Goal: Task Accomplishment & Management: Manage account settings

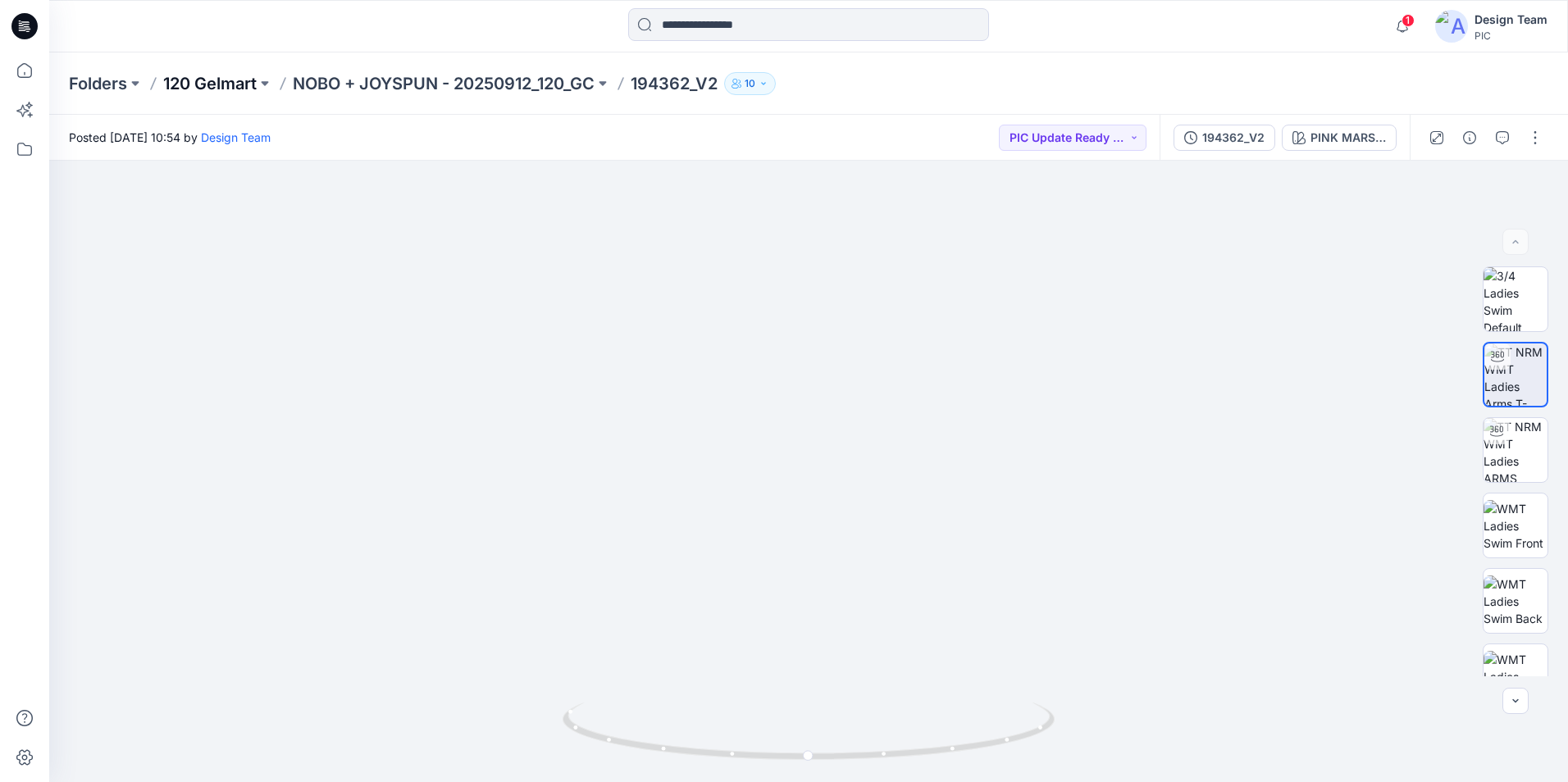
click at [244, 83] on p "120 Gelmart" at bounding box center [210, 83] width 94 height 23
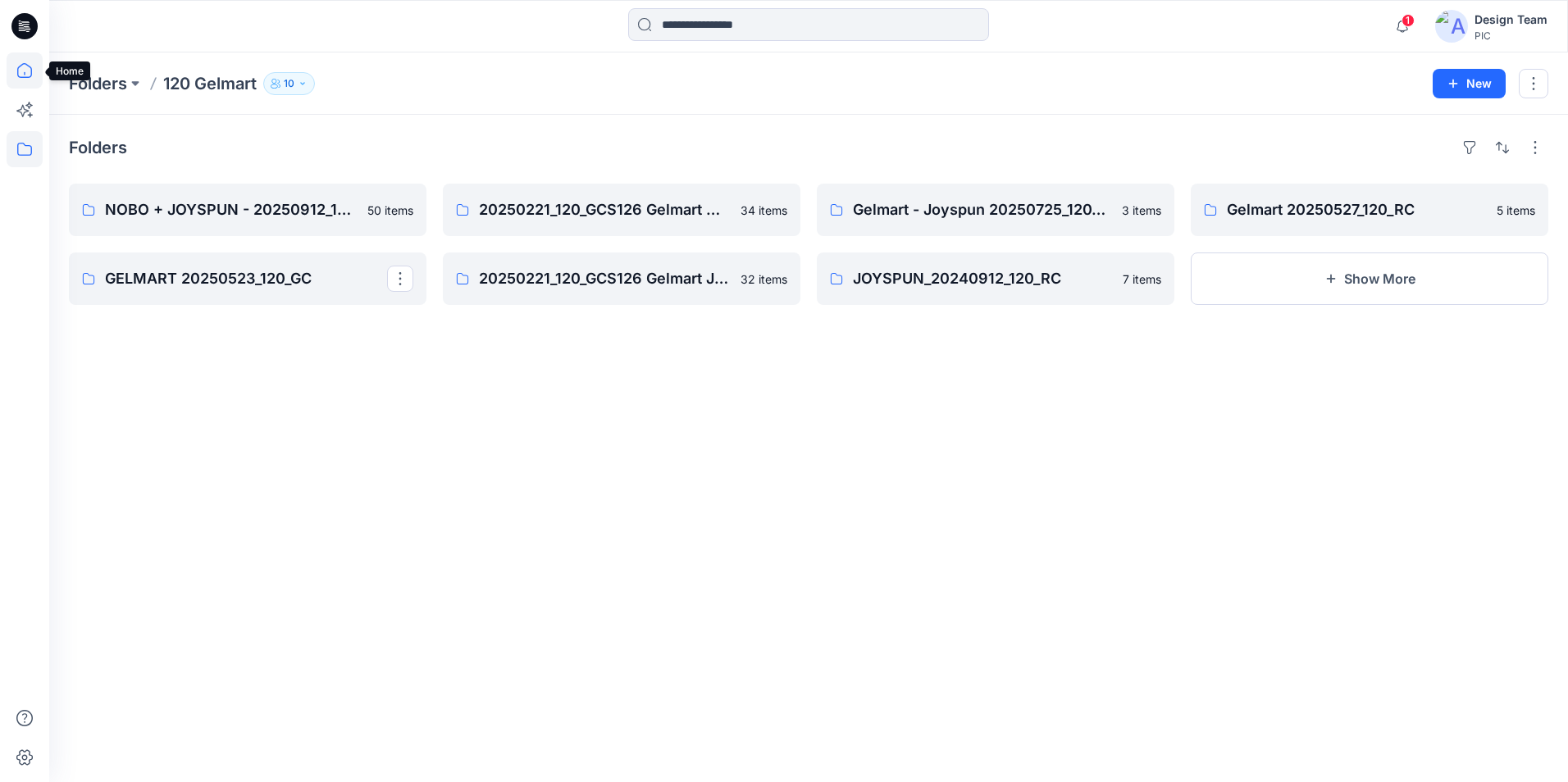
click at [22, 72] on icon at bounding box center [24, 70] width 36 height 36
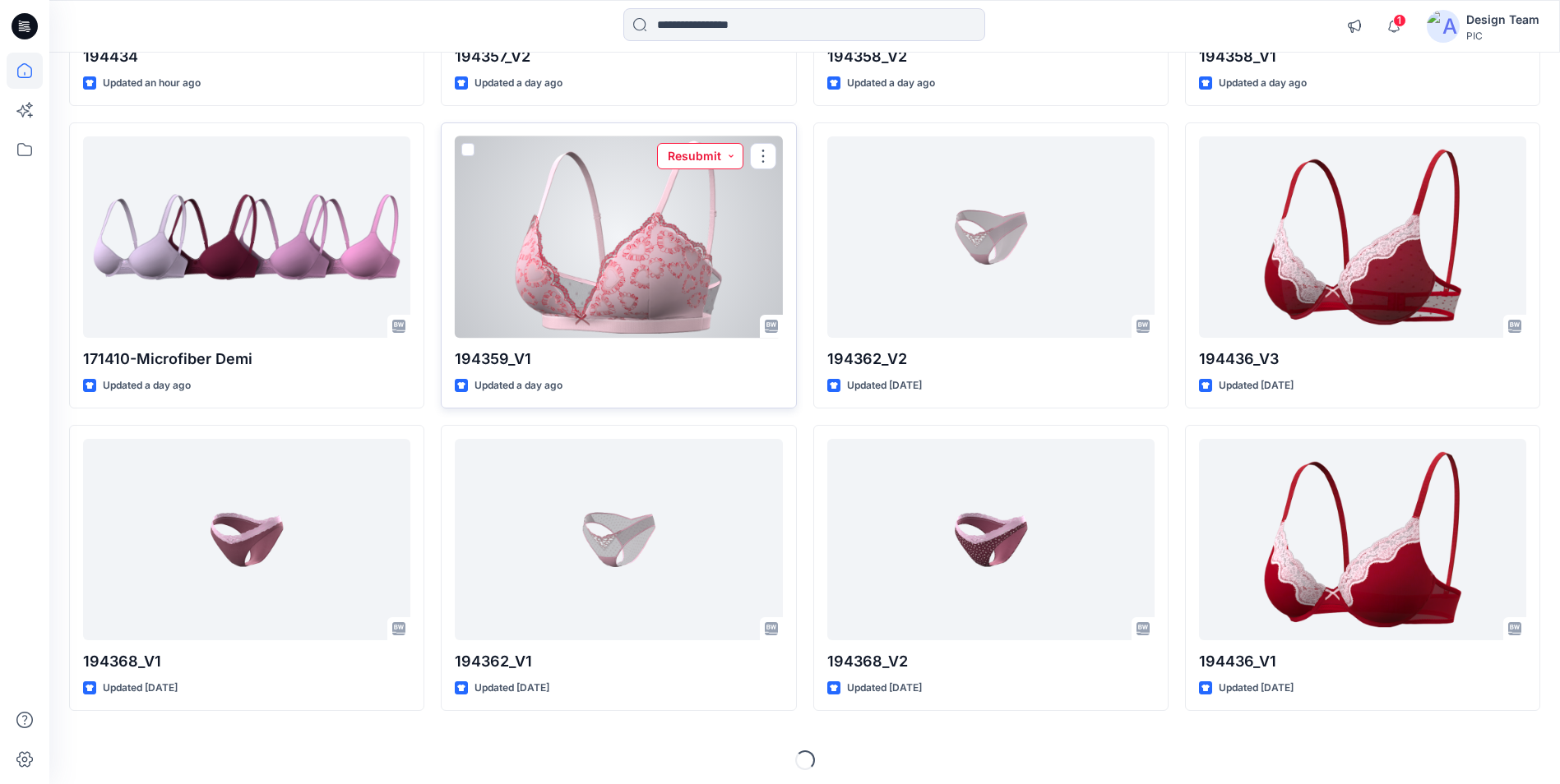
scroll to position [417, 0]
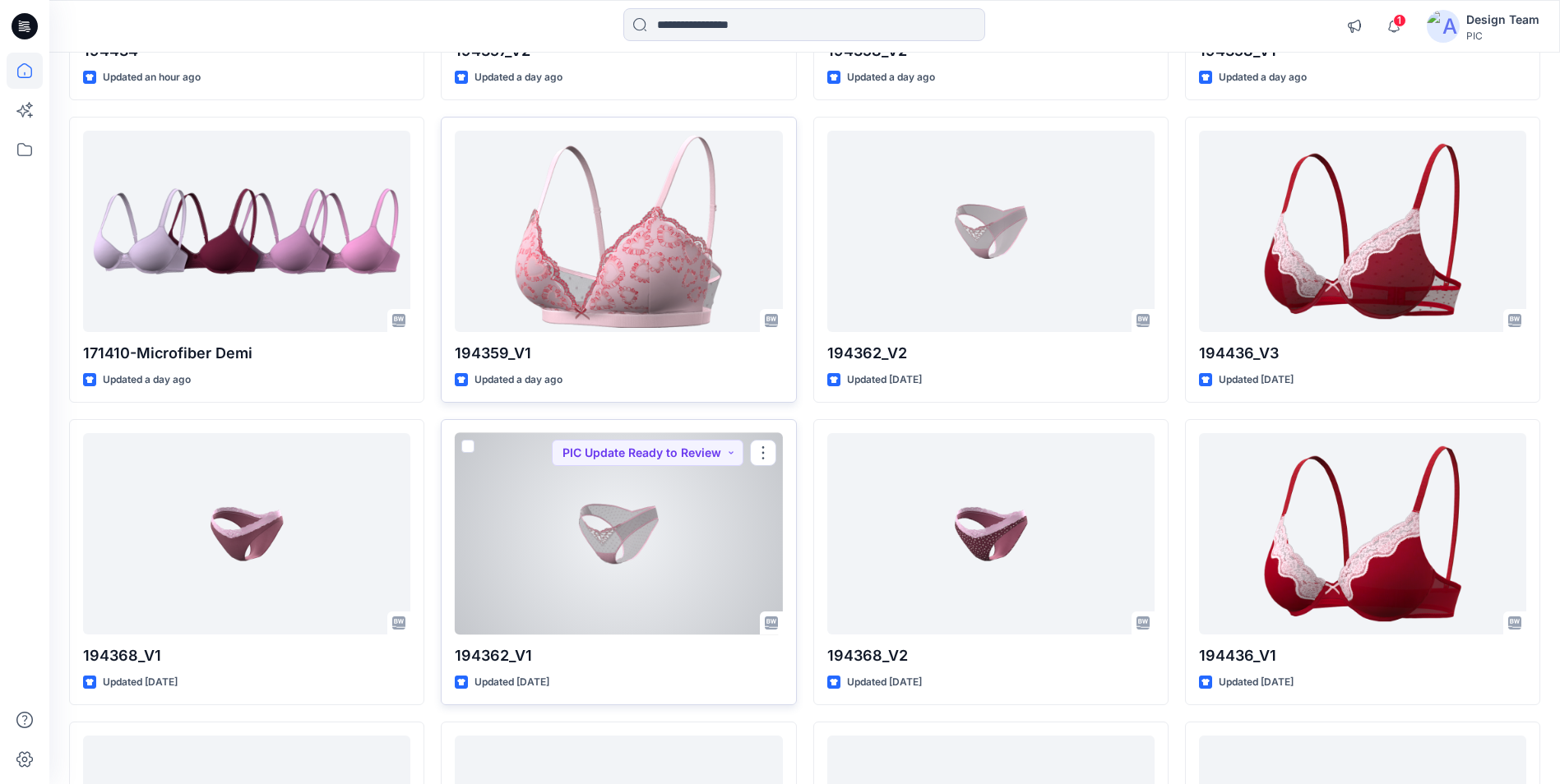
click at [638, 559] on div at bounding box center [618, 534] width 327 height 201
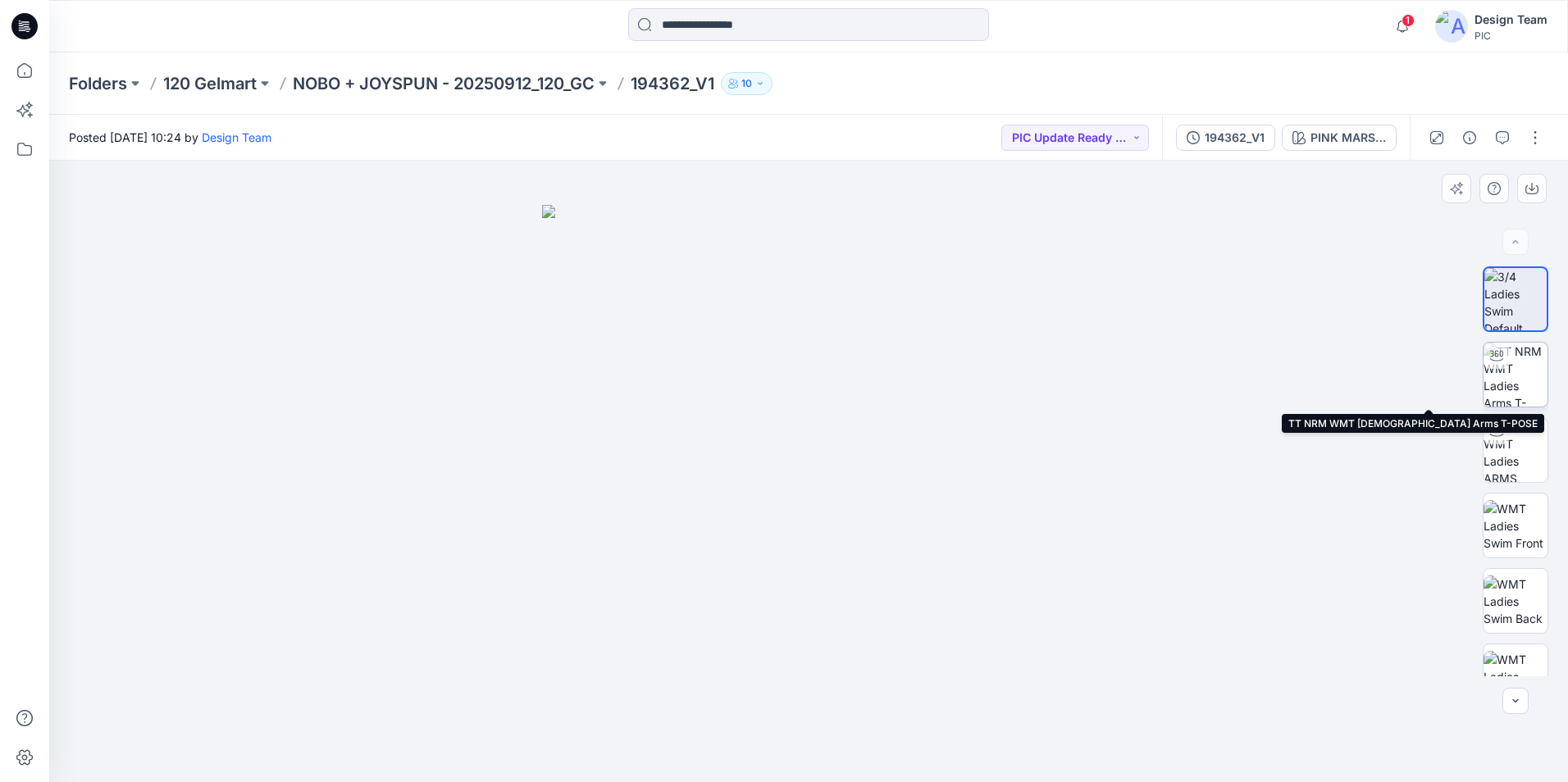
click at [1505, 377] on img at bounding box center [1515, 374] width 64 height 64
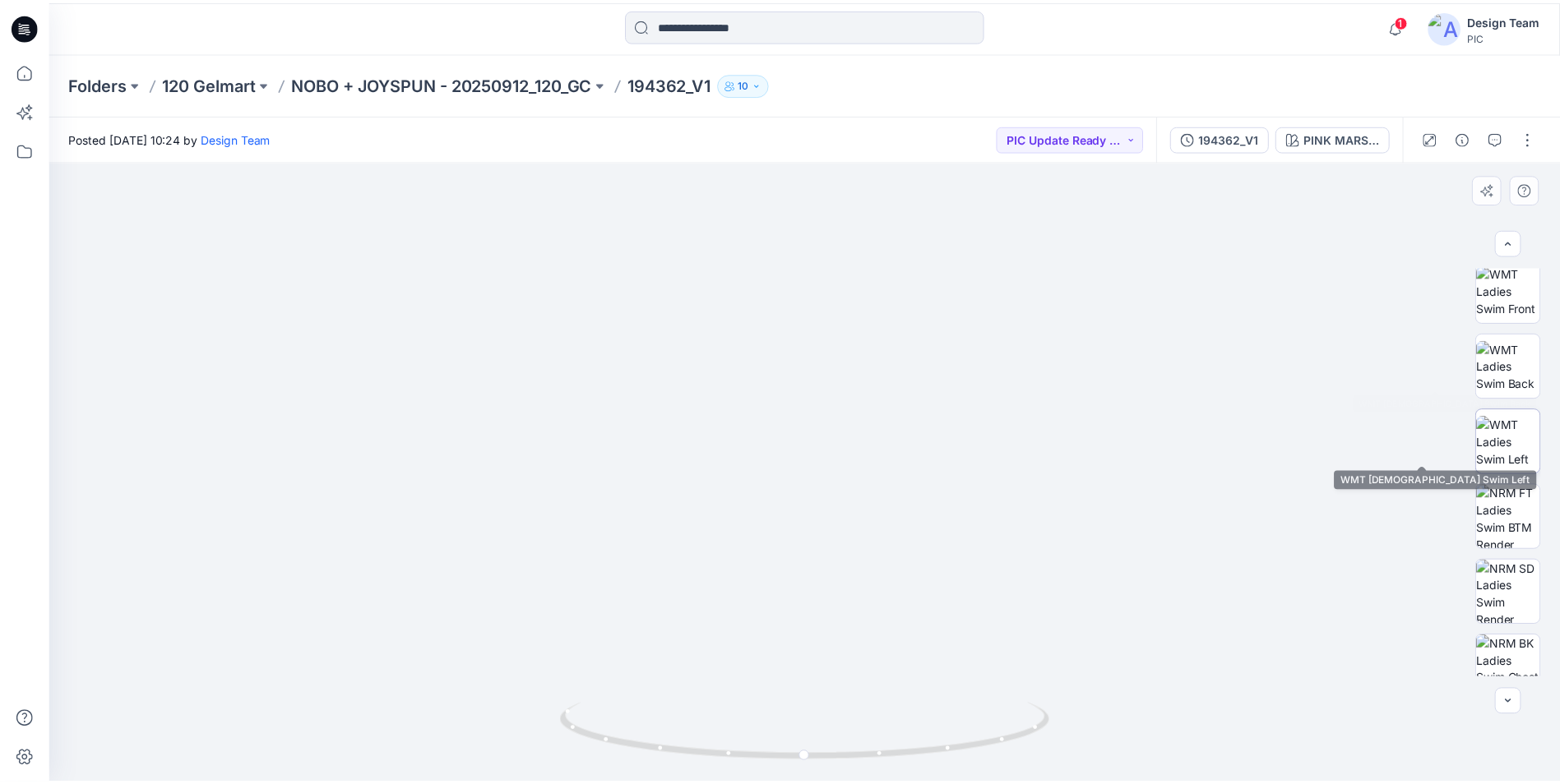
scroll to position [247, 0]
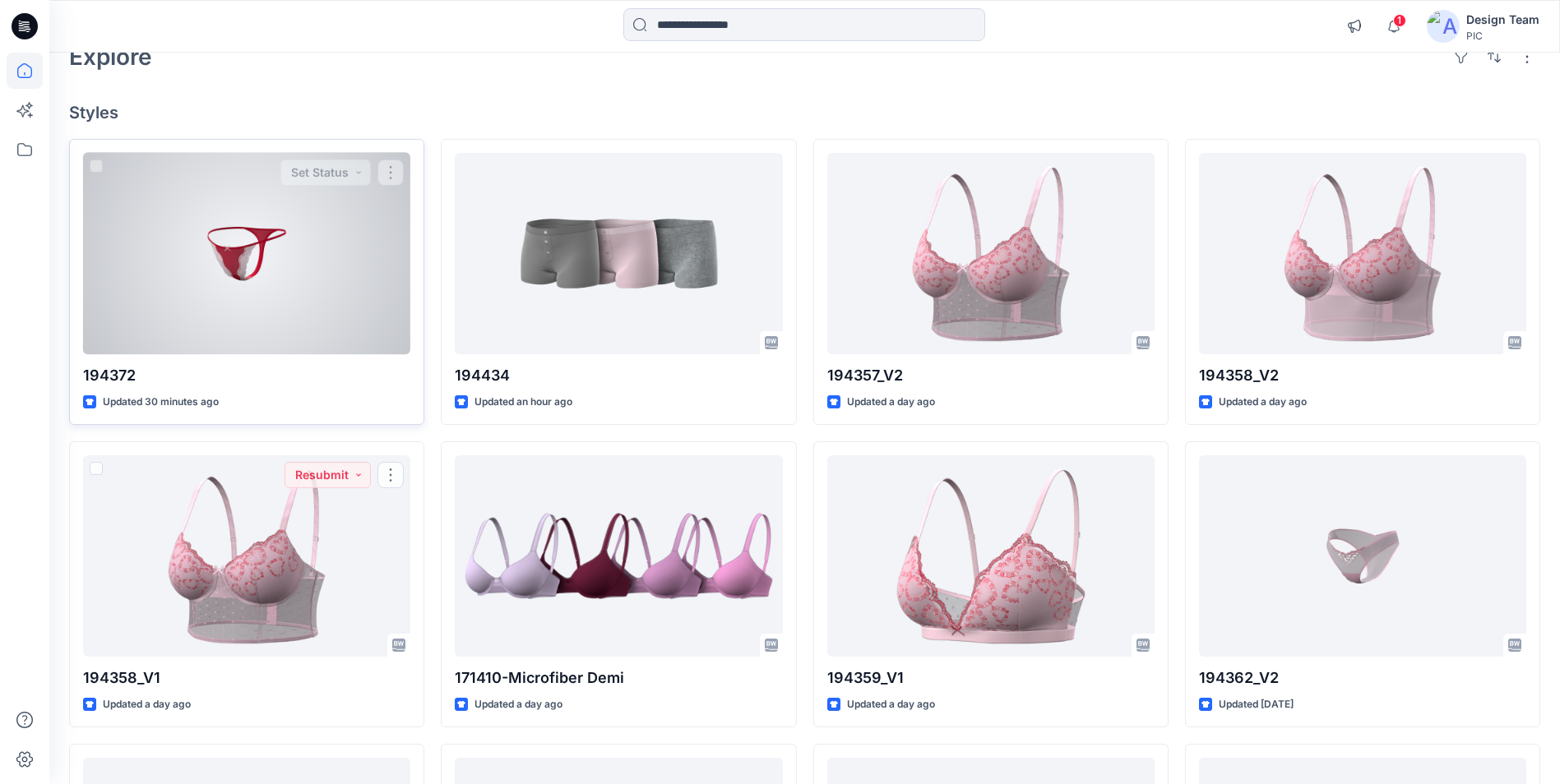
scroll to position [88, 0]
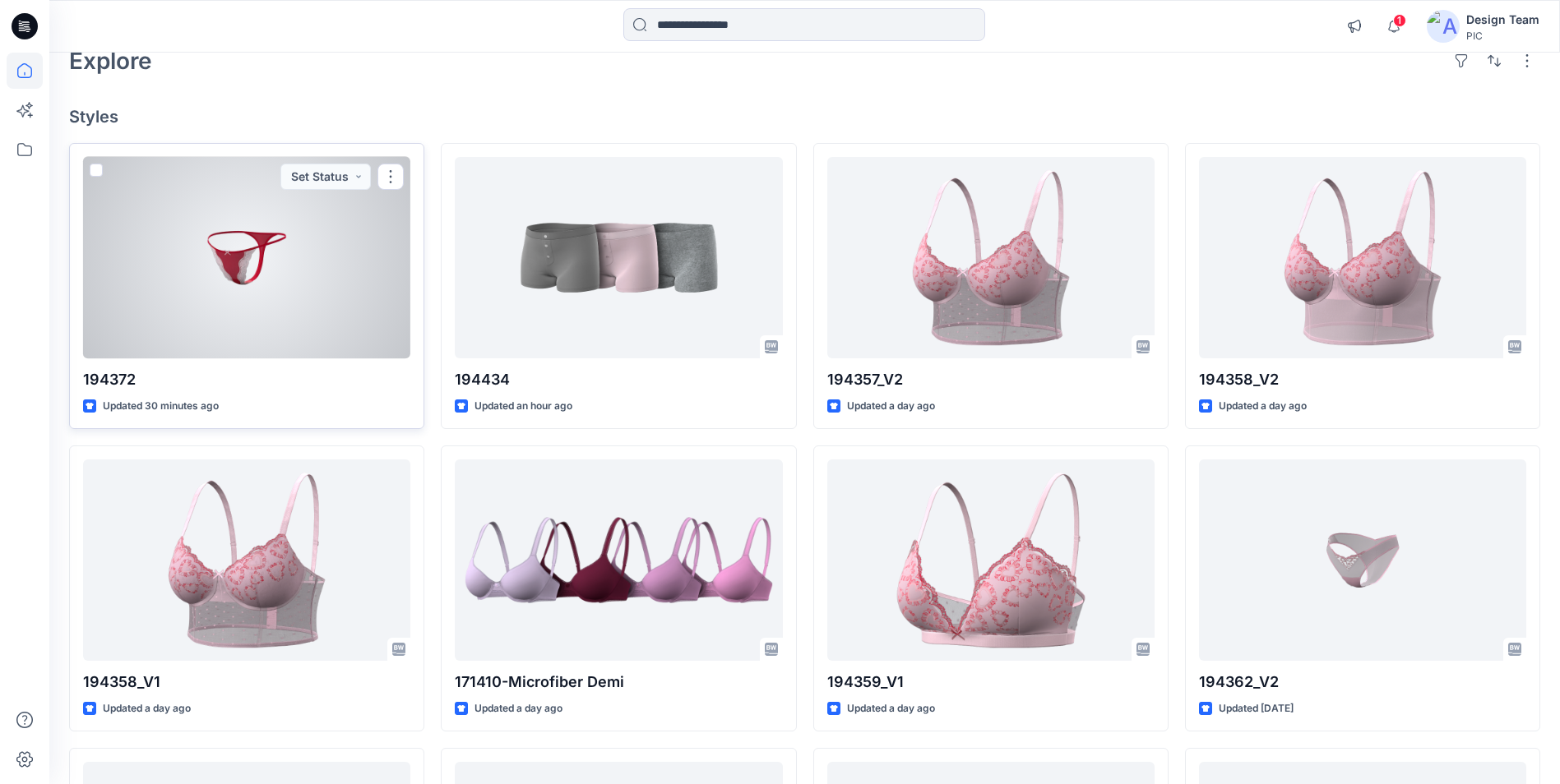
click at [294, 311] on div at bounding box center [246, 258] width 327 height 201
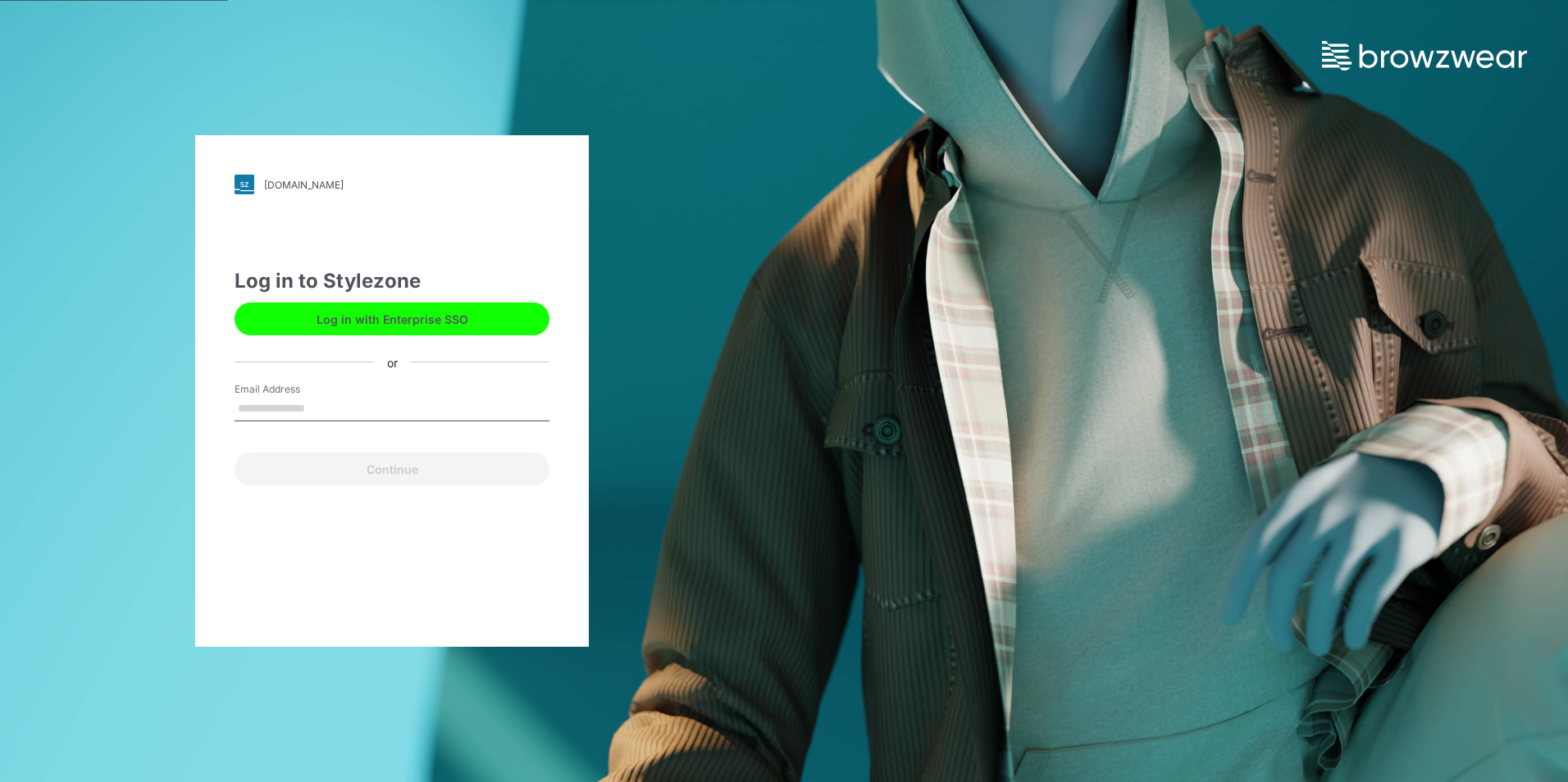
click at [347, 409] on input "Email Address" at bounding box center [391, 409] width 315 height 25
type input "**********"
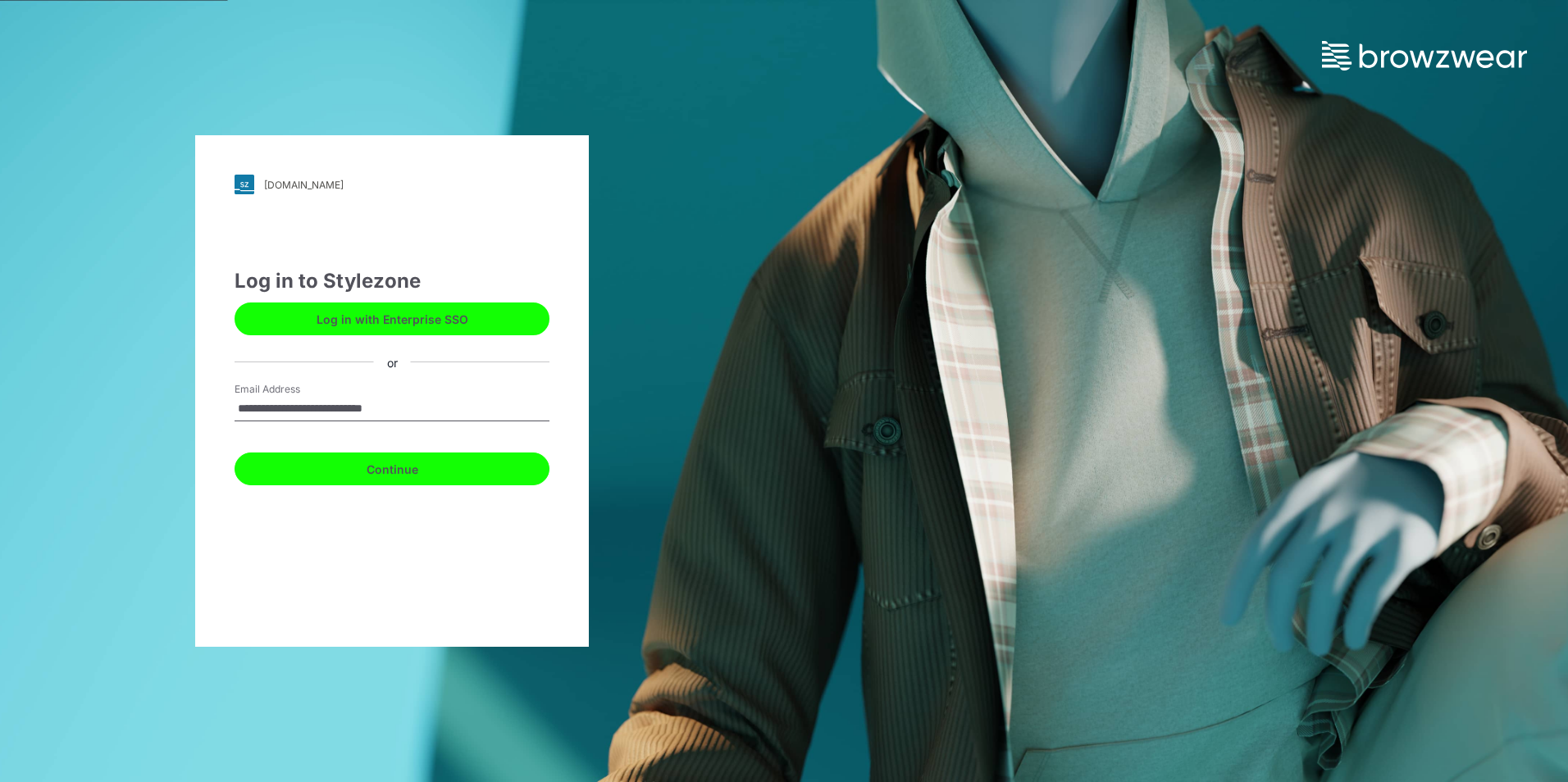
click at [370, 477] on button "Continue" at bounding box center [391, 468] width 315 height 32
click at [396, 474] on button "Continue" at bounding box center [391, 468] width 315 height 32
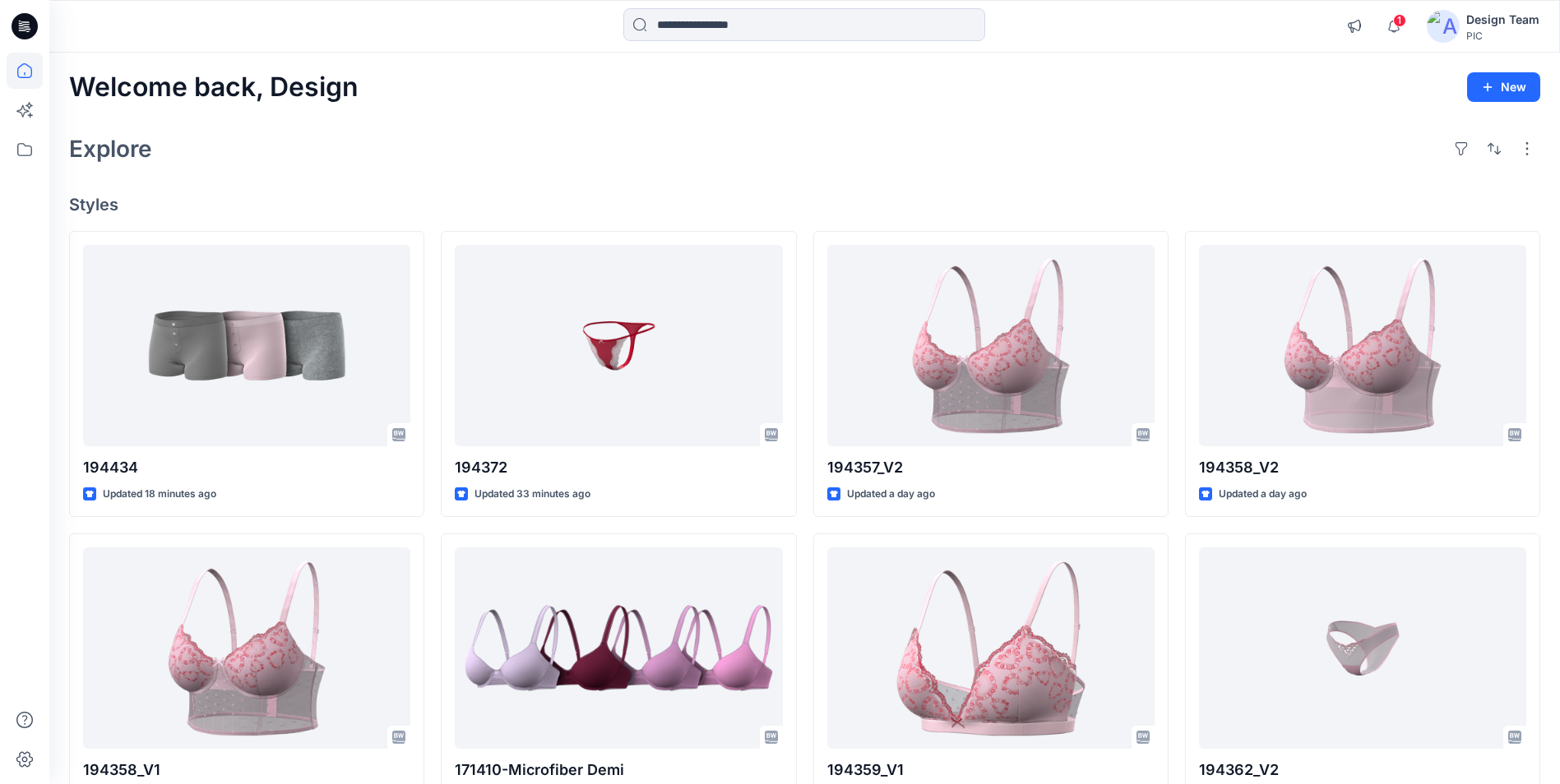
click at [28, 22] on icon at bounding box center [25, 21] width 8 height 1
click at [23, 69] on icon at bounding box center [24, 70] width 36 height 36
click at [29, 29] on icon at bounding box center [27, 29] width 6 height 1
click at [1448, 25] on img at bounding box center [1443, 25] width 33 height 33
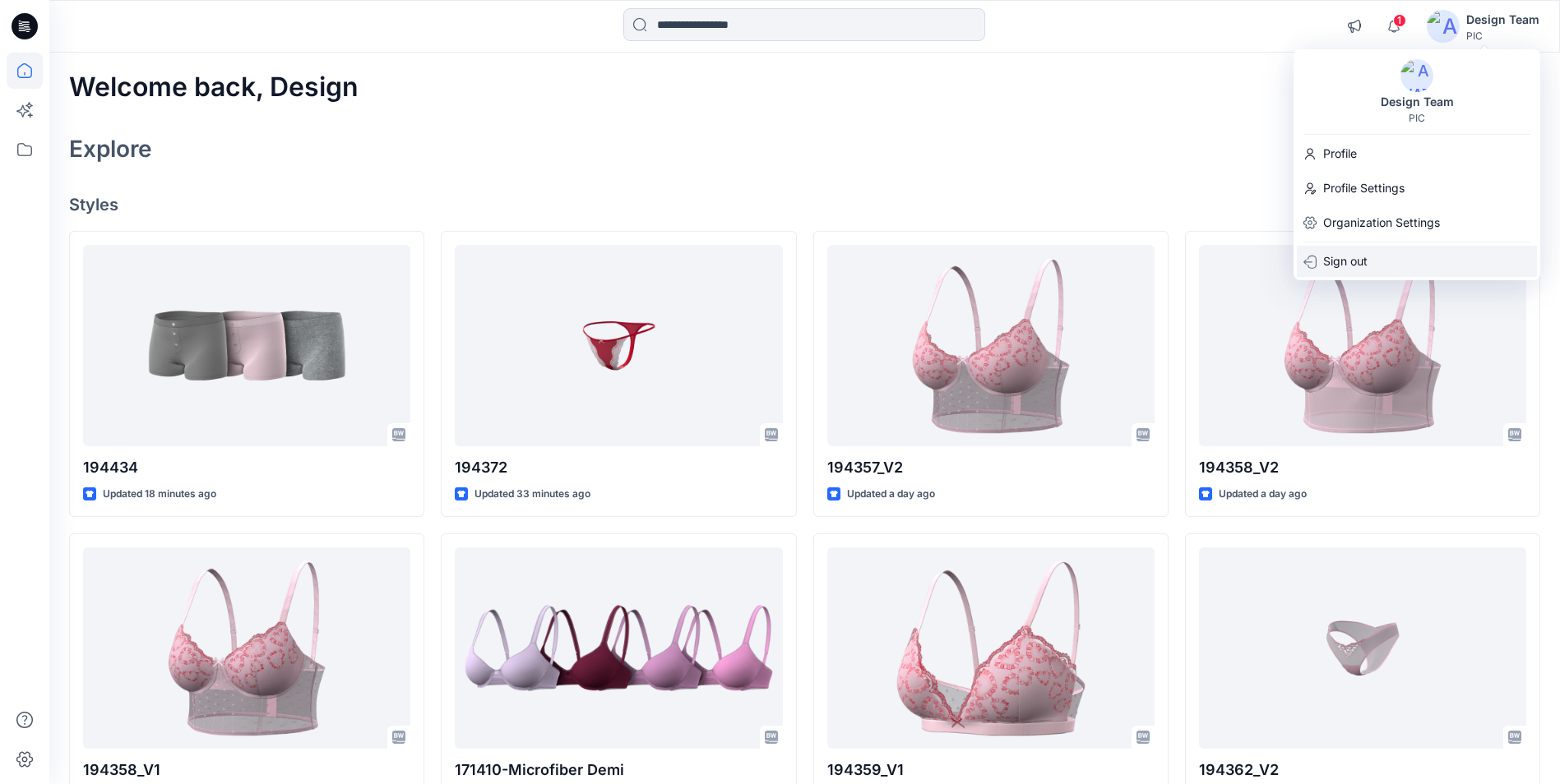
click at [1379, 250] on div "Sign out" at bounding box center [1417, 262] width 240 height 32
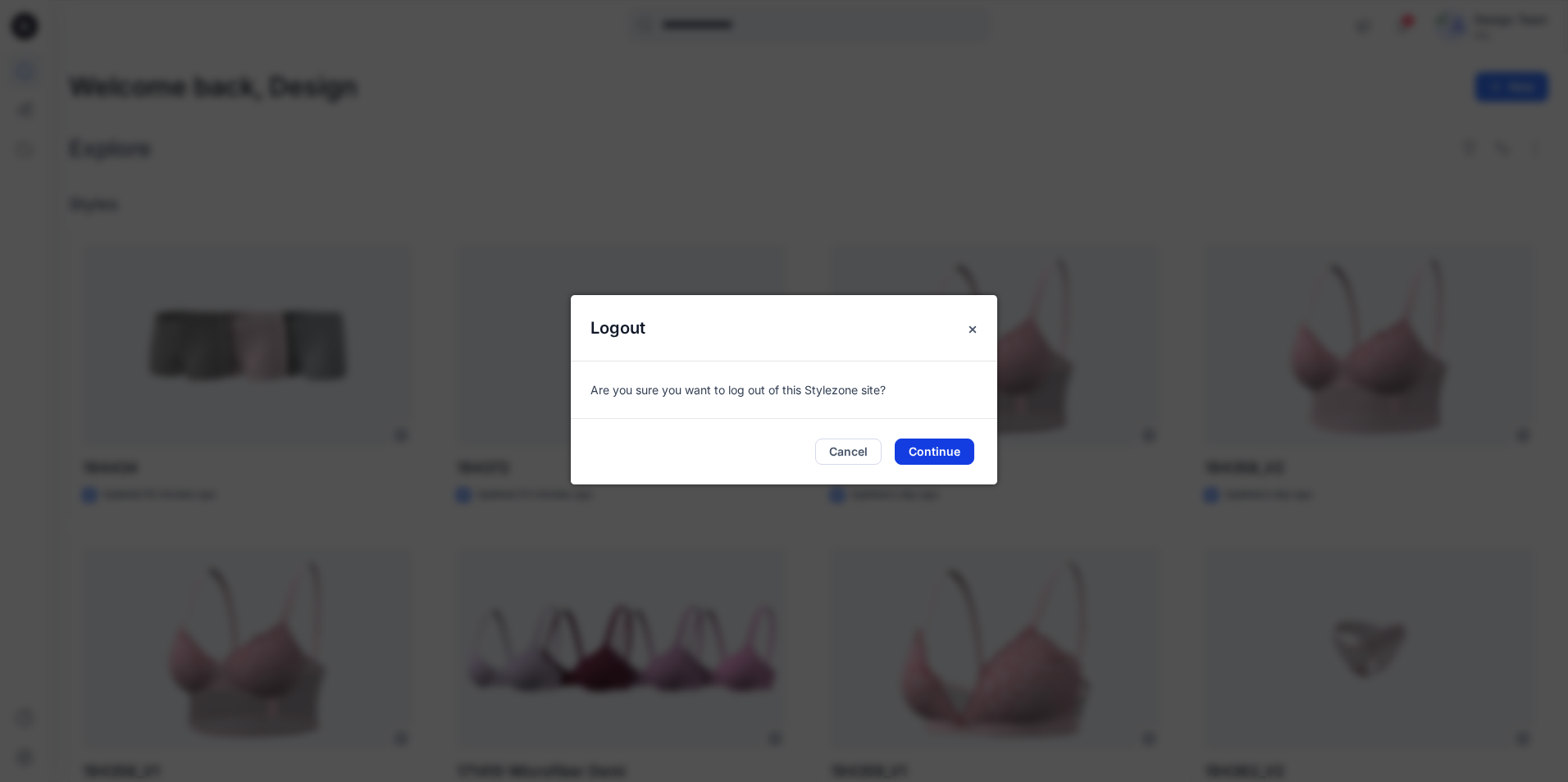
click at [946, 451] on button "Continue" at bounding box center [934, 451] width 80 height 26
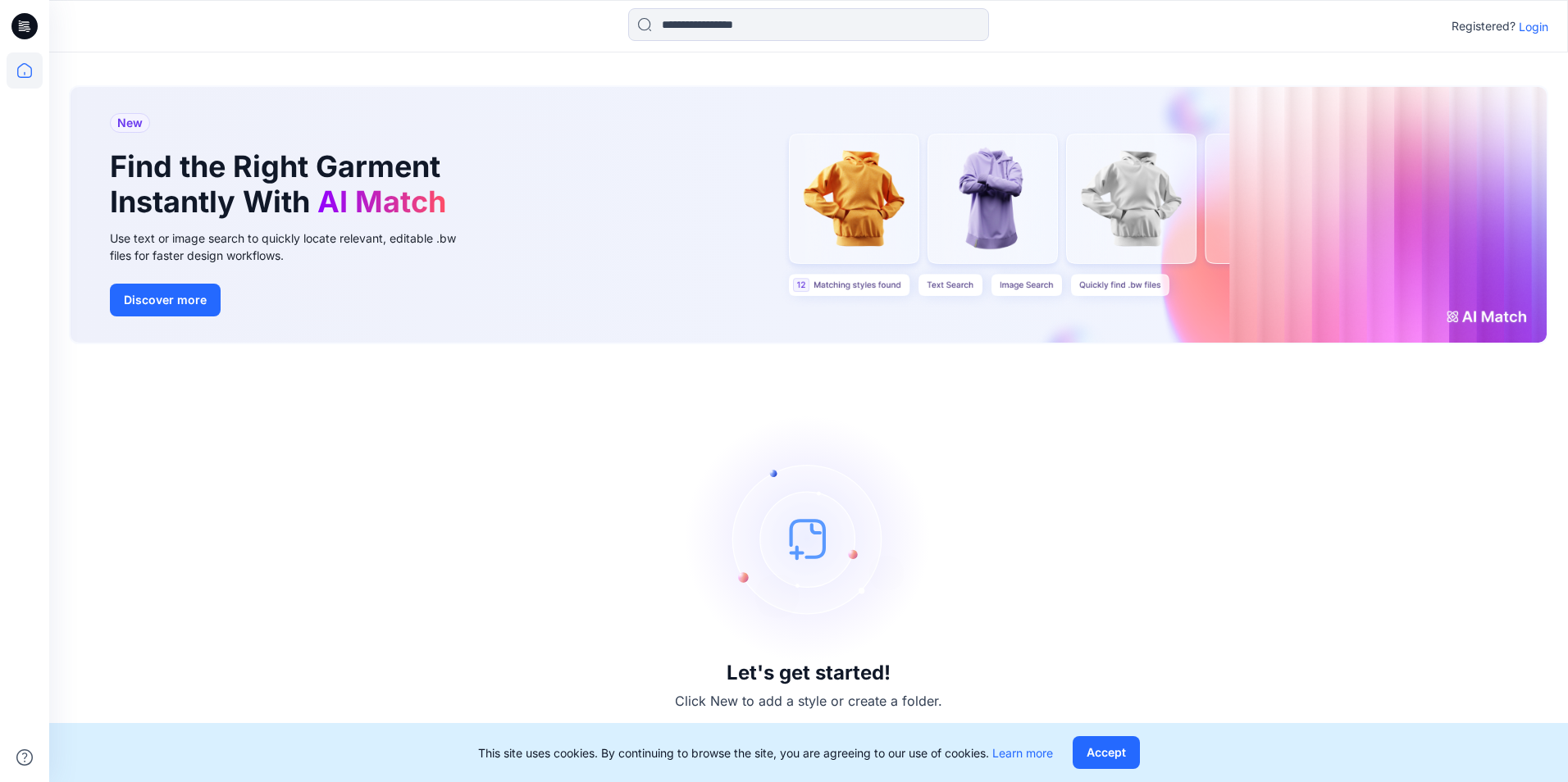
click at [1536, 24] on p "Login" at bounding box center [1534, 27] width 30 height 18
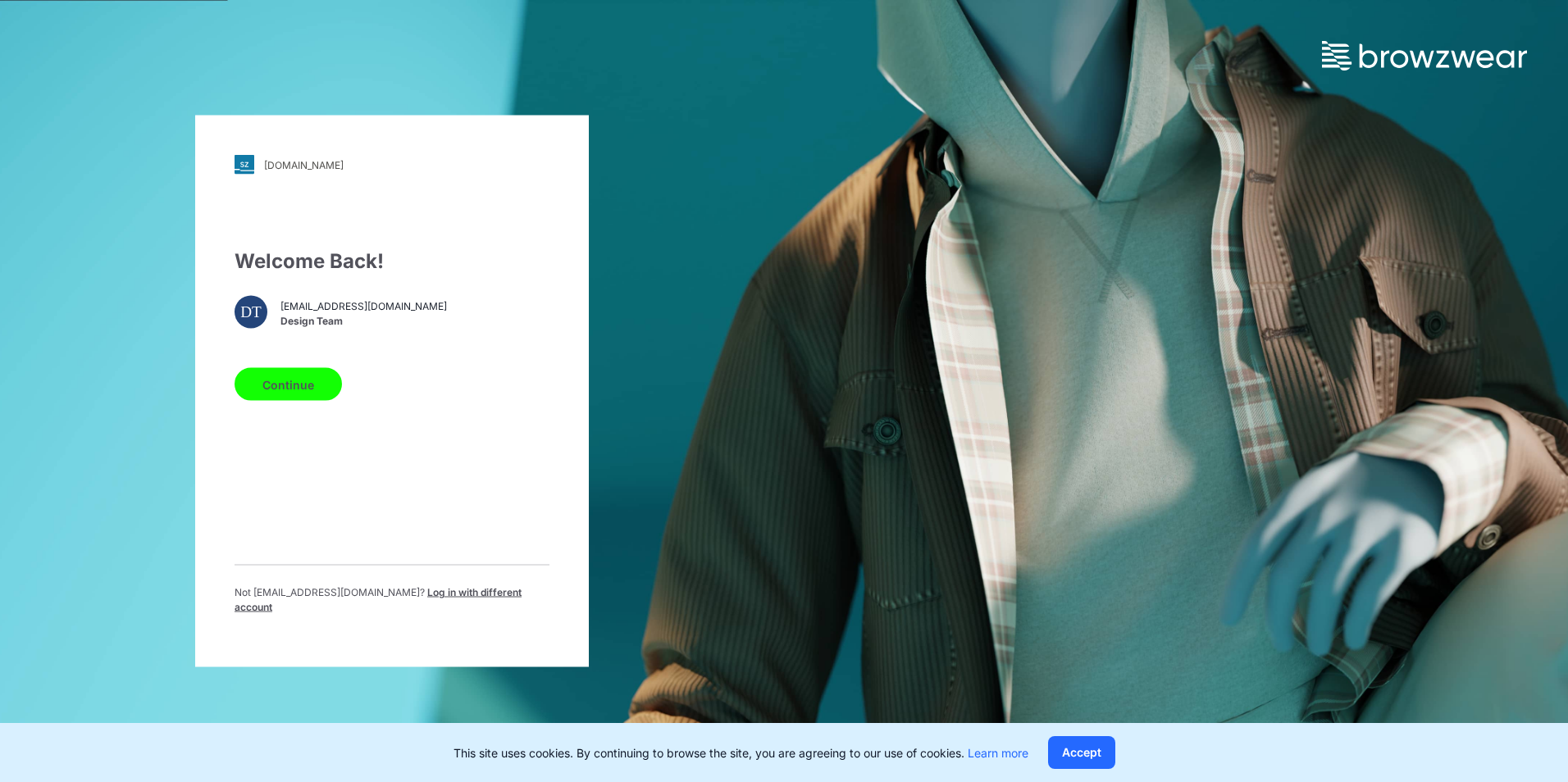
click at [299, 387] on button "Continue" at bounding box center [288, 384] width 108 height 32
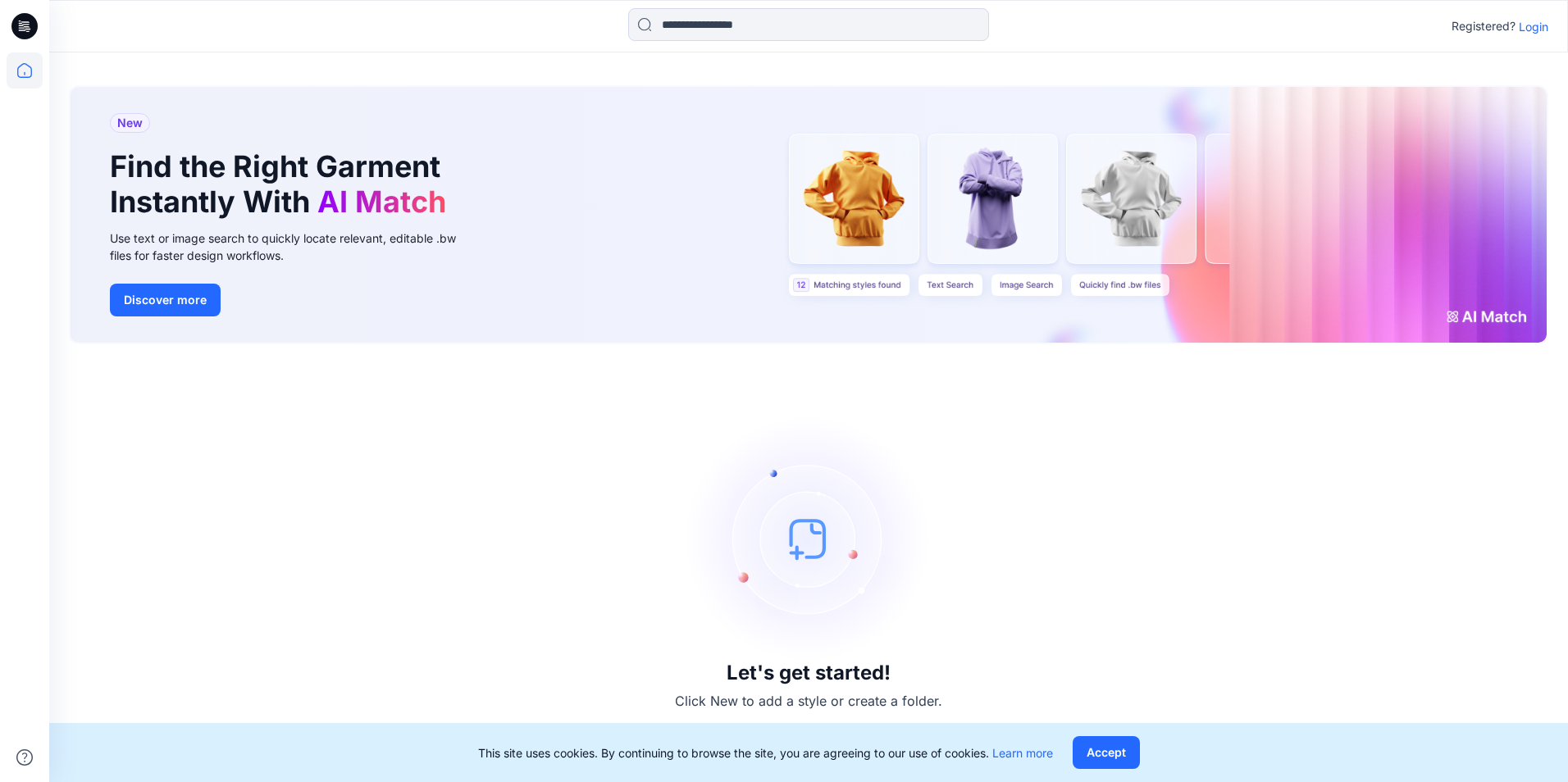
click at [1526, 26] on p "Login" at bounding box center [1534, 27] width 30 height 18
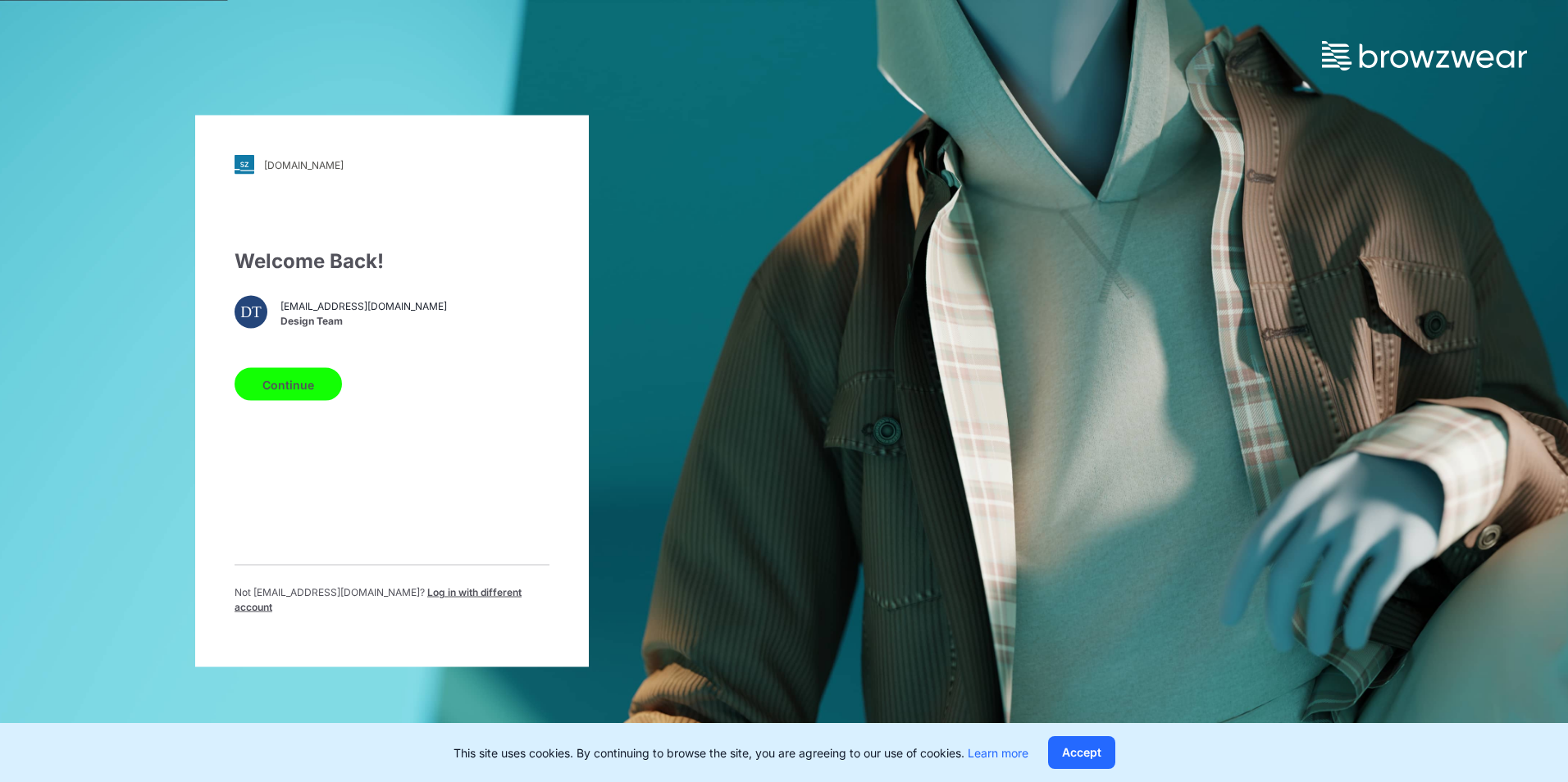
click at [306, 391] on button "Continue" at bounding box center [288, 384] width 108 height 32
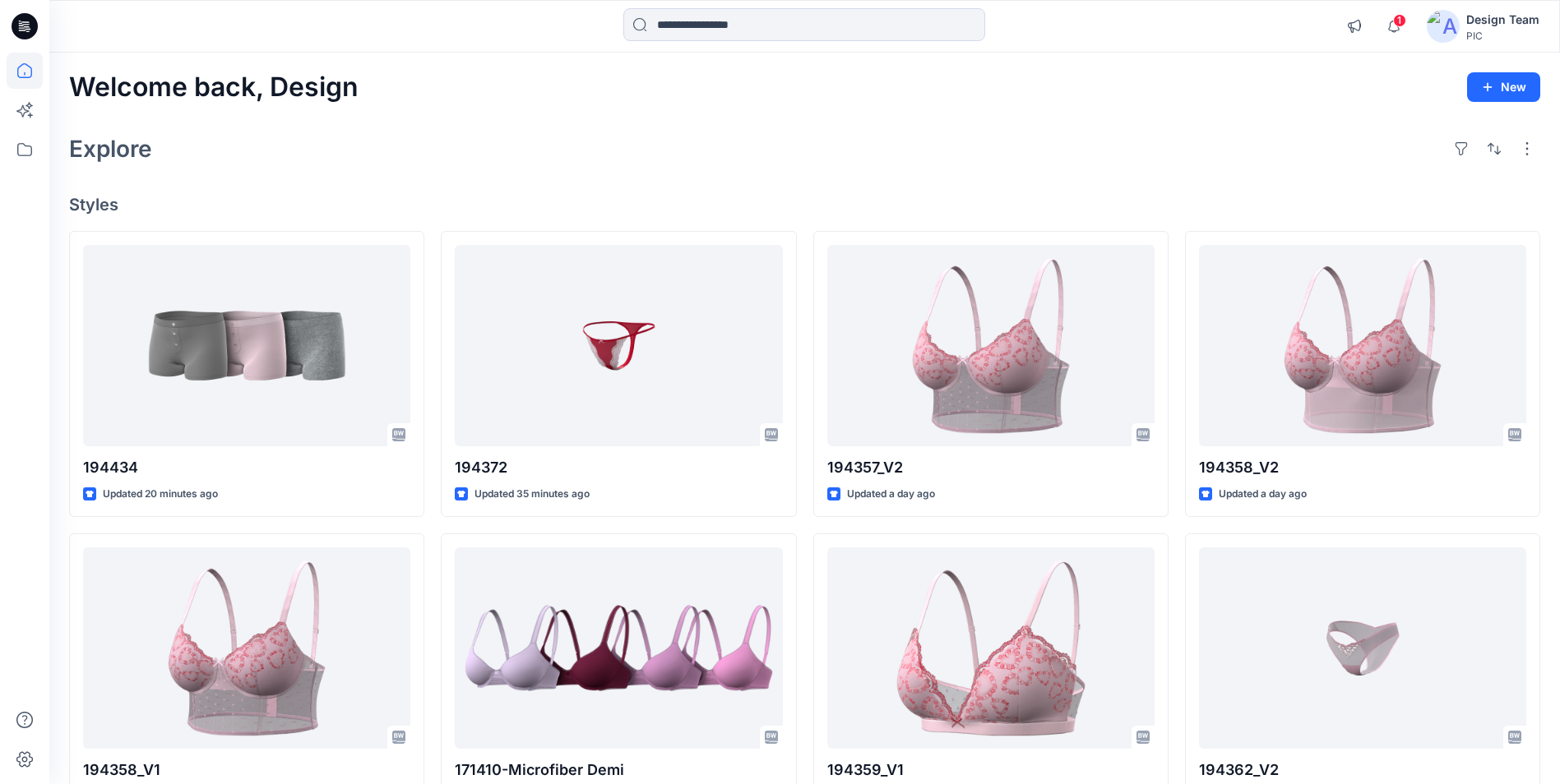
click at [1444, 21] on img at bounding box center [1443, 25] width 33 height 33
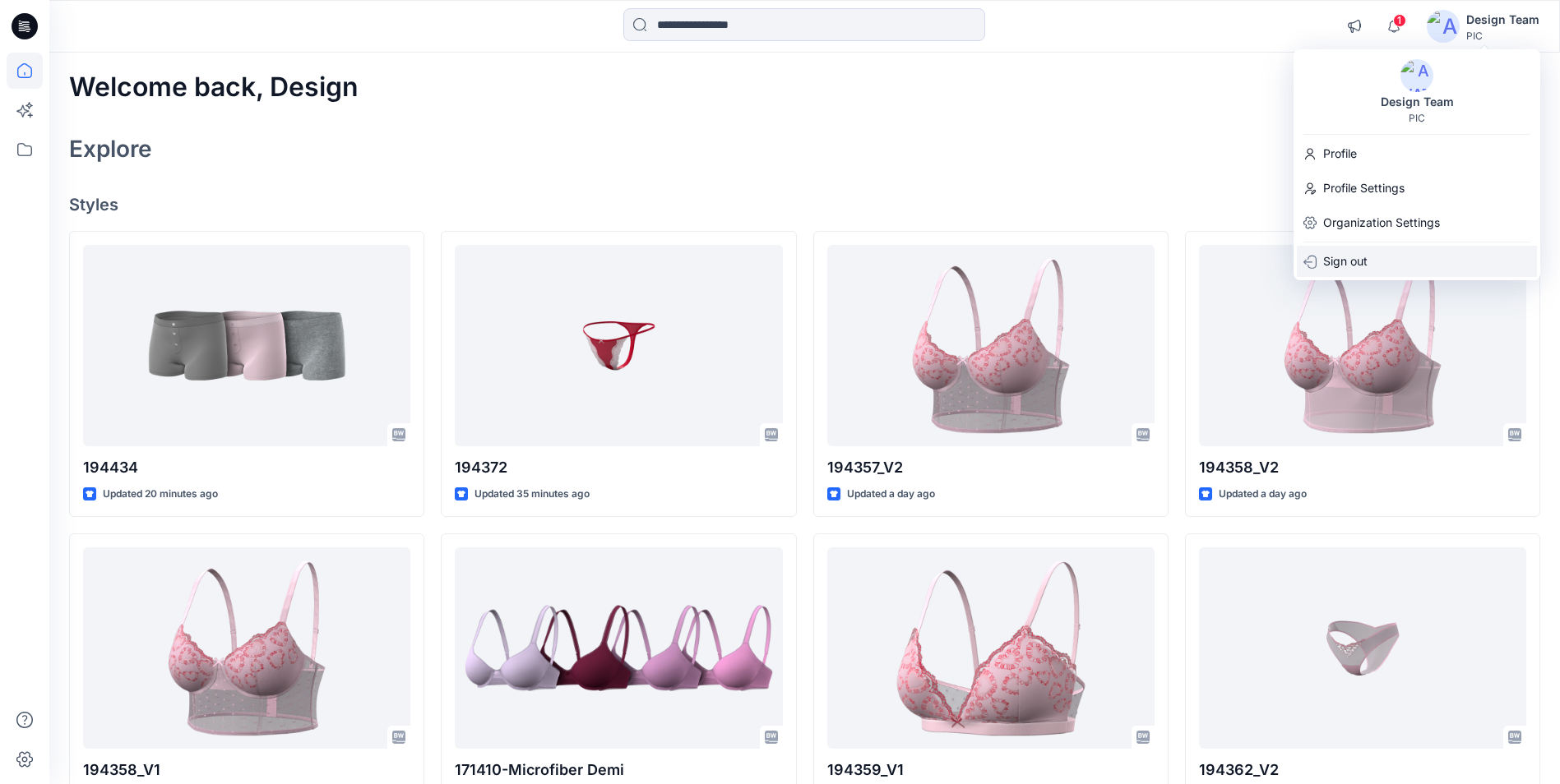
click at [1346, 265] on p "Sign out" at bounding box center [1345, 262] width 45 height 32
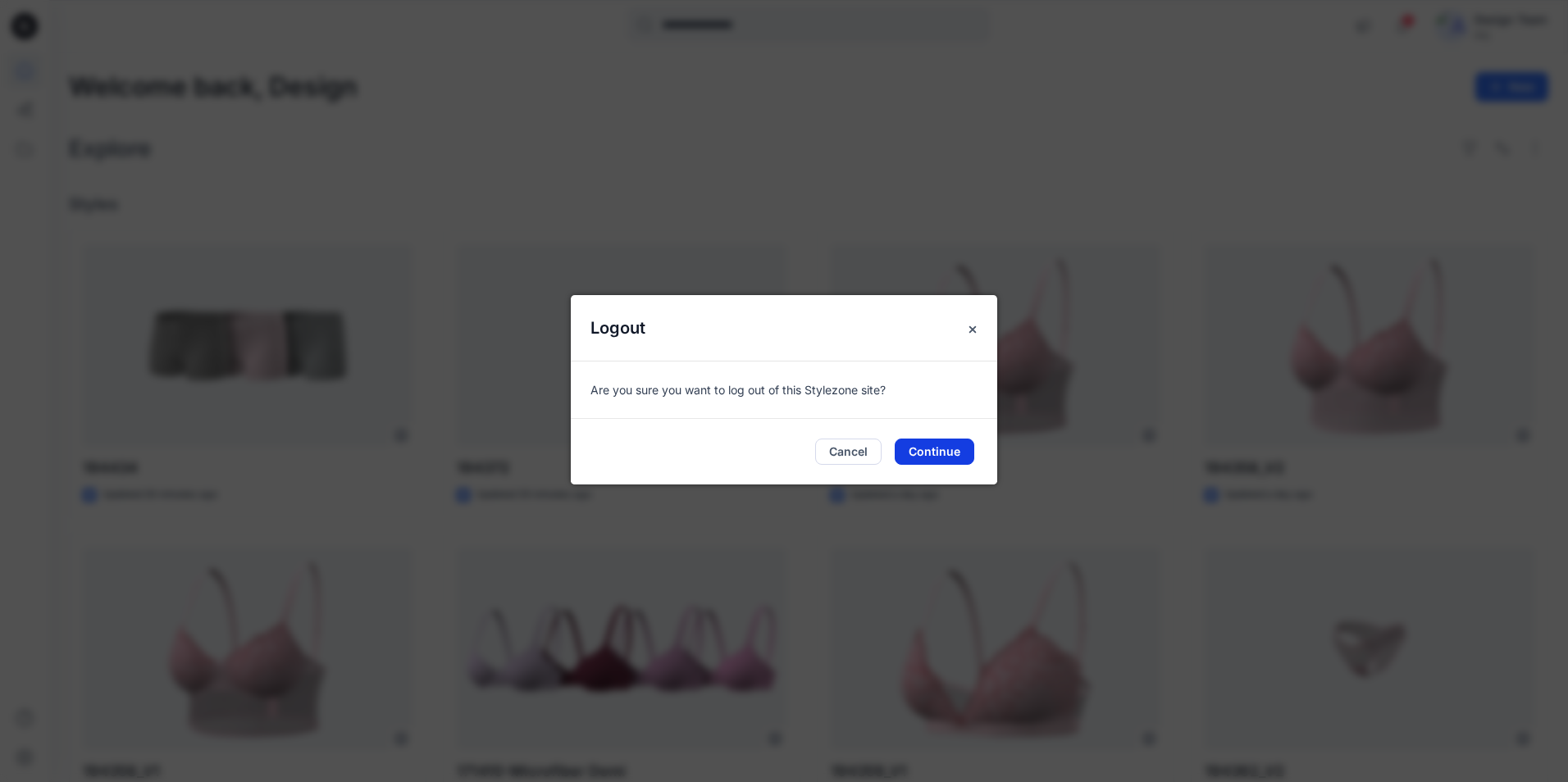
click at [951, 455] on button "Continue" at bounding box center [934, 451] width 80 height 26
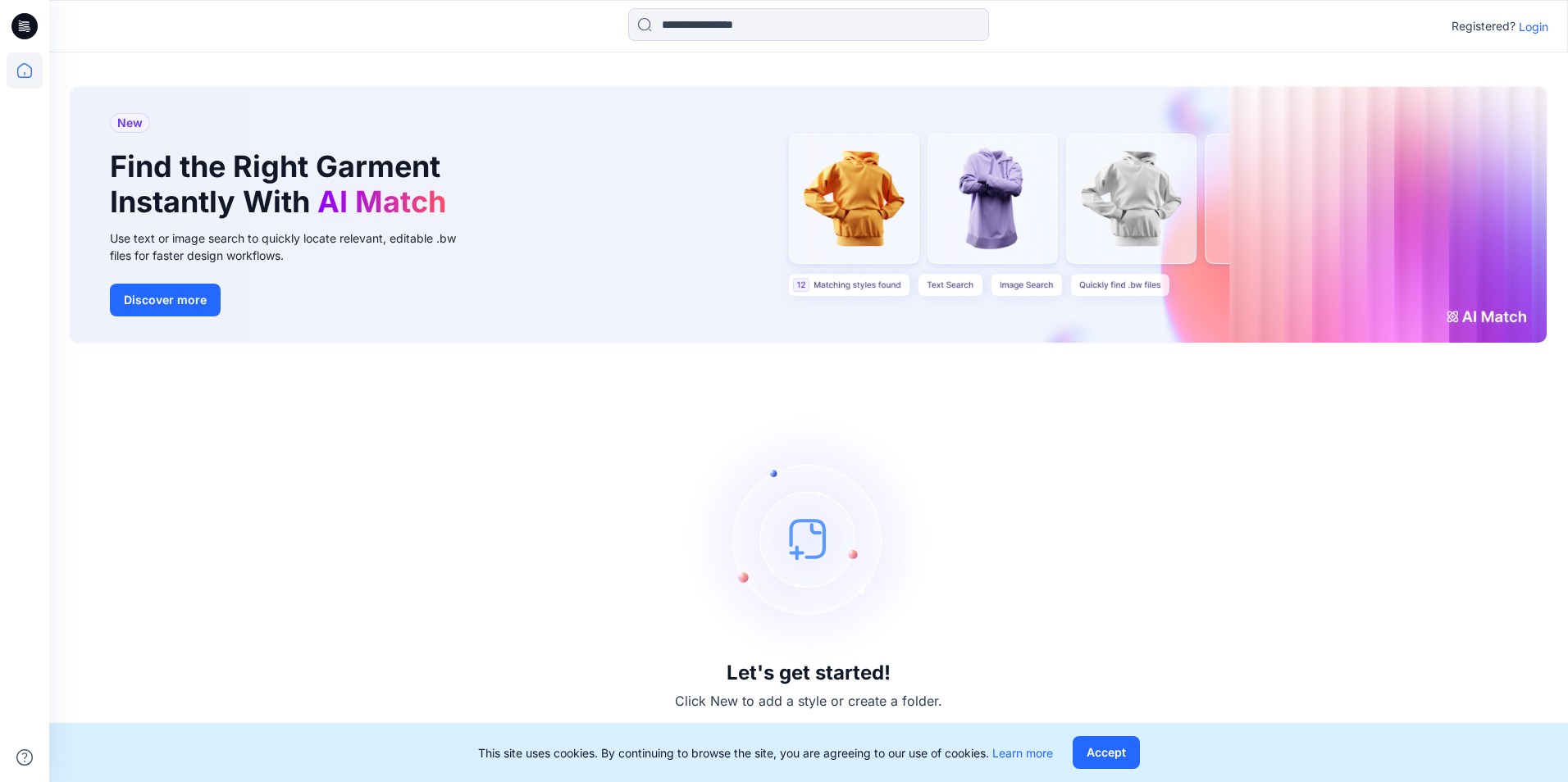
click at [1534, 29] on p "Login" at bounding box center [1534, 27] width 30 height 18
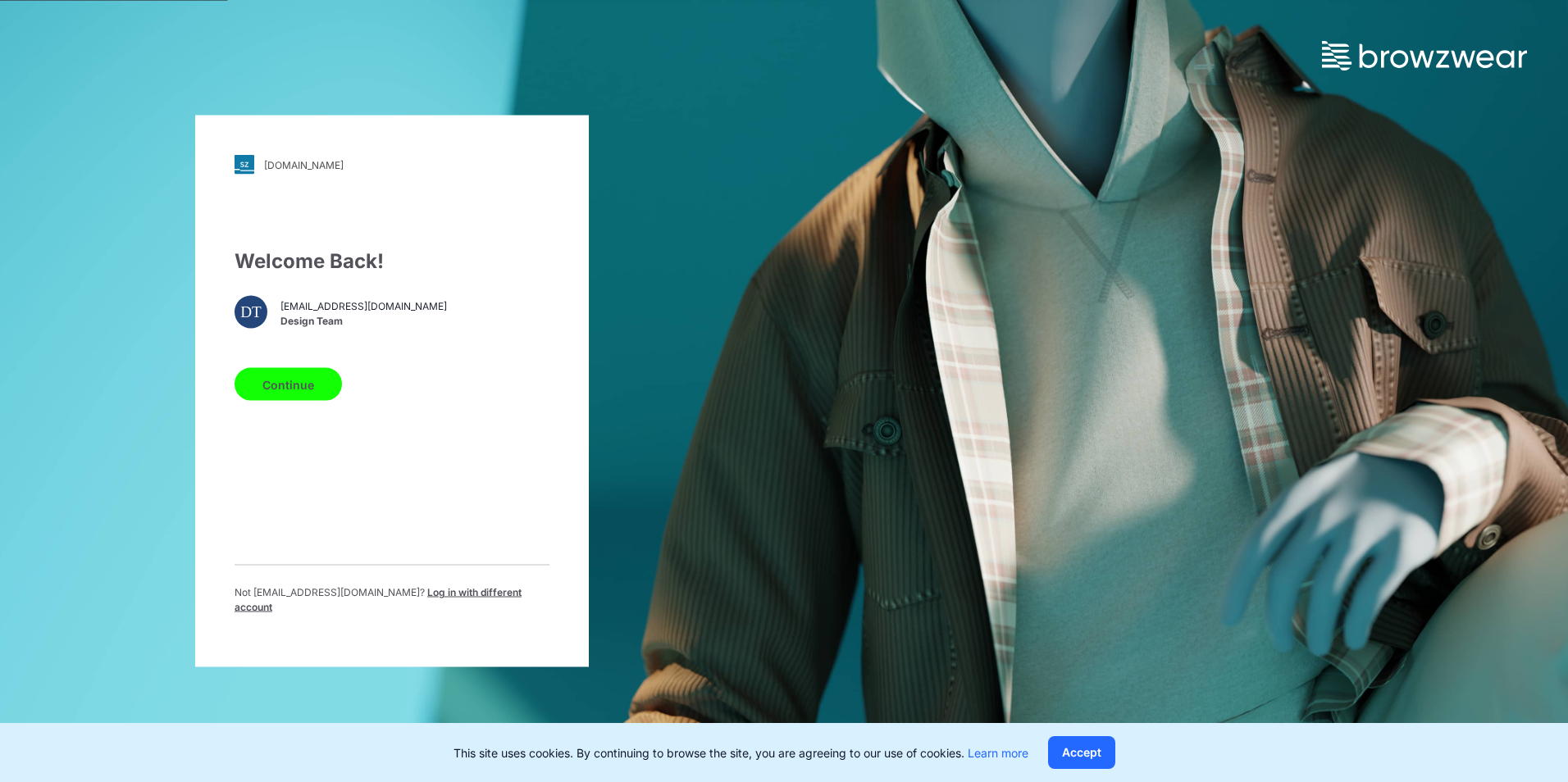
drag, startPoint x: 373, startPoint y: 338, endPoint x: 354, endPoint y: 348, distance: 21.5
click at [373, 338] on div "Welcome Back! DT [EMAIL_ADDRESS][DOMAIN_NAME] Design Team Continue Not [EMAIL_A…" at bounding box center [391, 437] width 315 height 381
click at [298, 401] on button "Continue" at bounding box center [288, 384] width 108 height 32
click at [482, 598] on span "Log in with different account" at bounding box center [377, 600] width 287 height 27
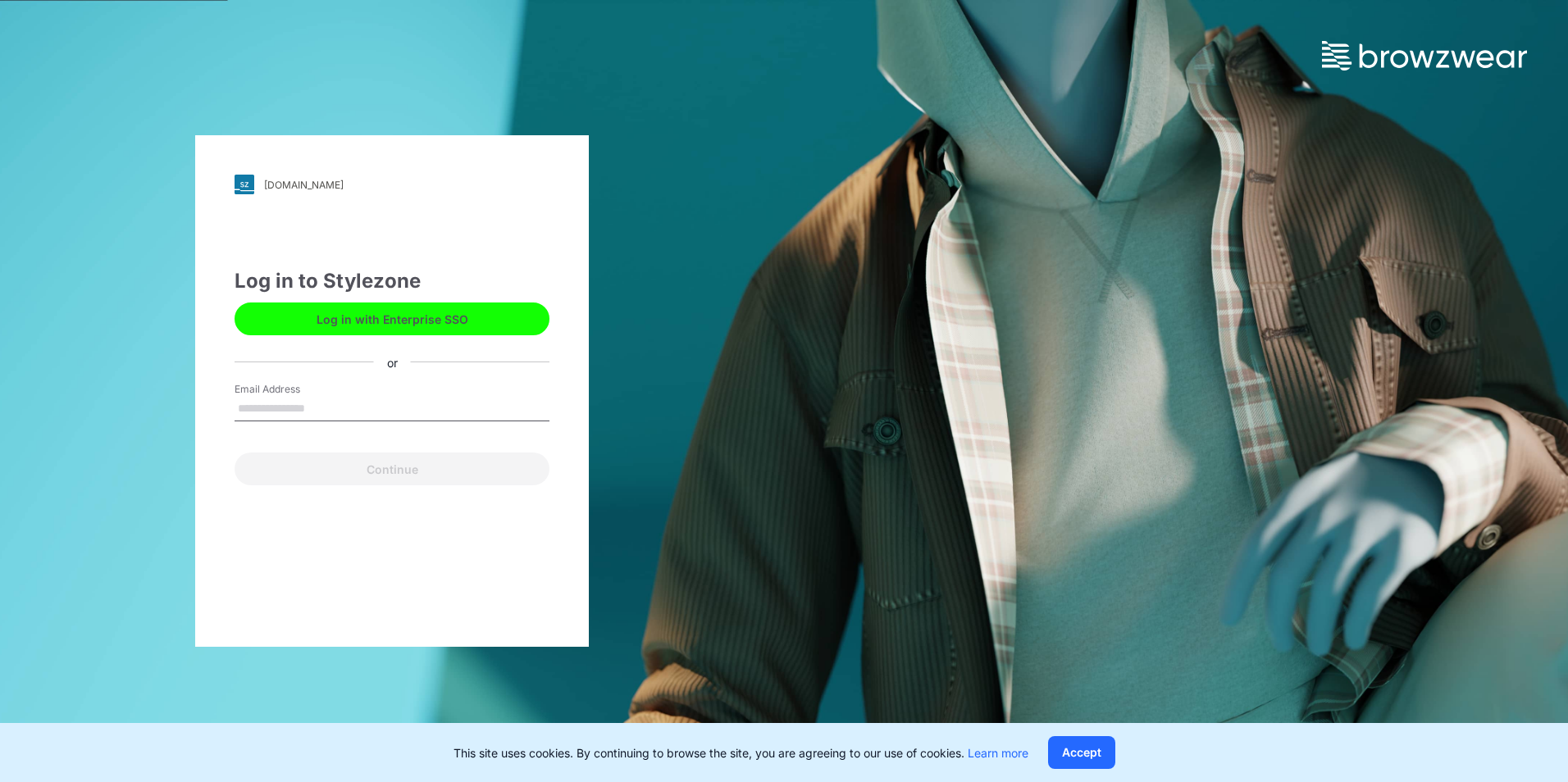
click at [370, 406] on input "Email Address" at bounding box center [391, 409] width 315 height 25
type input "**********"
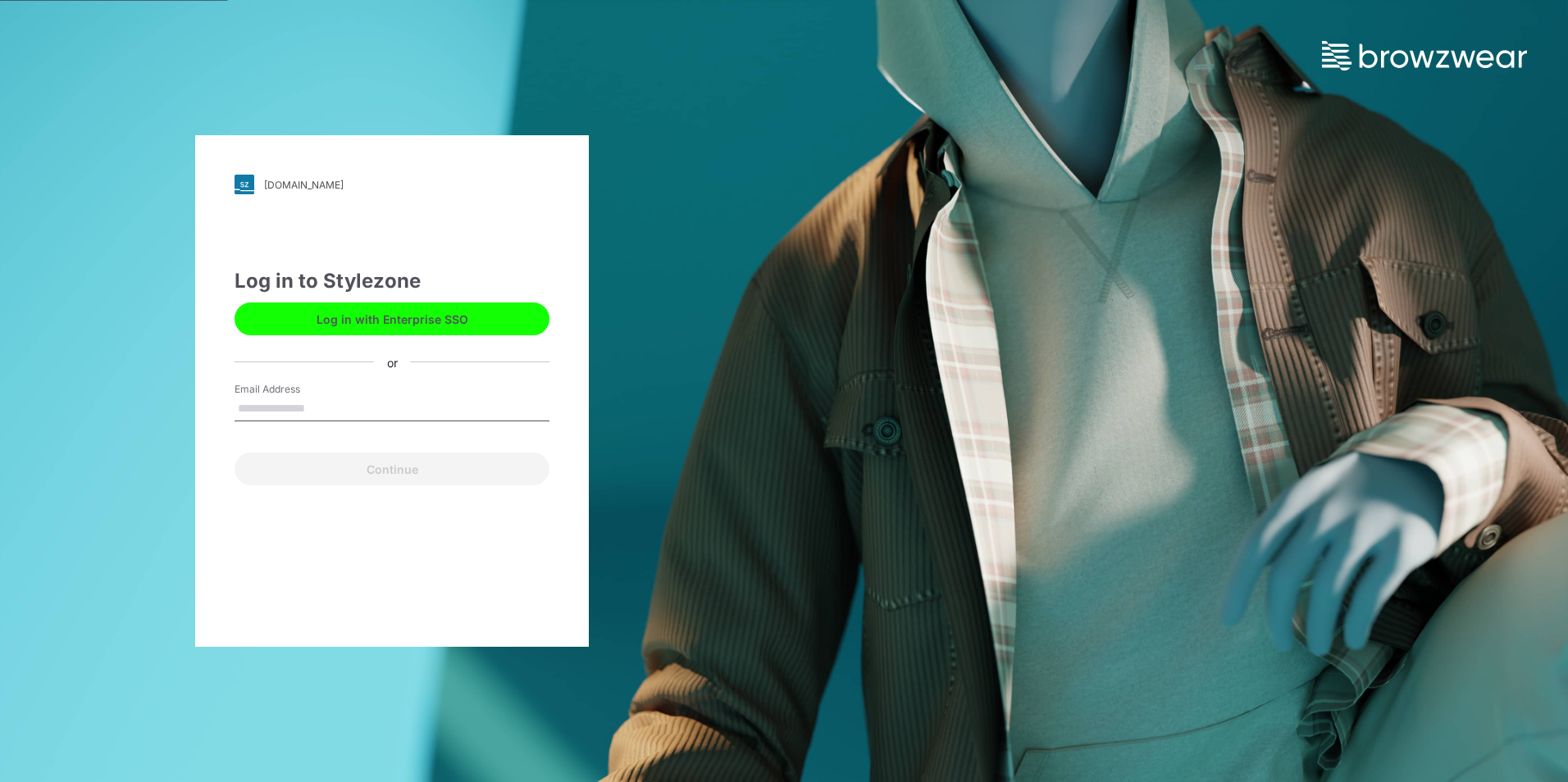
click at [286, 407] on input "Email Address" at bounding box center [391, 409] width 315 height 25
type input "**********"
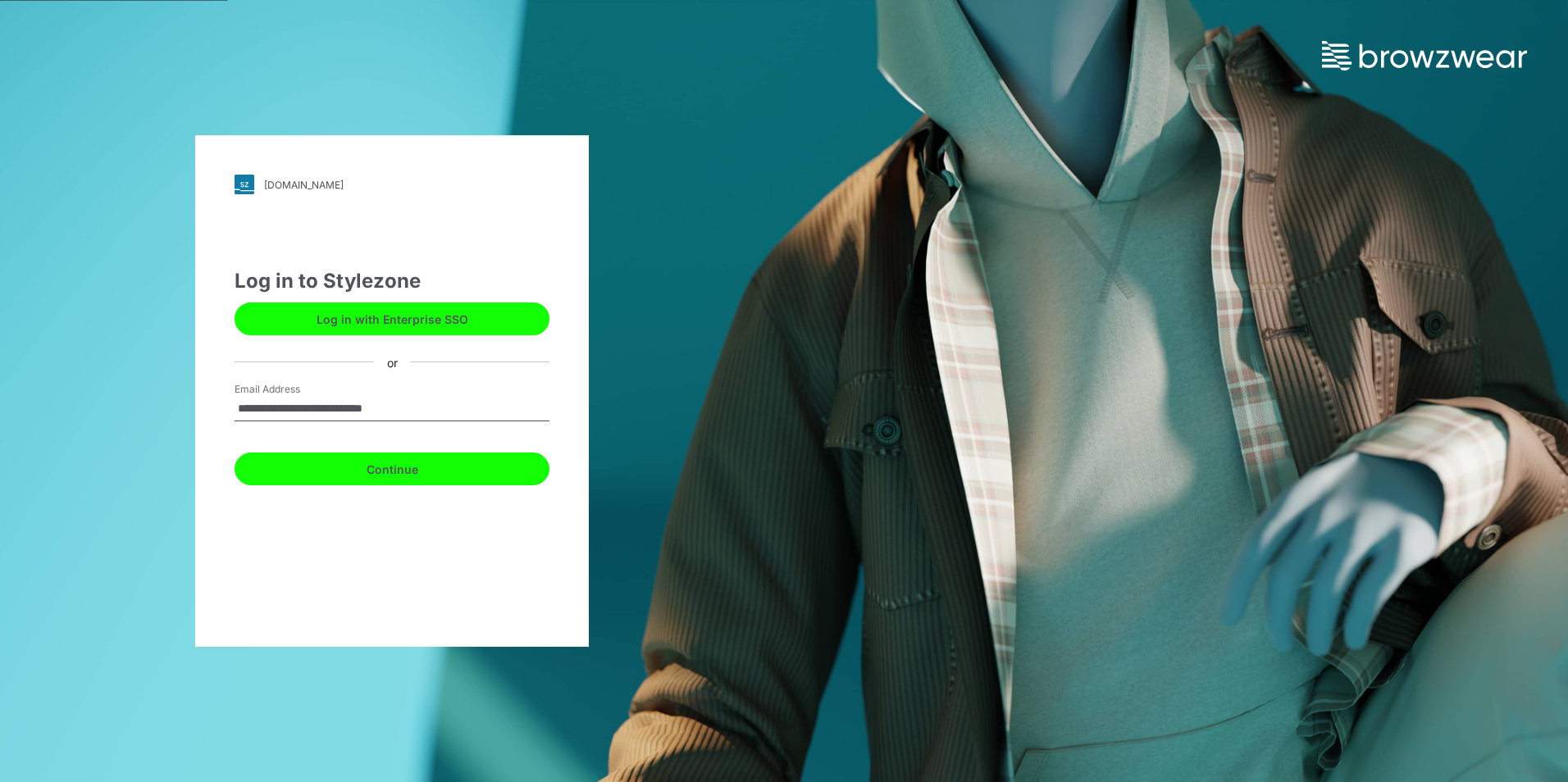
click at [339, 472] on button "Continue" at bounding box center [391, 468] width 315 height 32
click at [413, 476] on button "Continue" at bounding box center [391, 468] width 315 height 32
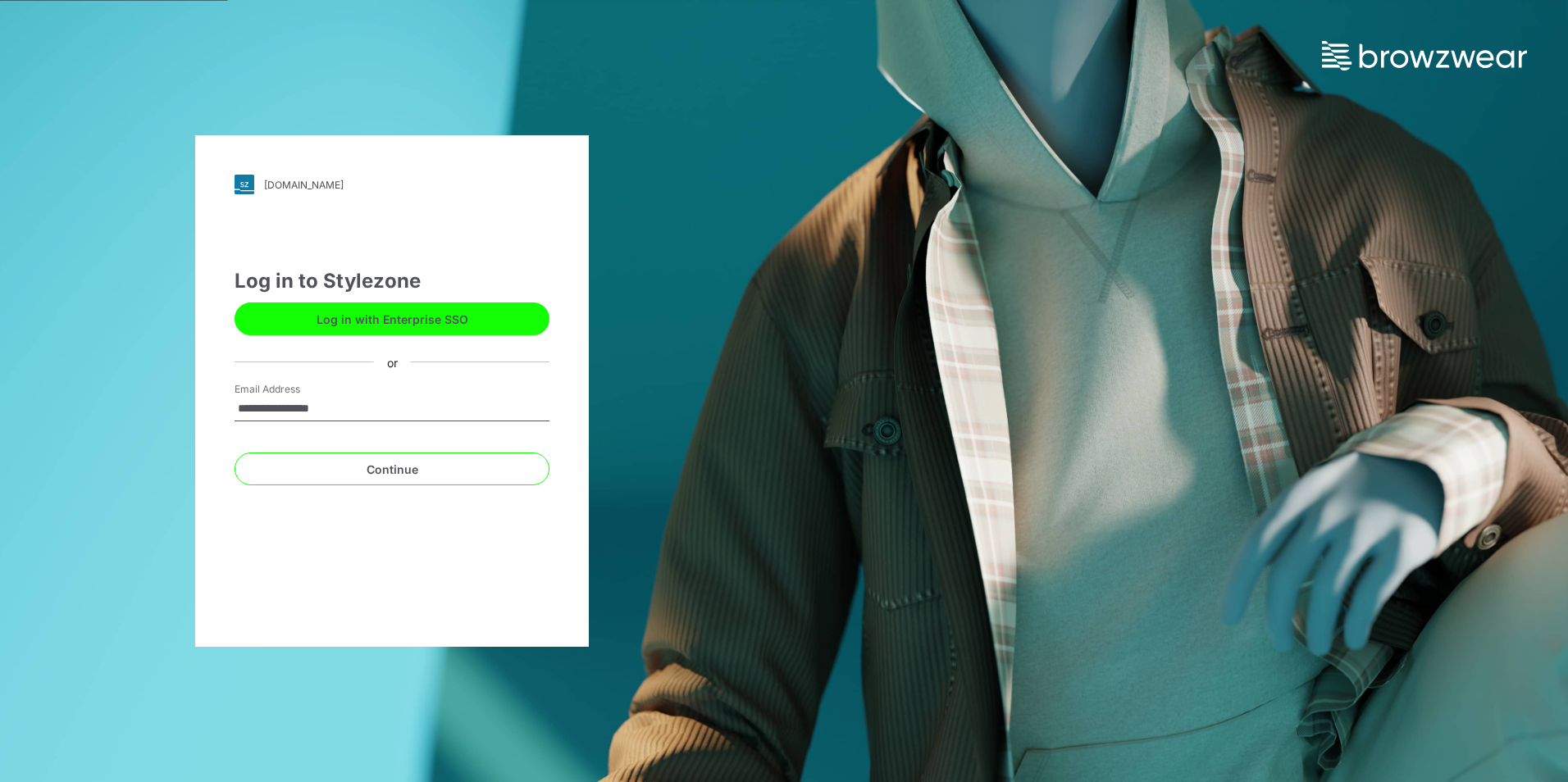
drag, startPoint x: 346, startPoint y: 412, endPoint x: 157, endPoint y: 411, distance: 189.0
click at [157, 411] on div "**********" at bounding box center [392, 391] width 784 height 782
type input "**********"
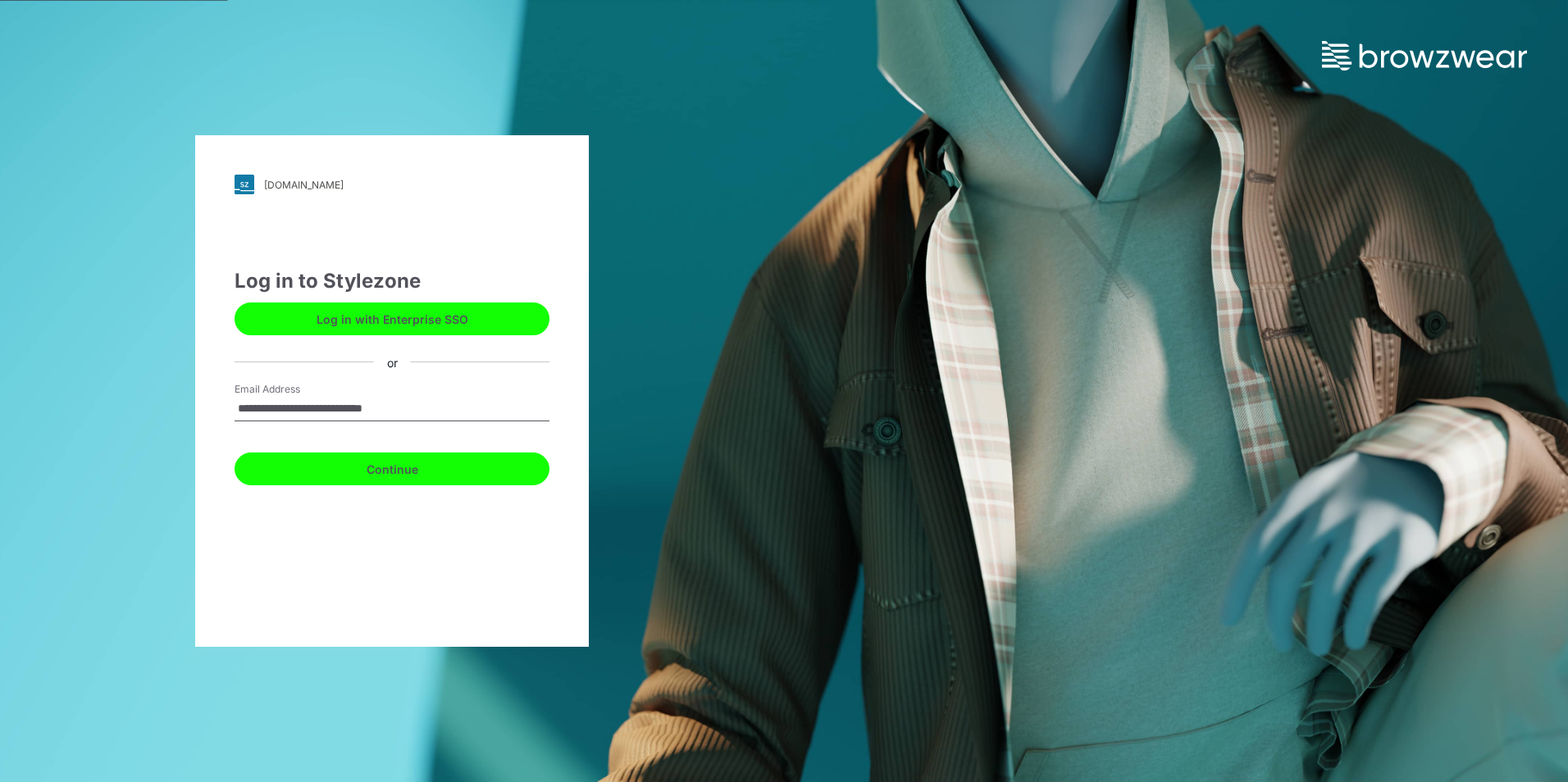
click at [401, 471] on button "Continue" at bounding box center [391, 468] width 315 height 32
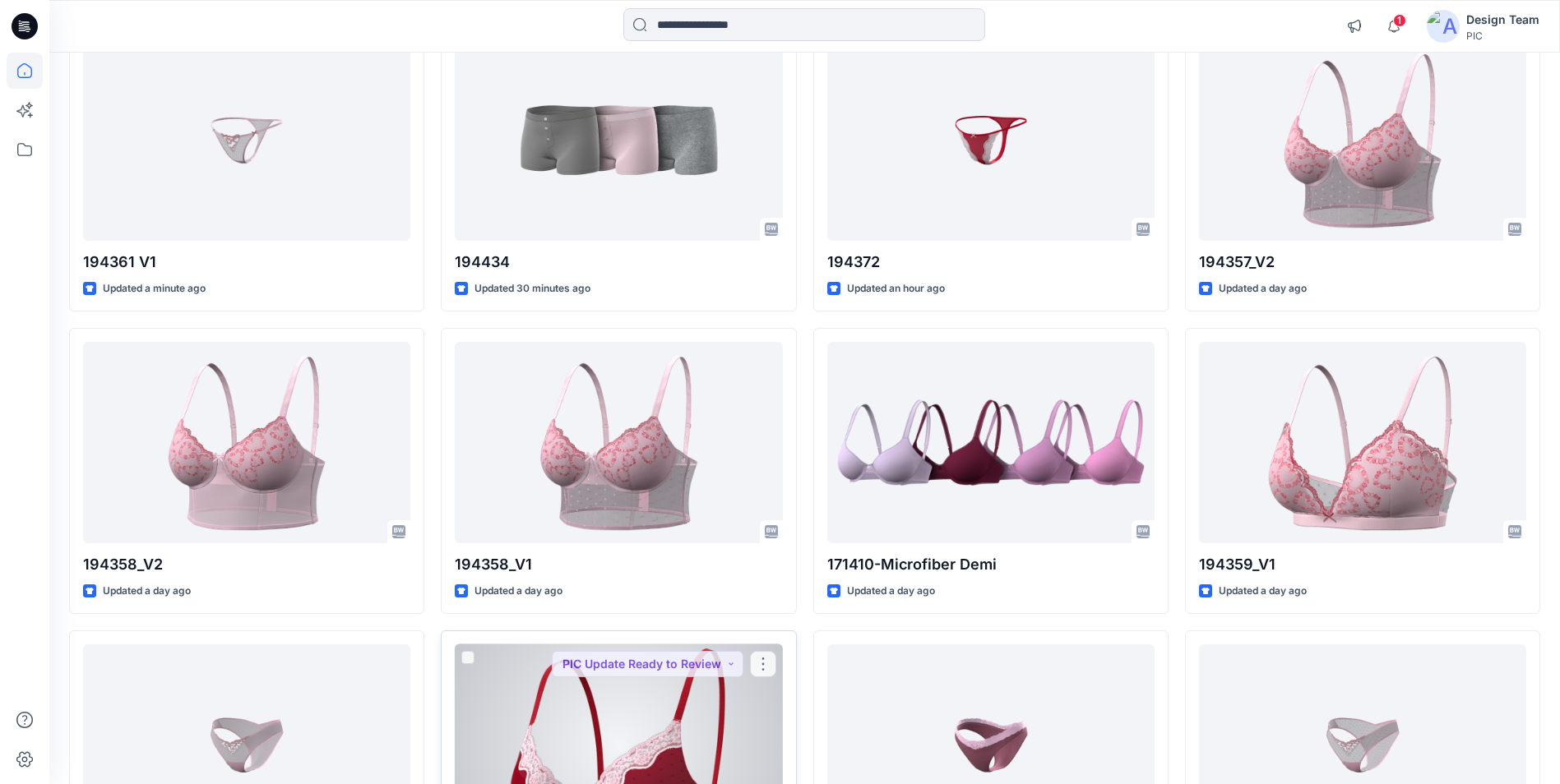
scroll to position [88, 0]
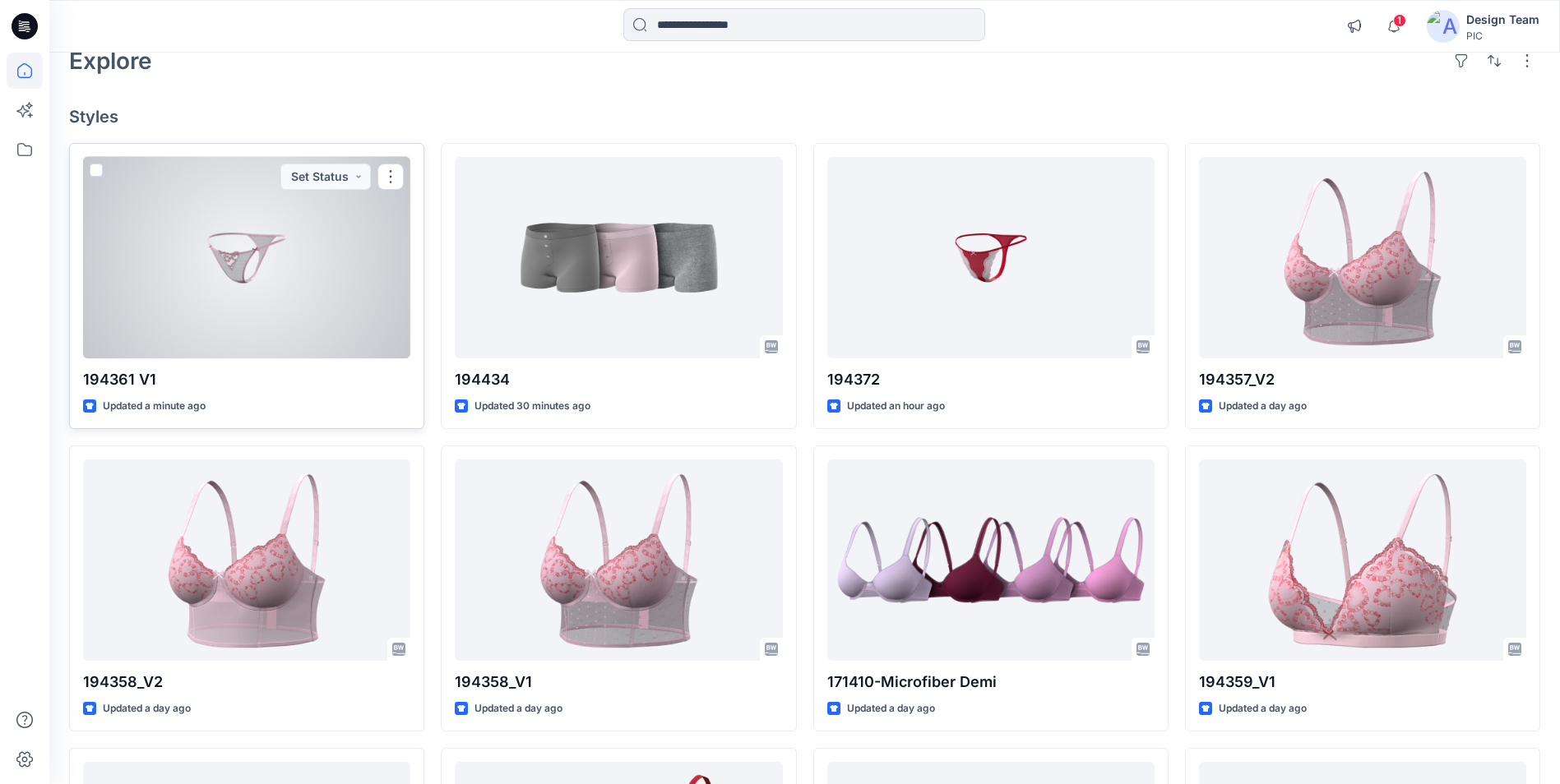
click at [336, 310] on div at bounding box center [246, 258] width 327 height 201
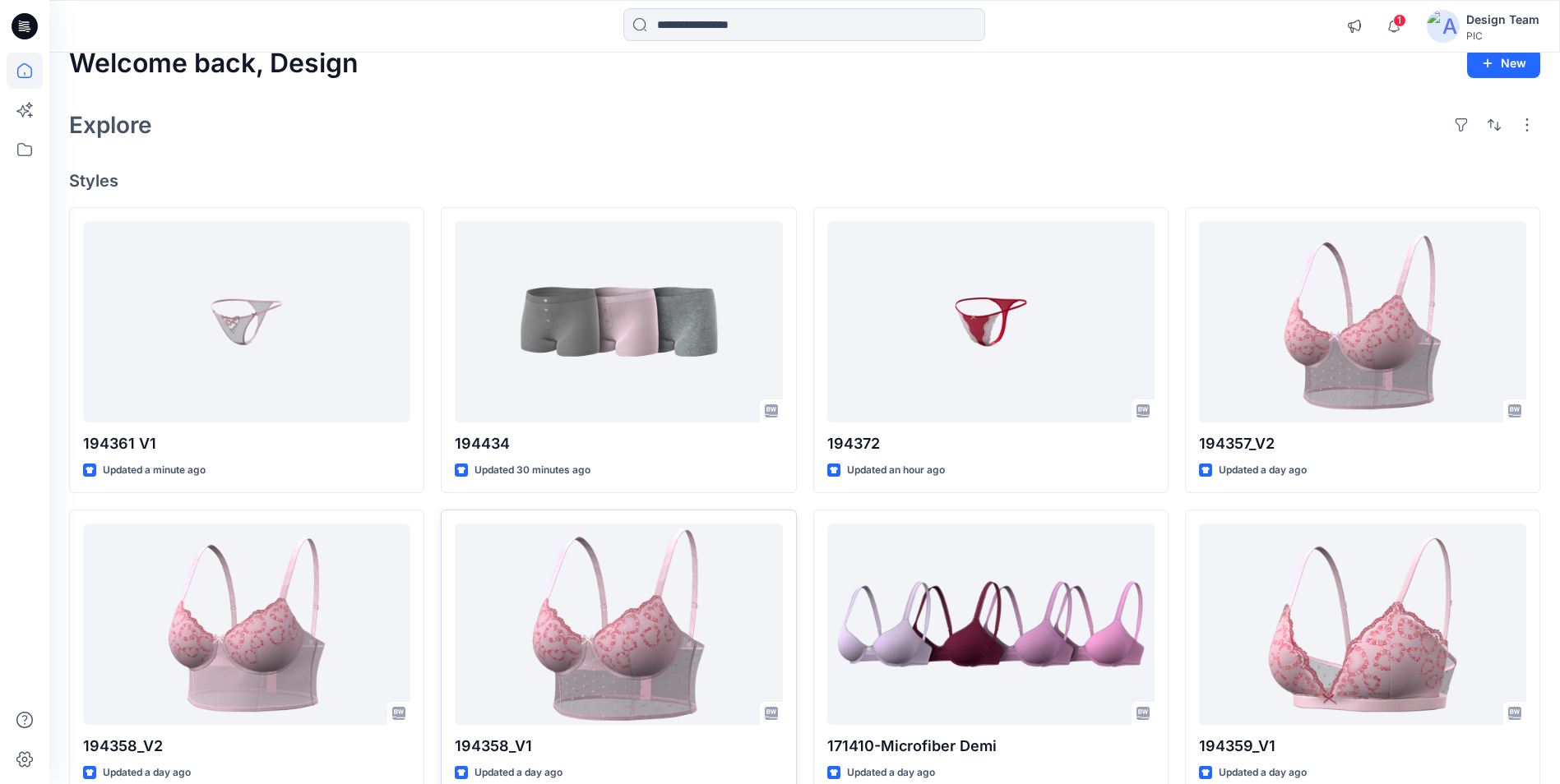
scroll to position [6, 0]
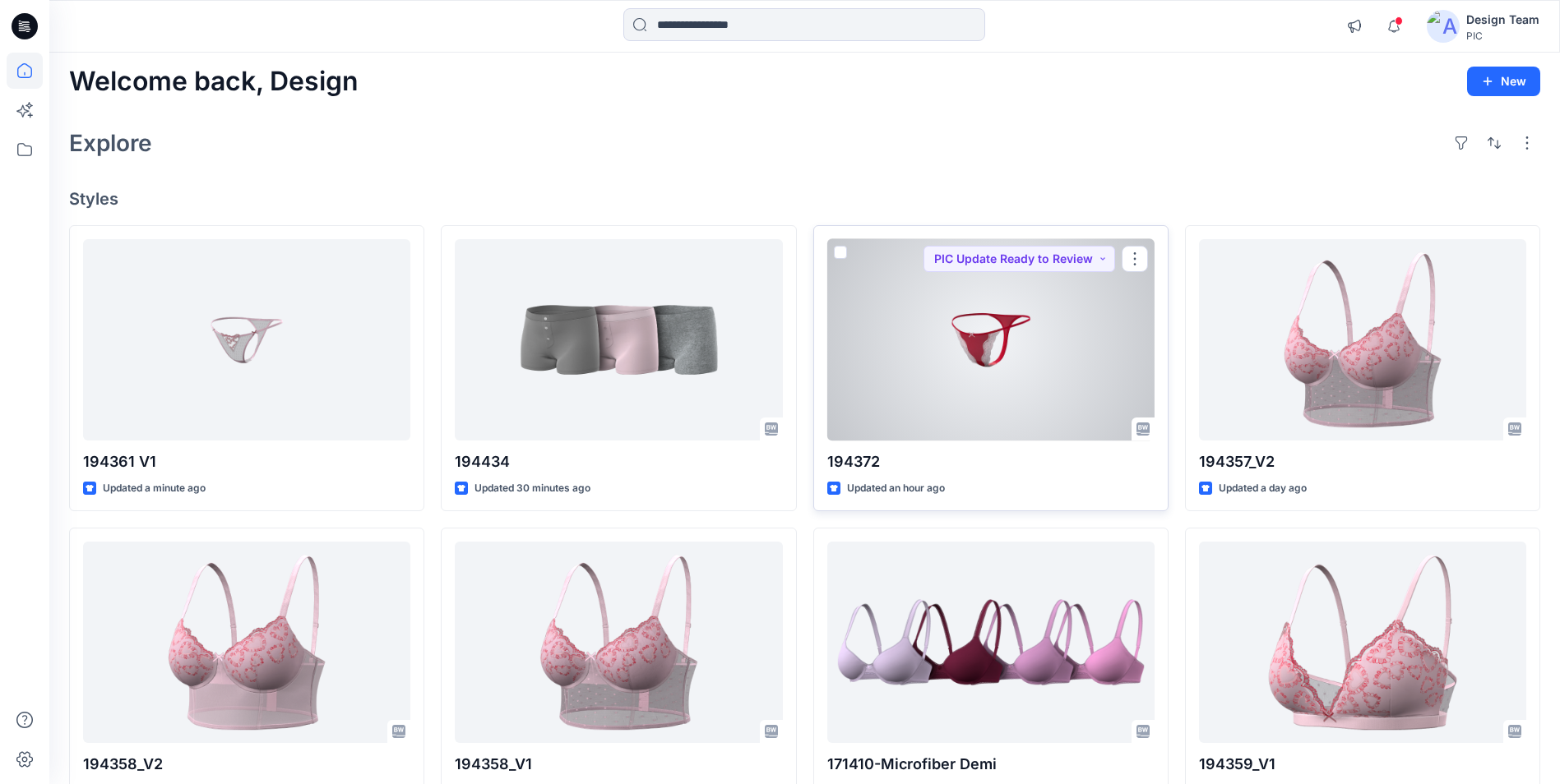
click at [941, 416] on div at bounding box center [991, 339] width 327 height 201
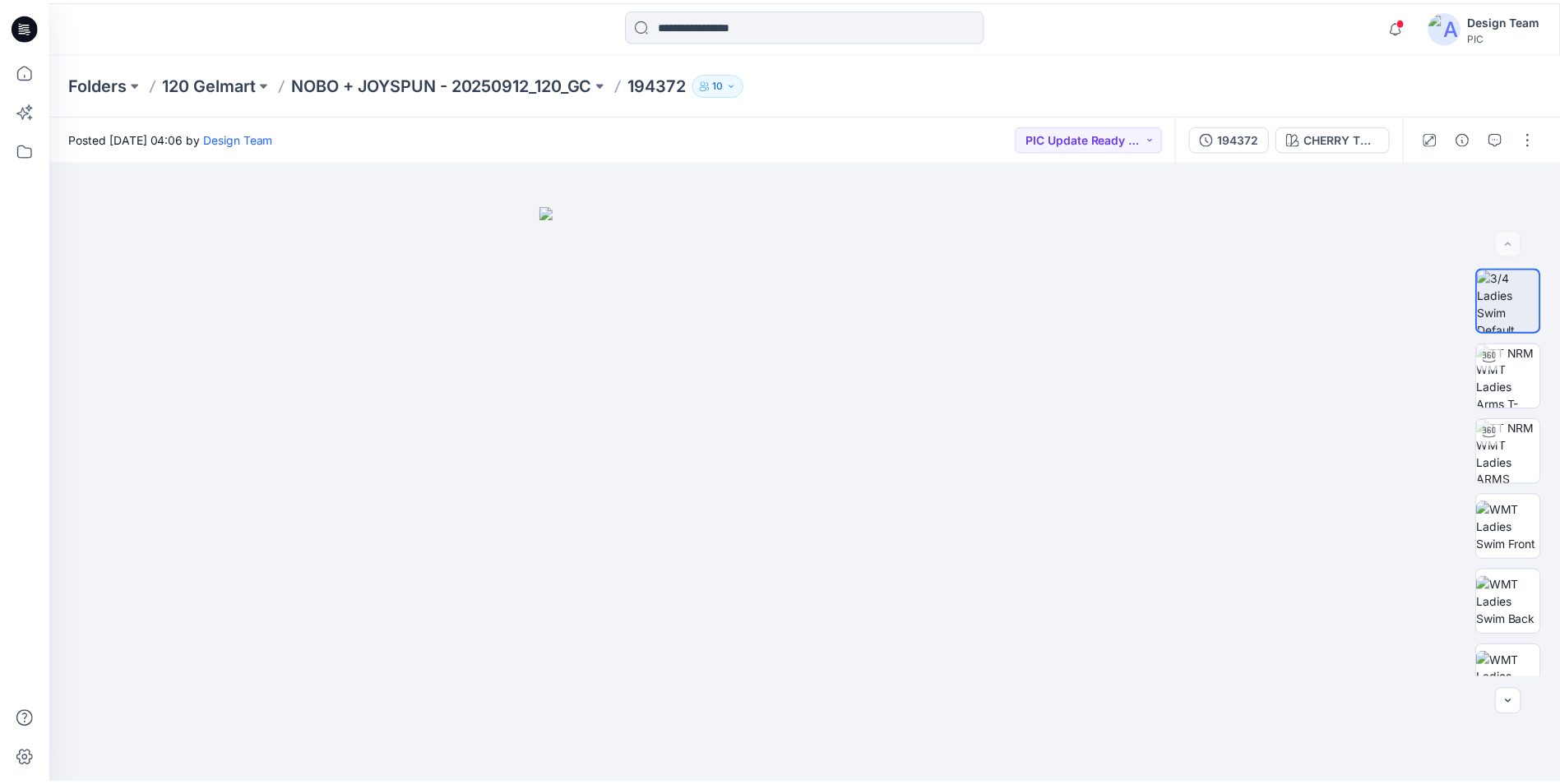
scroll to position [6, 0]
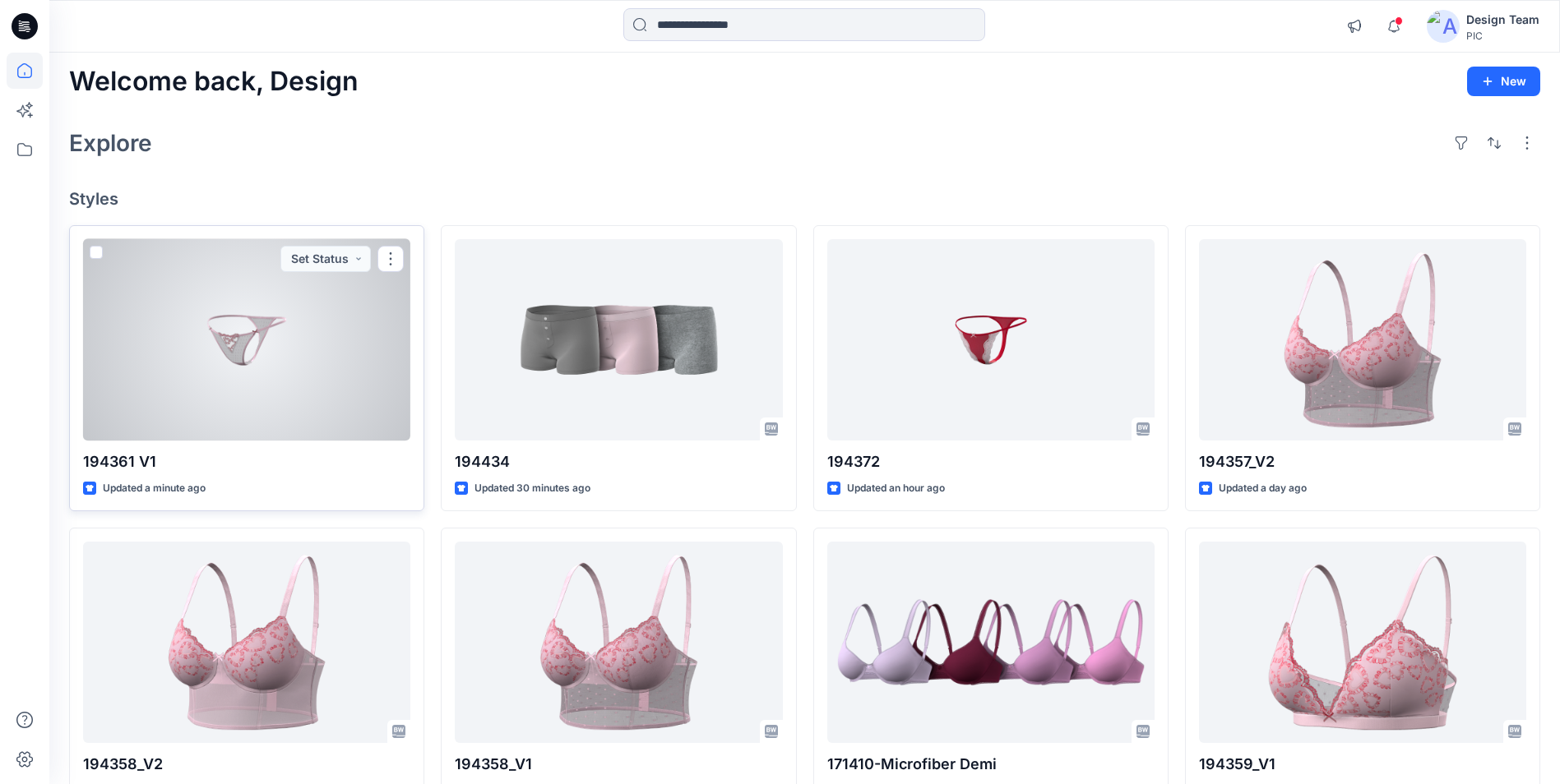
click at [310, 355] on div at bounding box center [246, 339] width 327 height 201
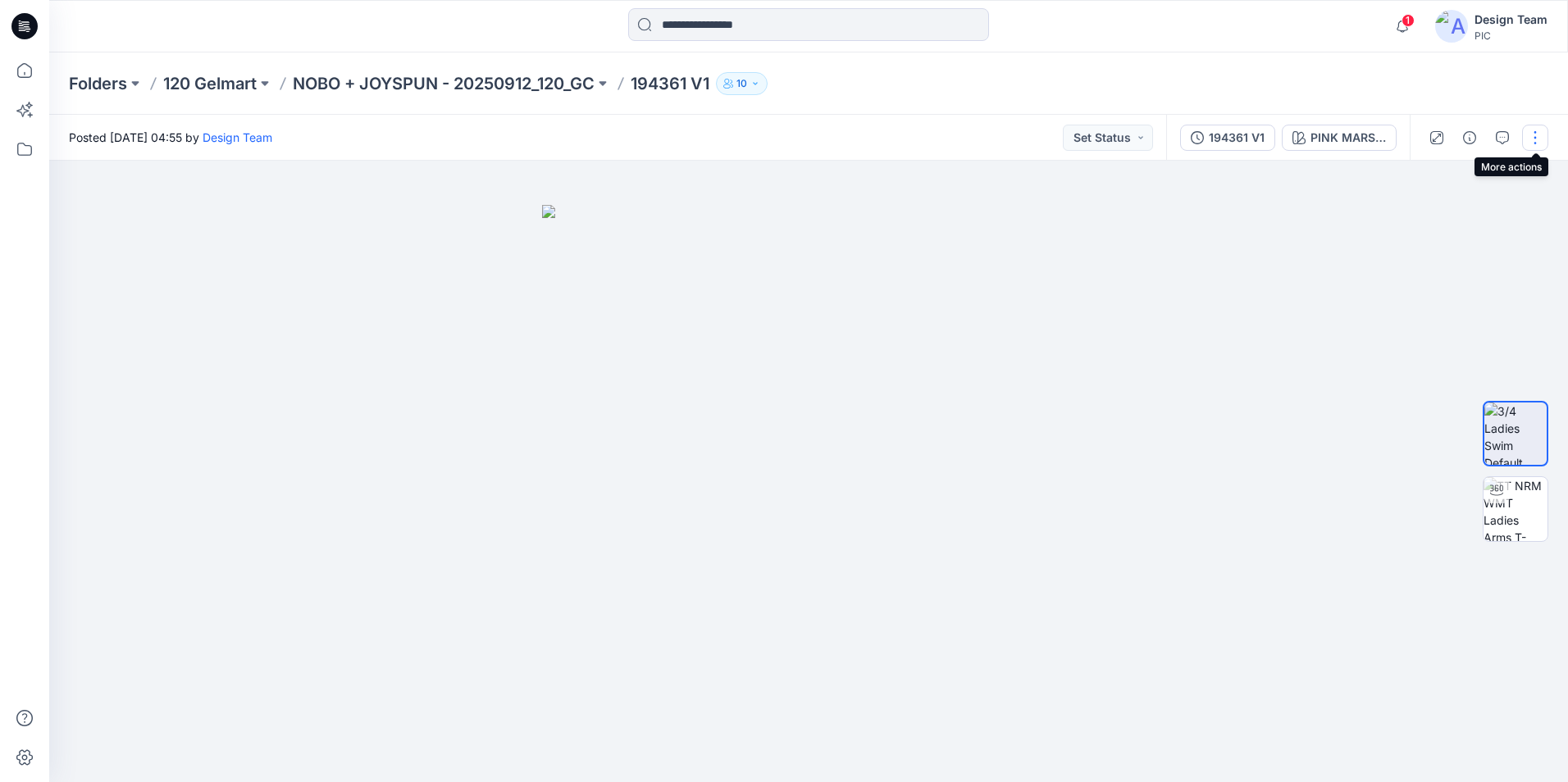
click at [1533, 137] on button "button" at bounding box center [1536, 138] width 26 height 26
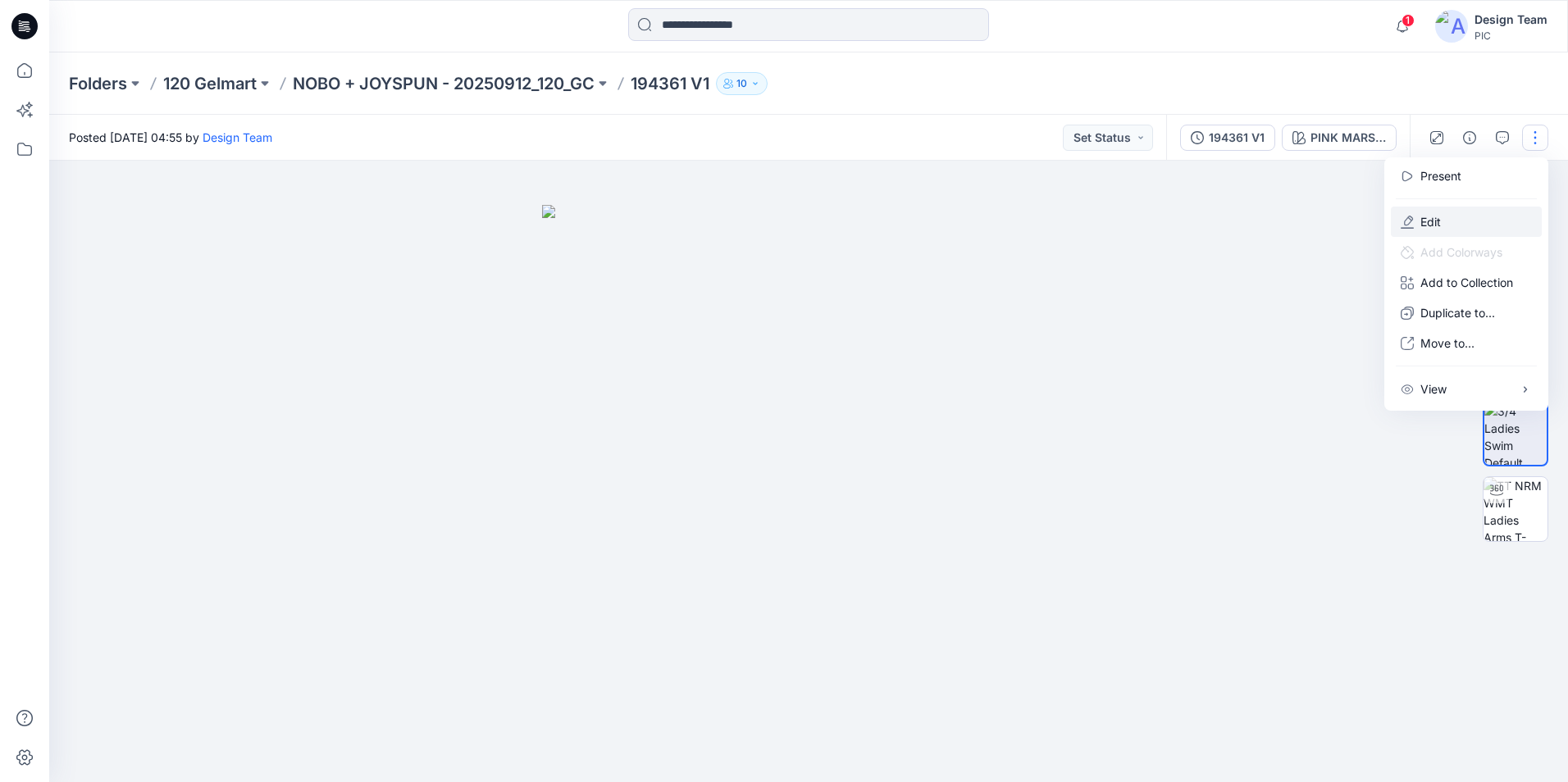
click at [1450, 215] on button "Edit" at bounding box center [1466, 222] width 151 height 31
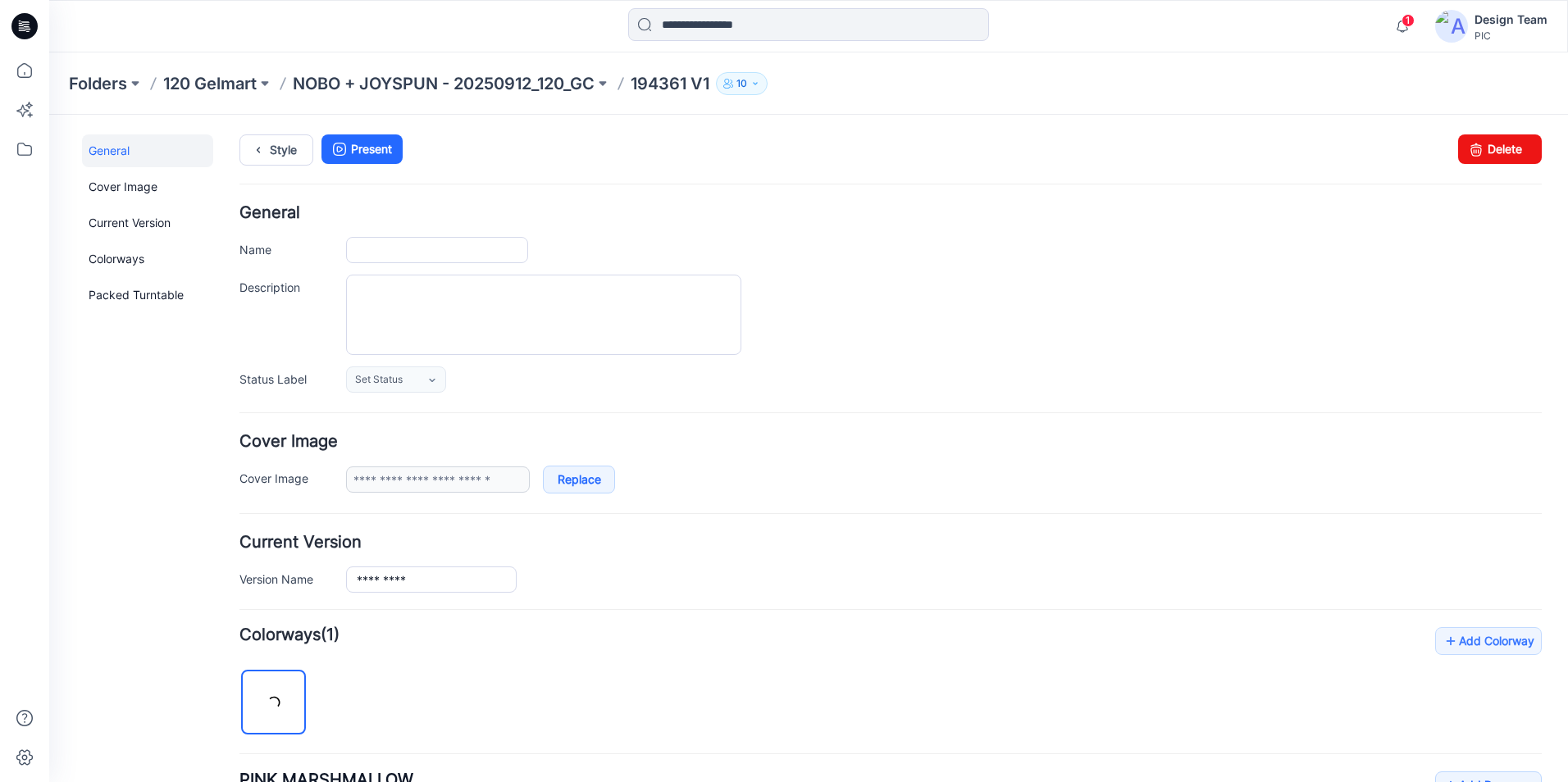
type input "*********"
type input "**********"
click at [1501, 153] on link "Delete" at bounding box center [1500, 149] width 83 height 30
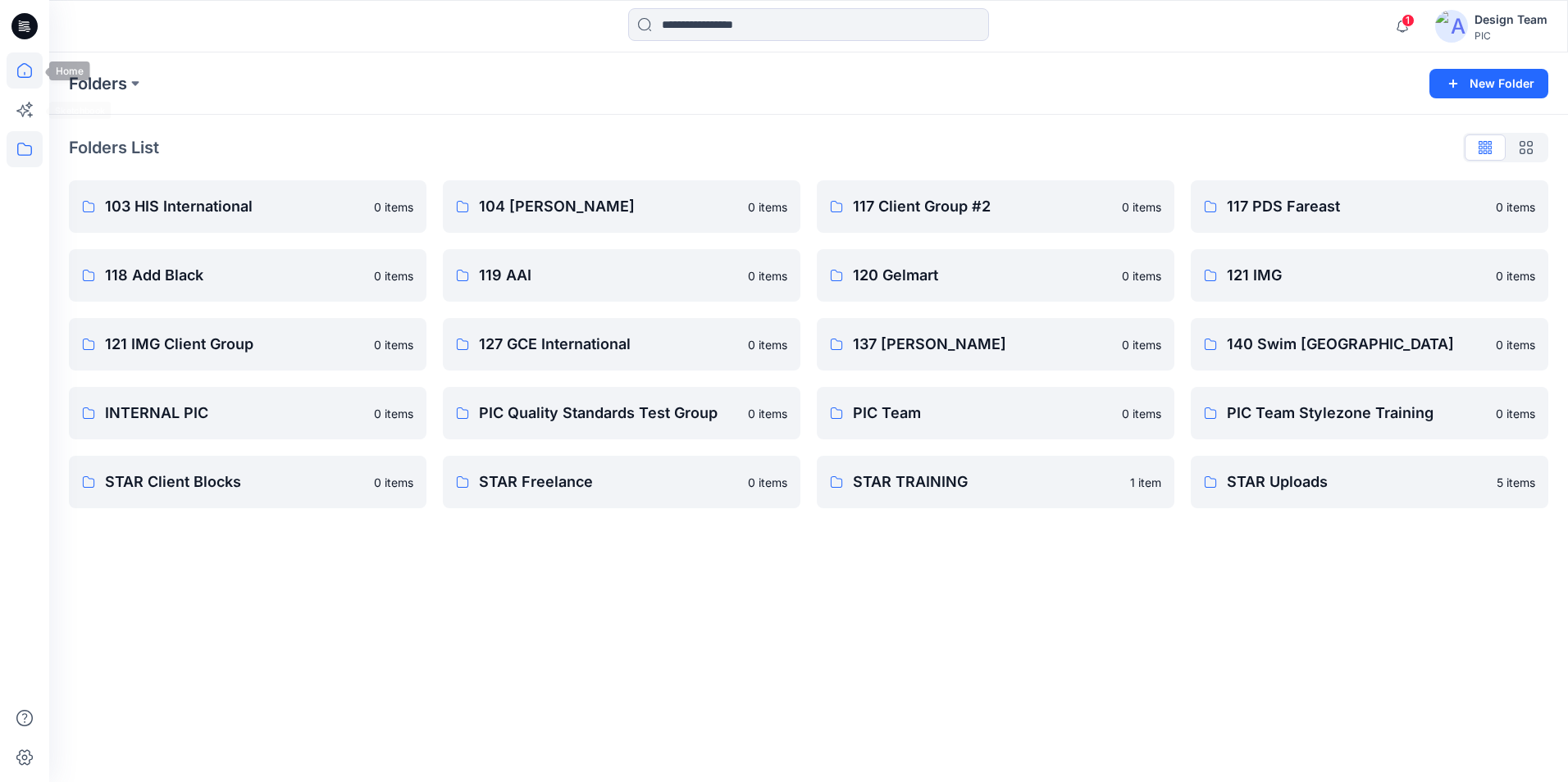
click at [26, 76] on icon at bounding box center [24, 70] width 36 height 36
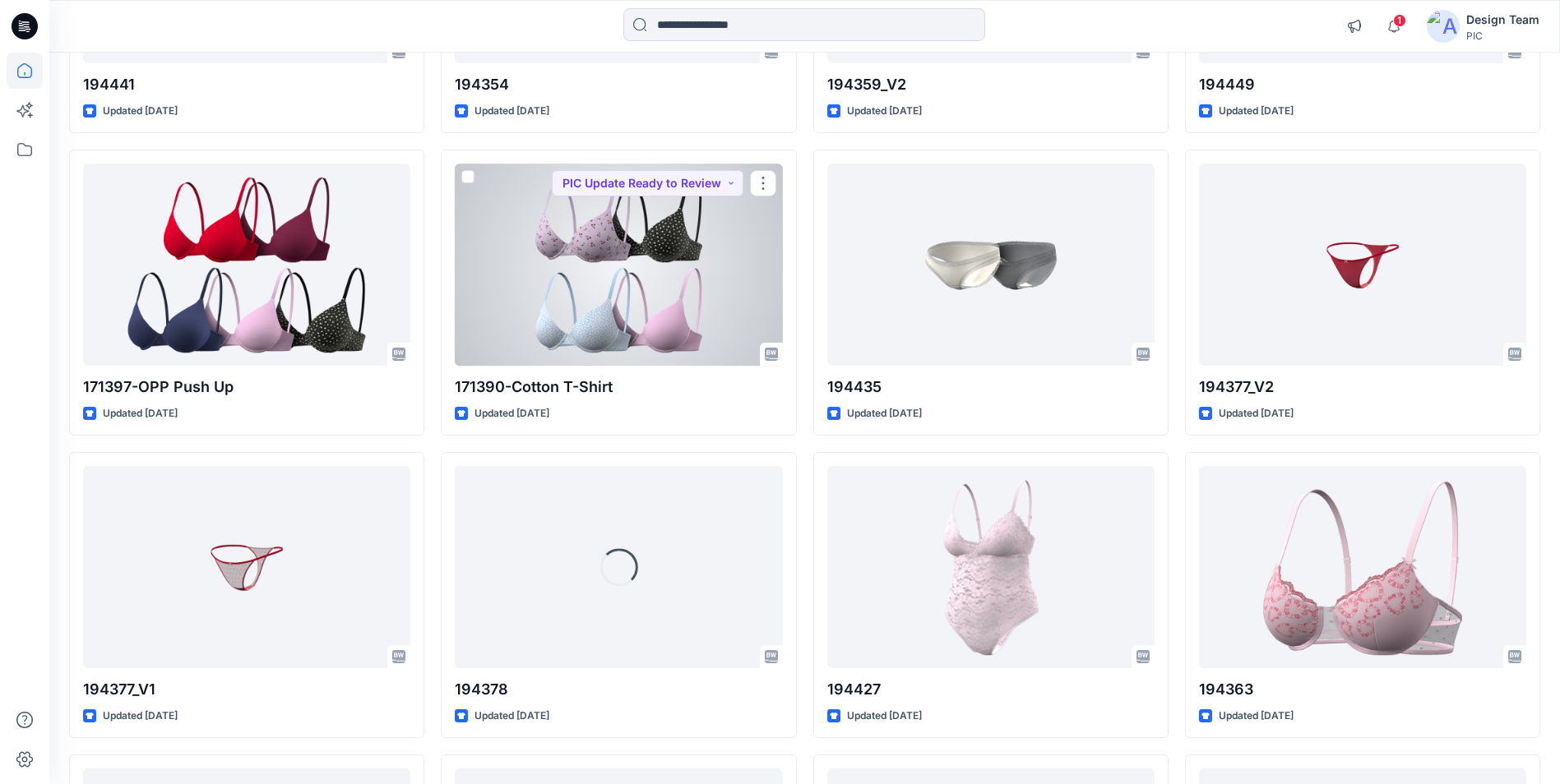
scroll to position [1898, 0]
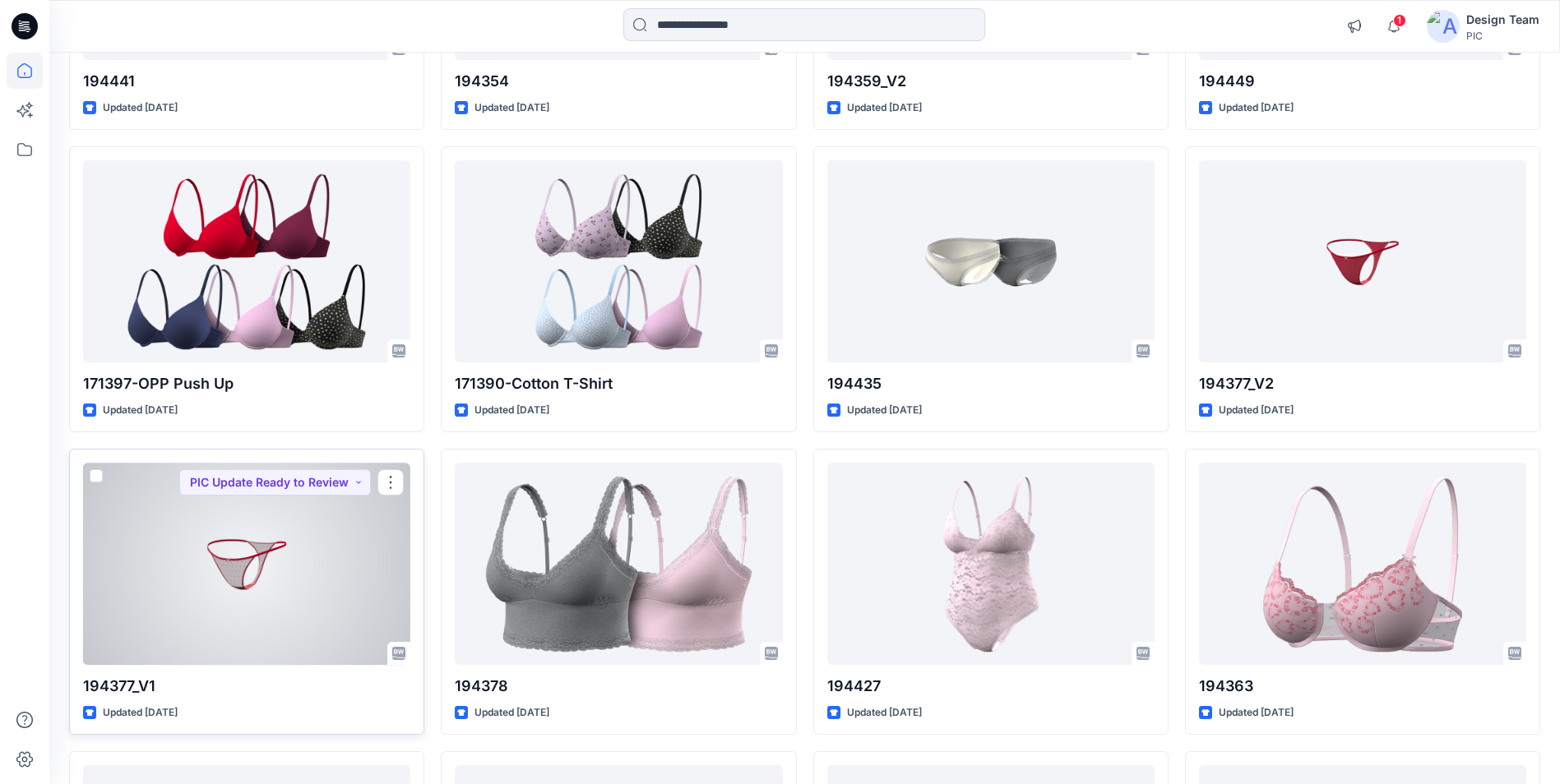
click at [249, 606] on div at bounding box center [246, 563] width 327 height 201
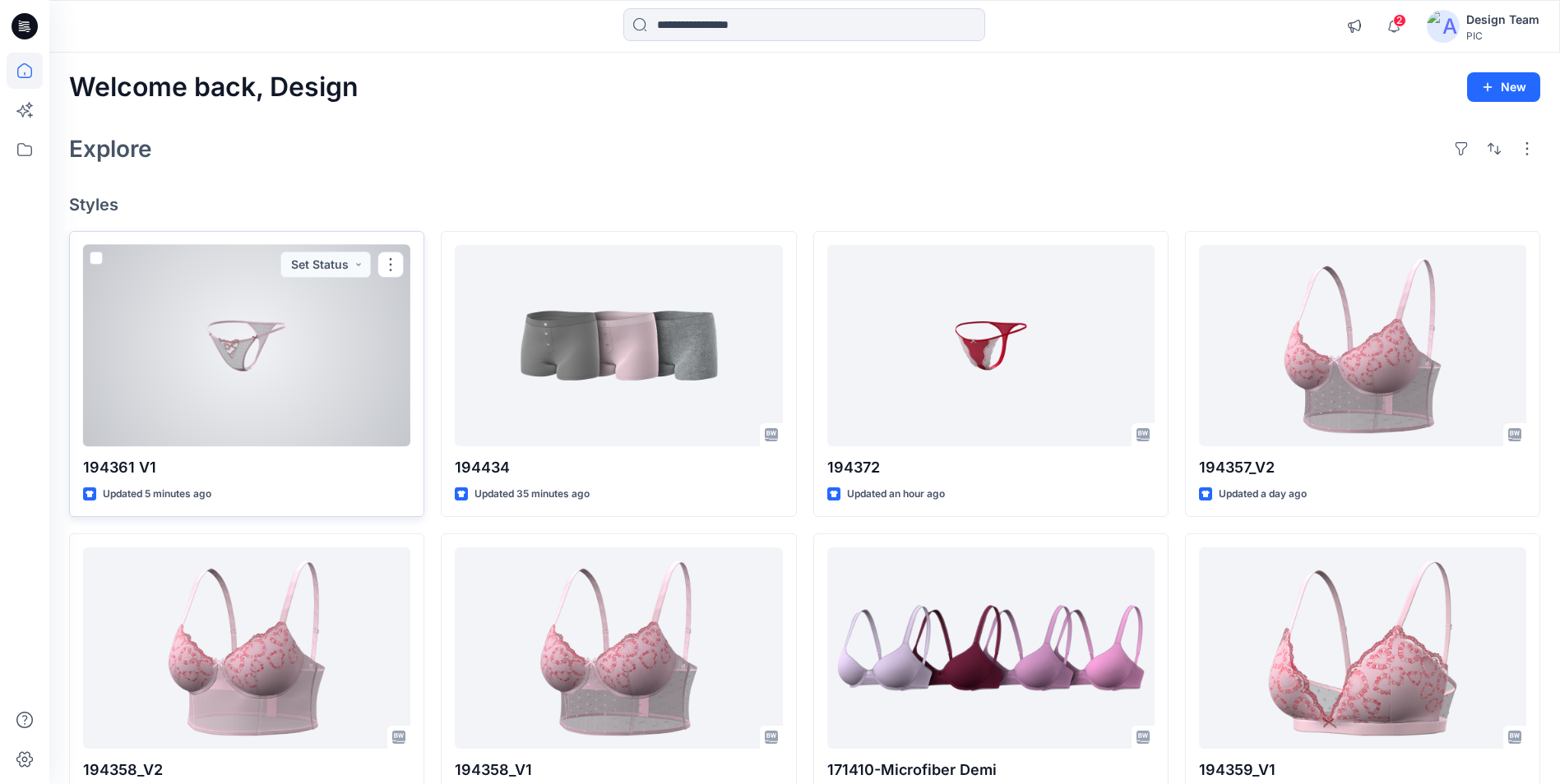
click at [332, 401] on div at bounding box center [246, 345] width 327 height 201
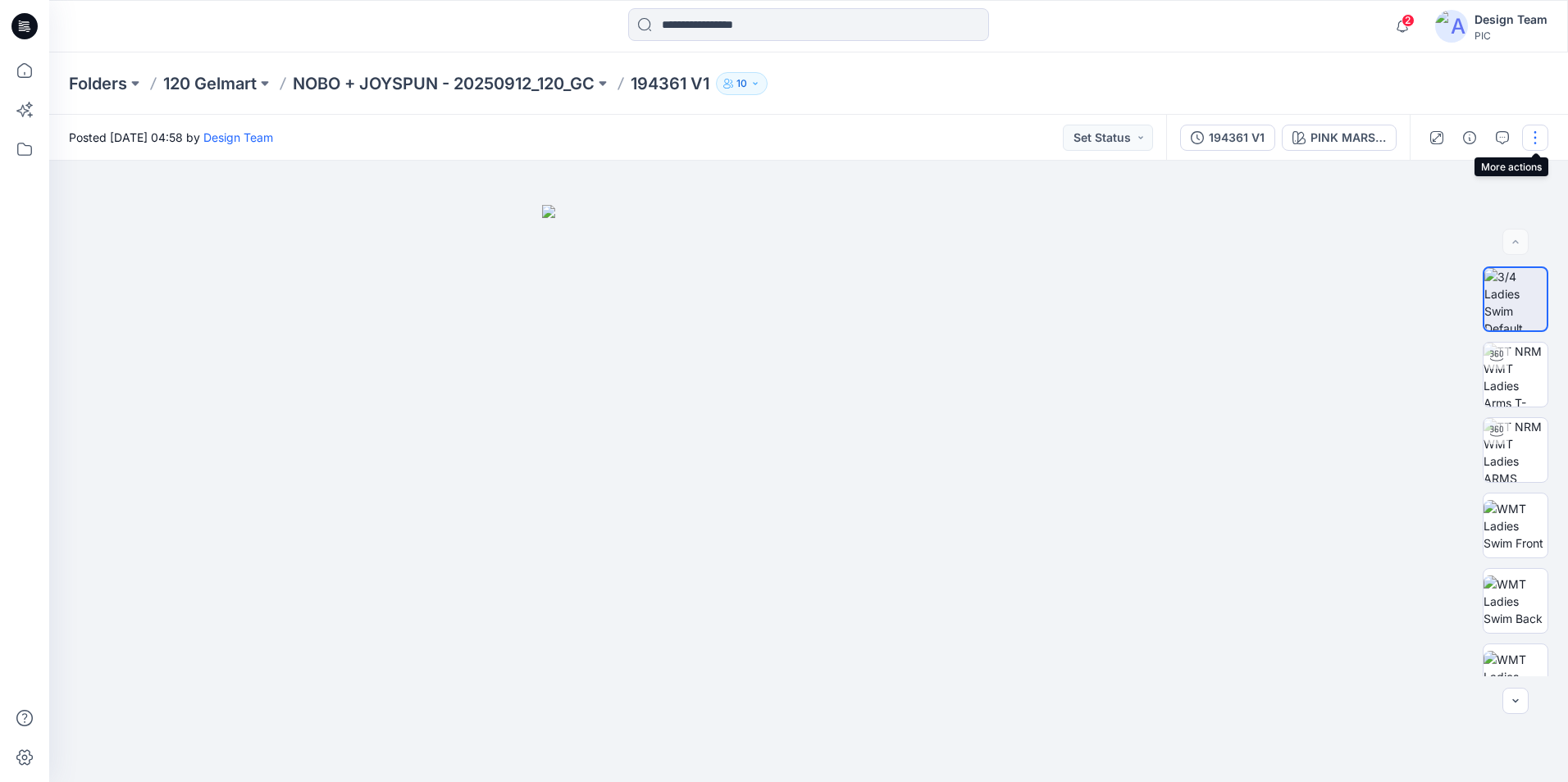
click at [1532, 146] on button "button" at bounding box center [1536, 138] width 26 height 26
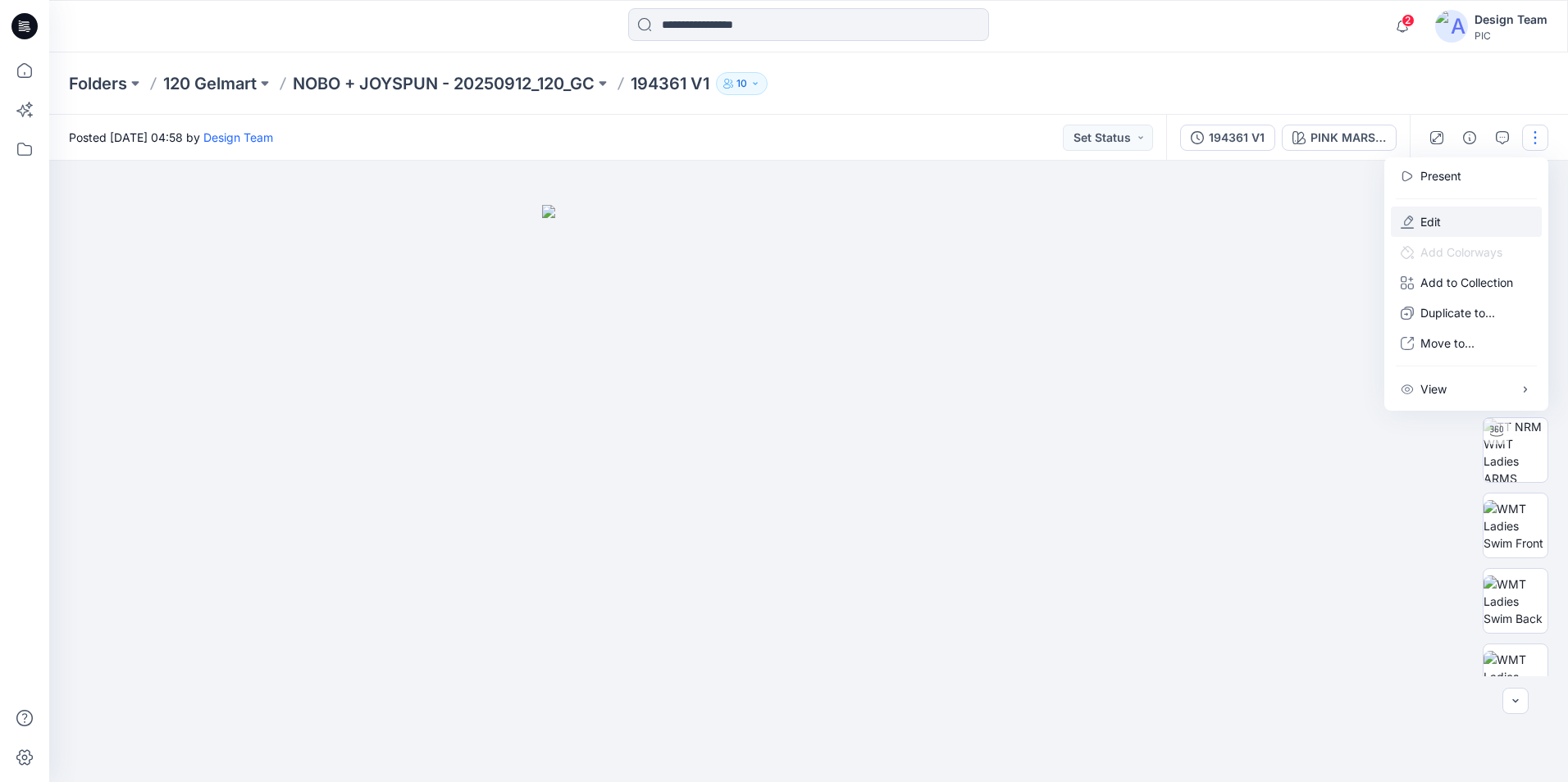
click at [1456, 215] on button "Edit" at bounding box center [1466, 222] width 151 height 31
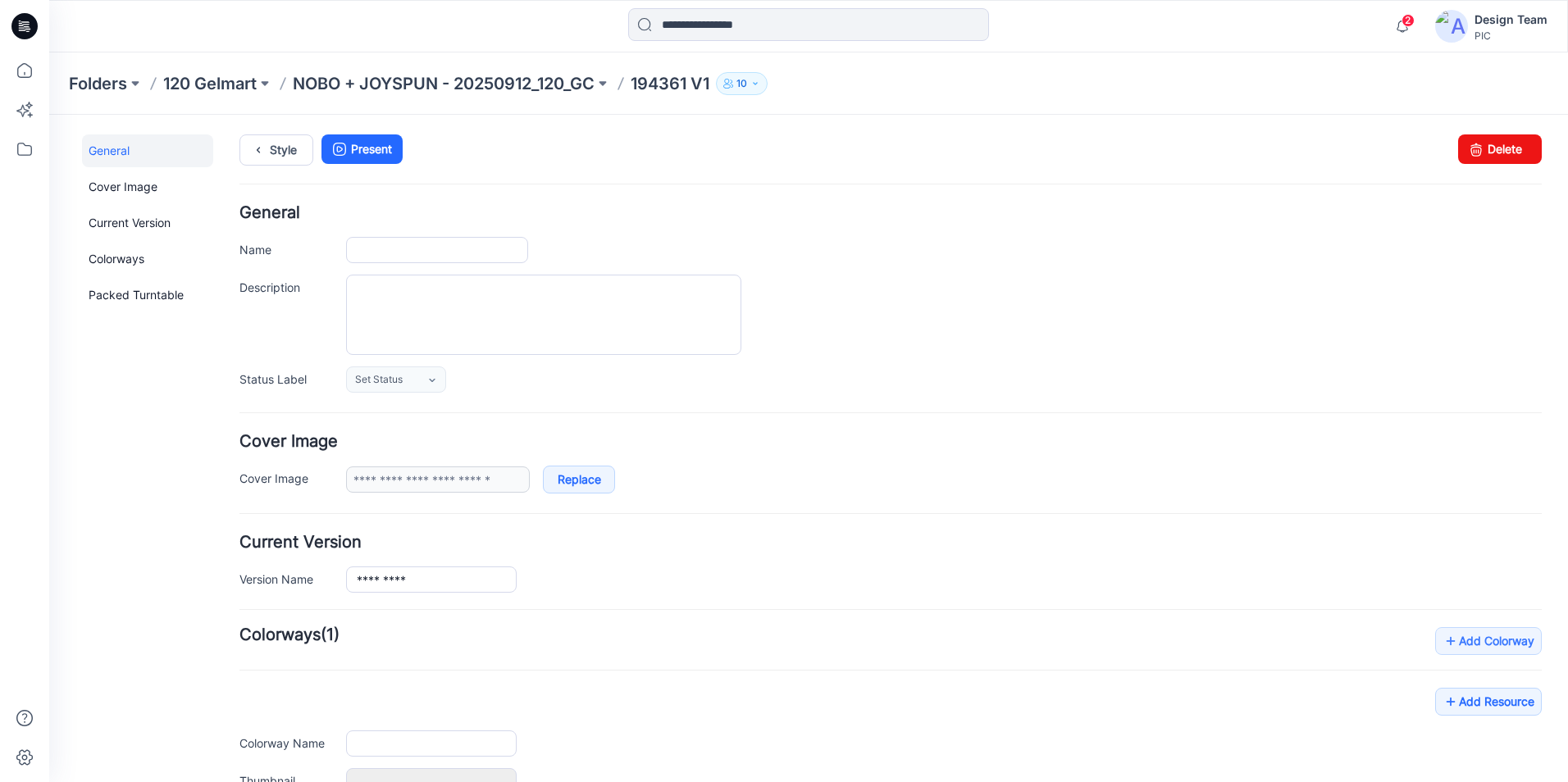
type input "*********"
type input "**********"
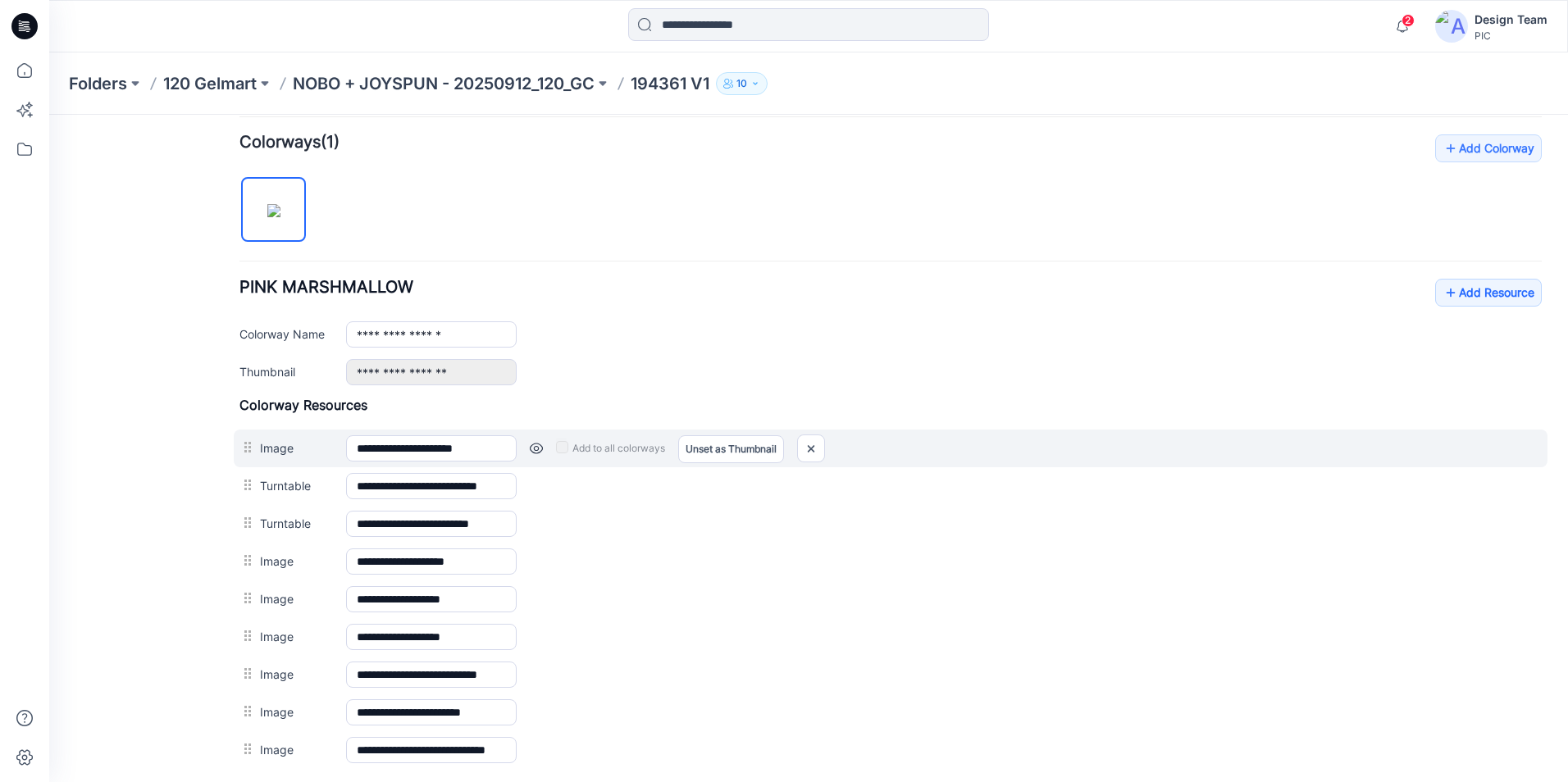
scroll to position [492, 0]
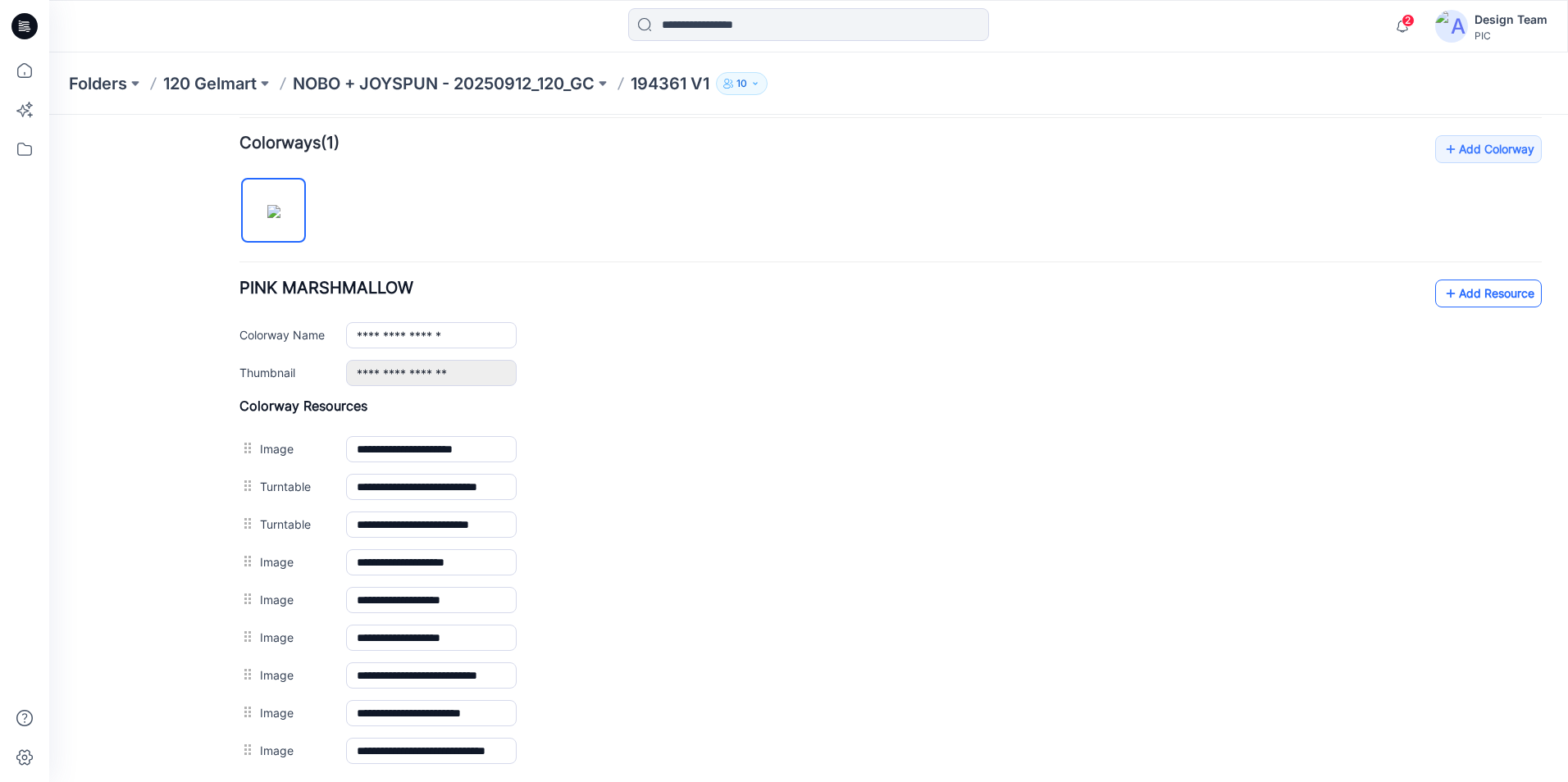
click at [1461, 293] on link "Add Resource" at bounding box center [1489, 294] width 107 height 28
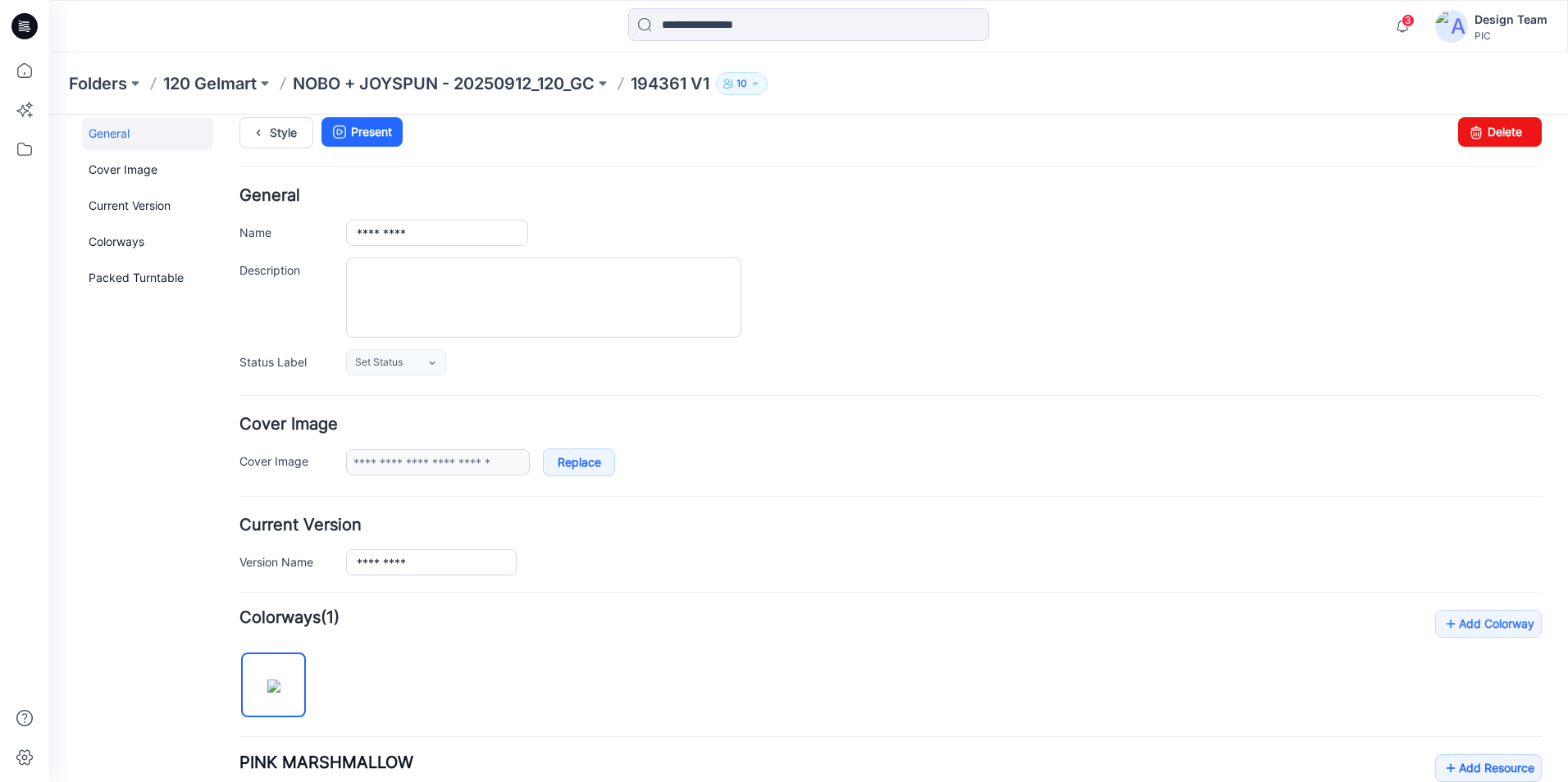
scroll to position [0, 0]
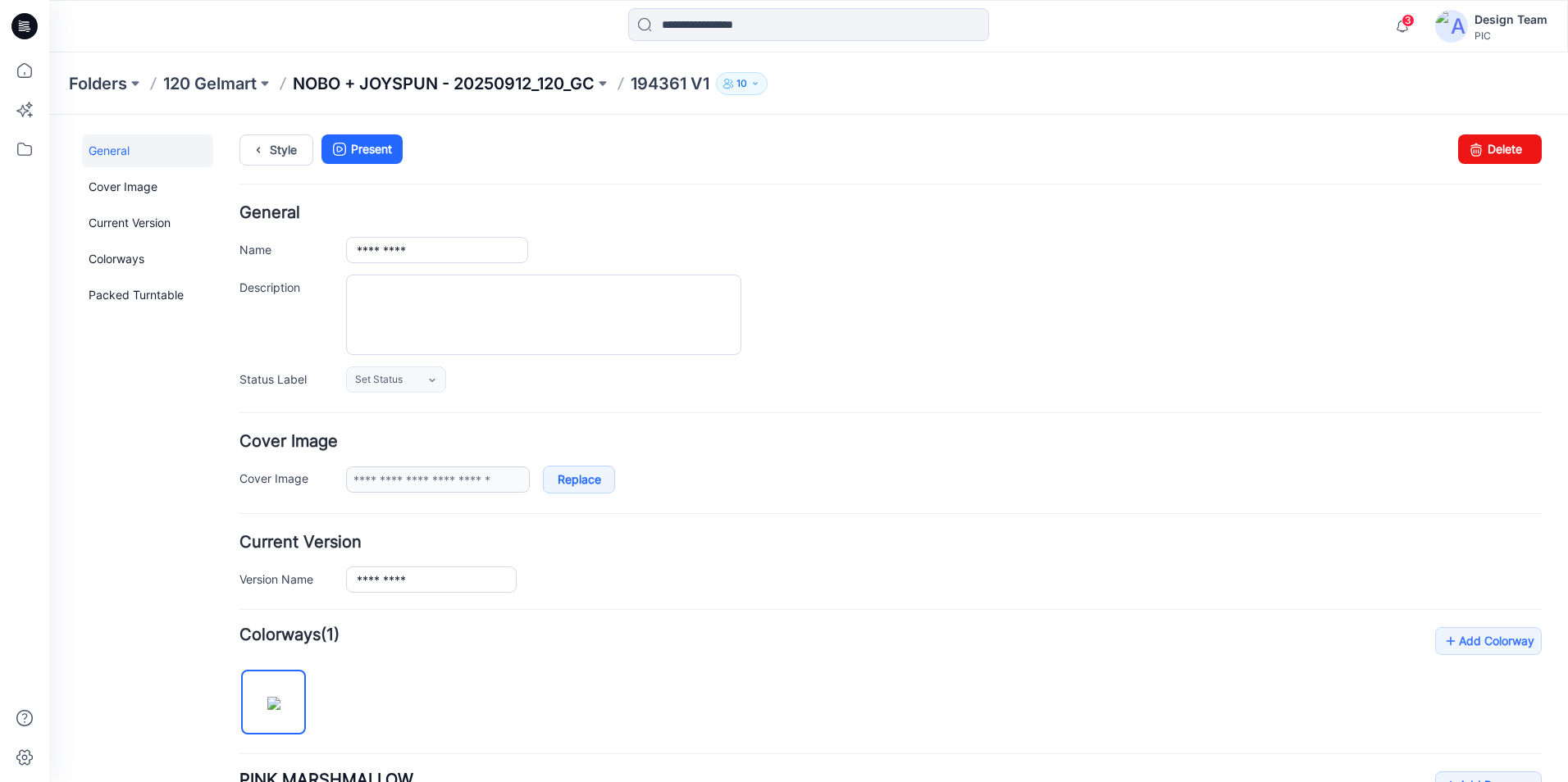
click at [573, 81] on p "NOBO + JOYSPUN - 20250912_120_GC" at bounding box center [444, 83] width 302 height 23
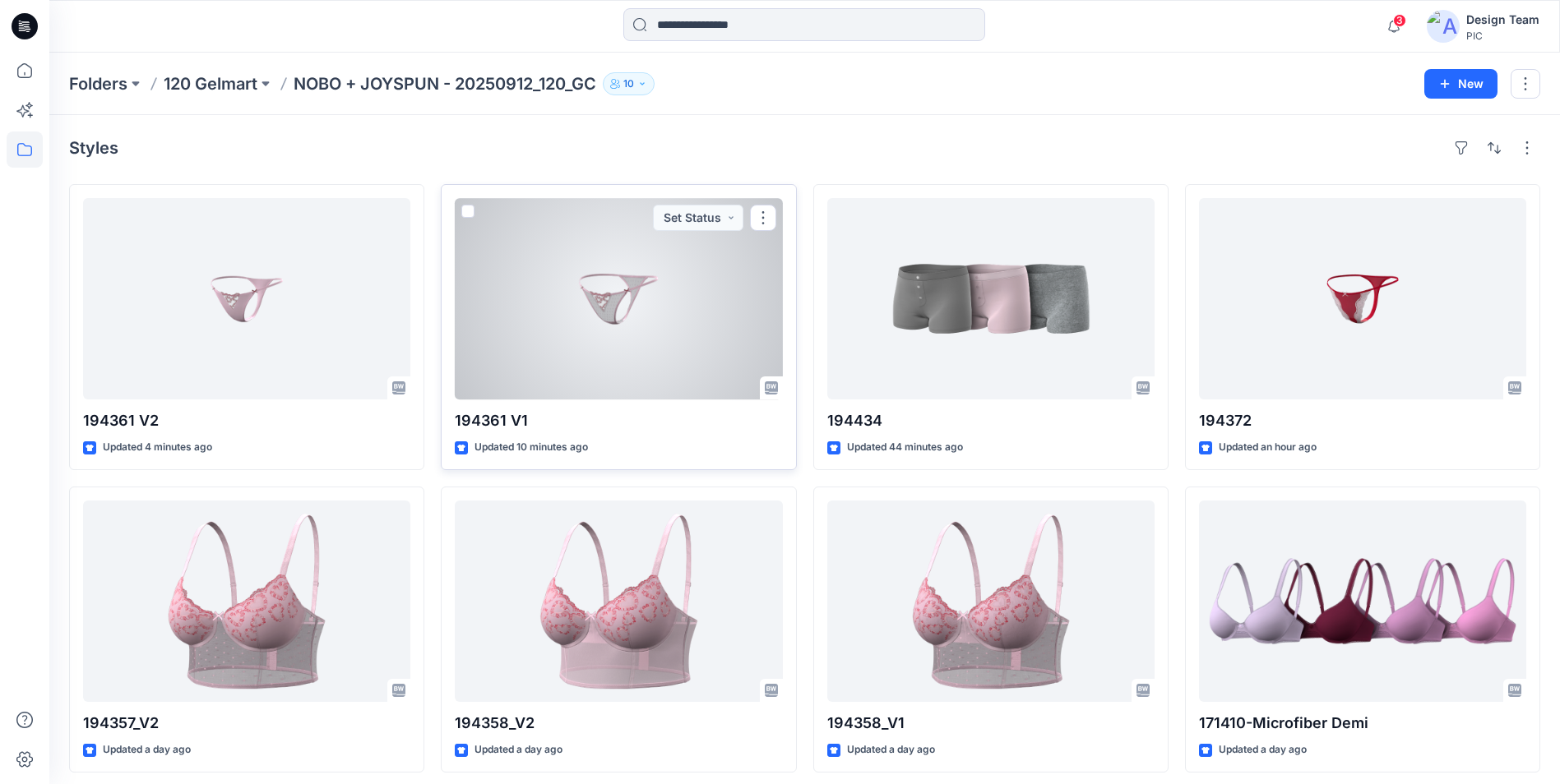
click at [596, 348] on div at bounding box center [618, 298] width 327 height 201
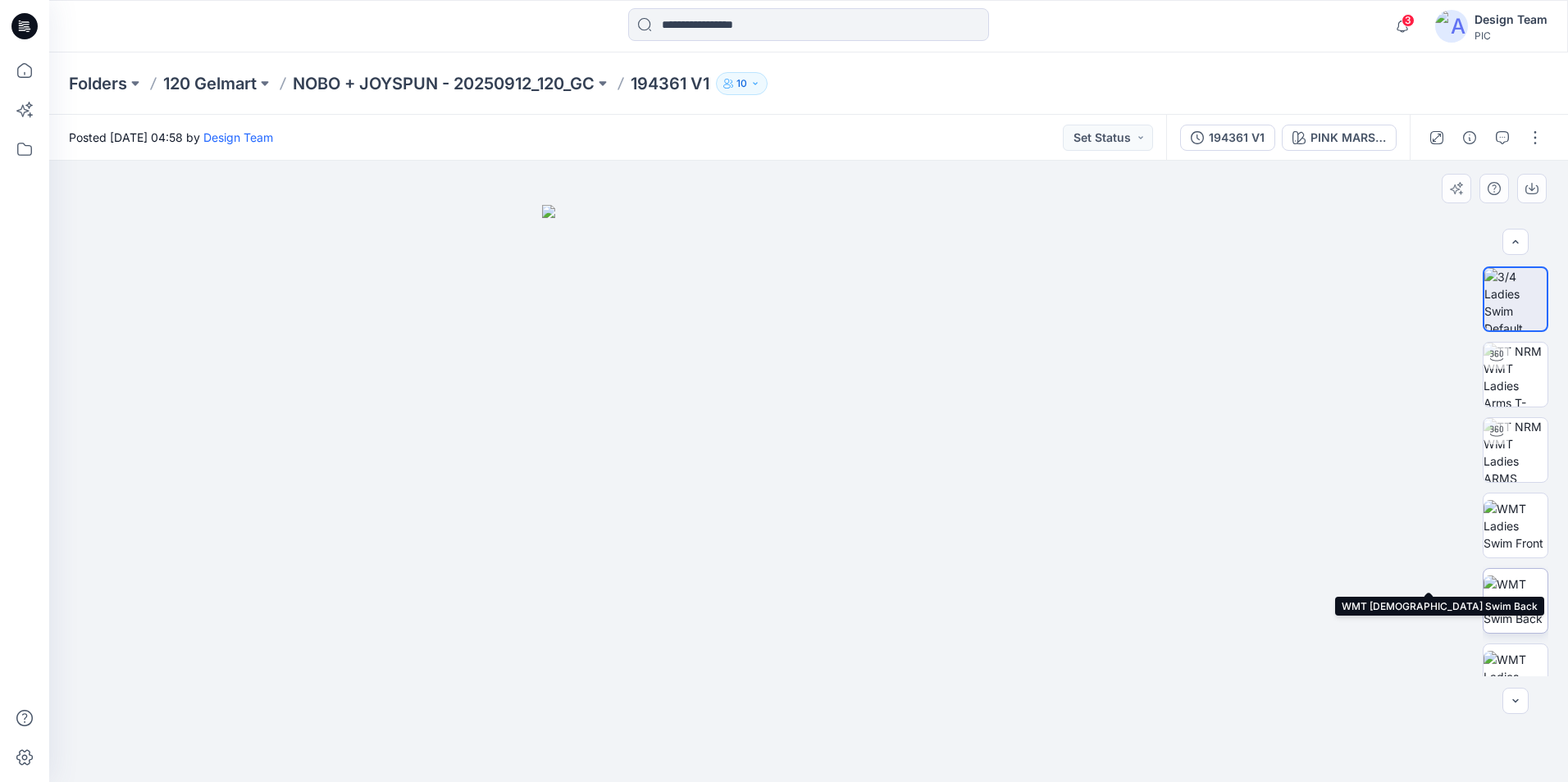
scroll to position [259, 0]
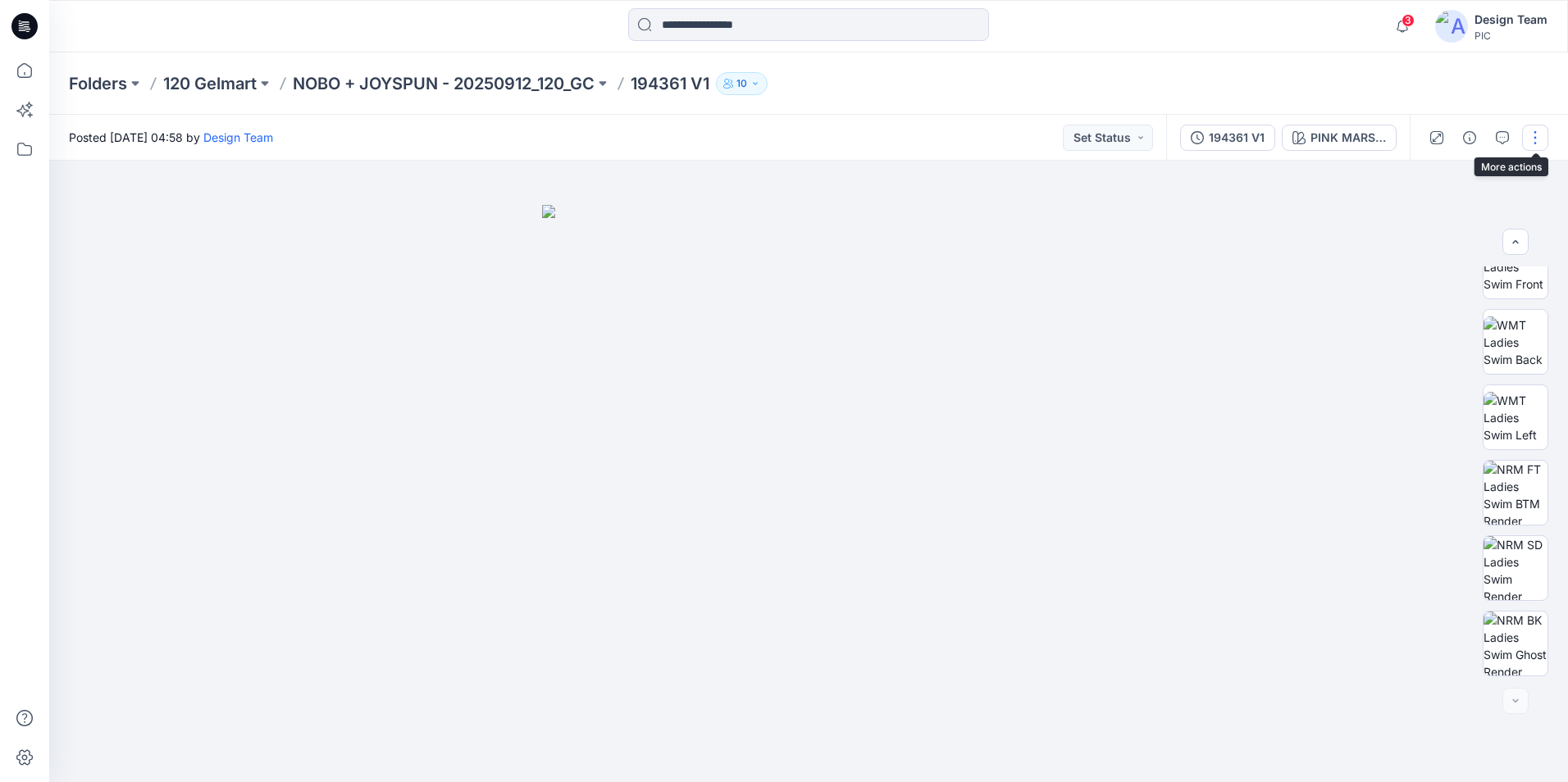
click at [1528, 146] on button "button" at bounding box center [1536, 138] width 26 height 26
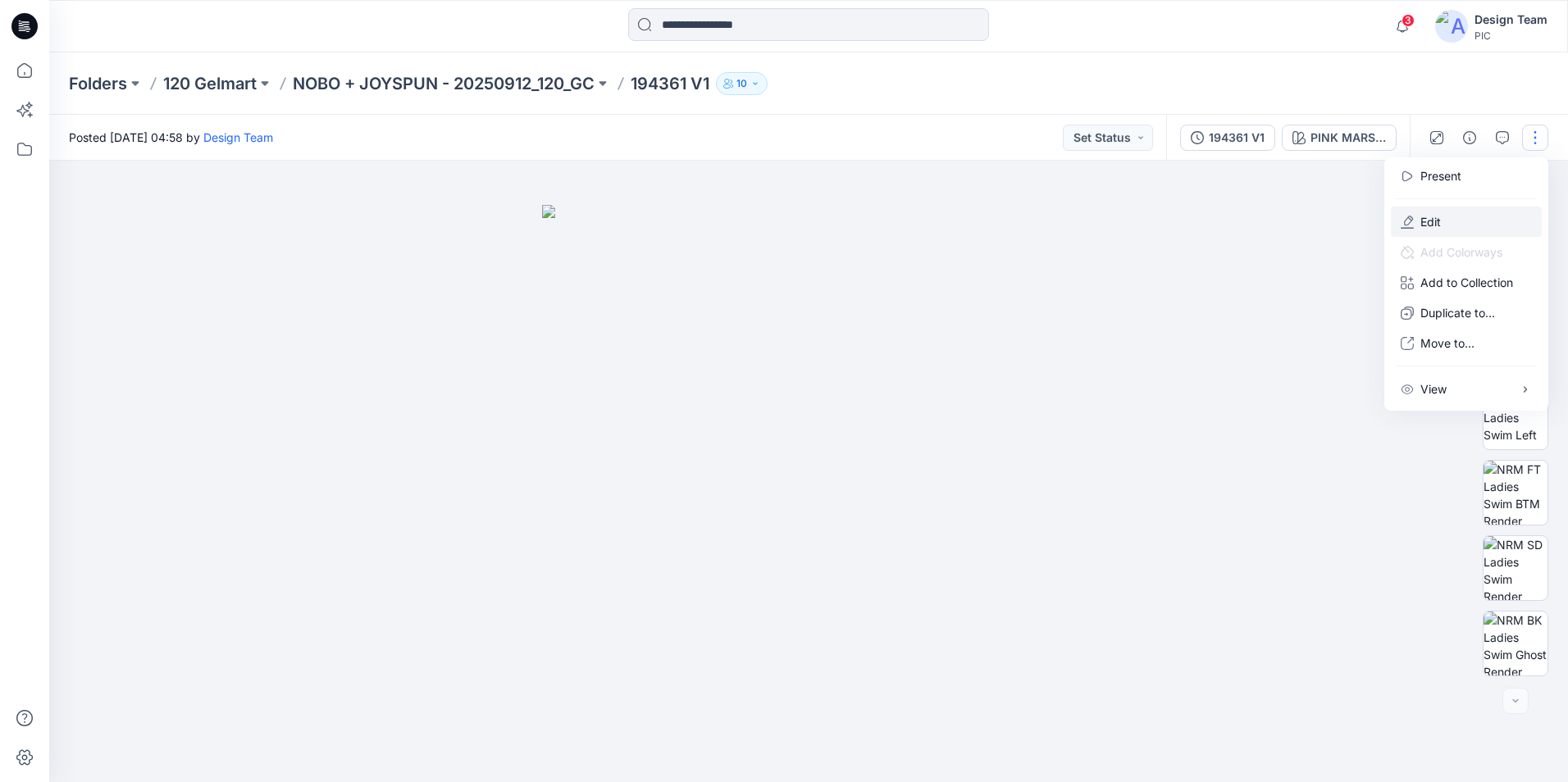
click at [1439, 224] on p "Edit" at bounding box center [1430, 222] width 20 height 18
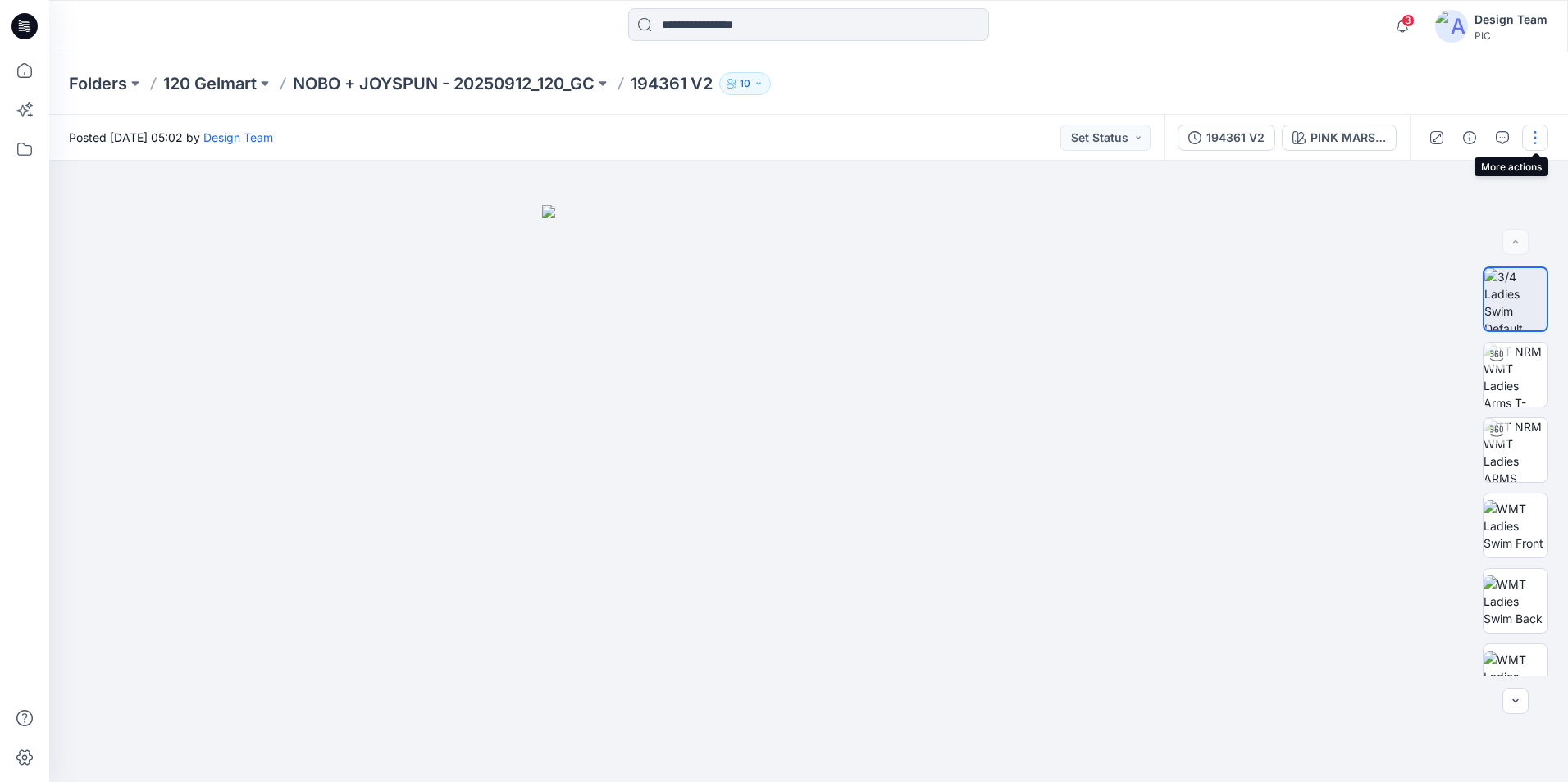
click at [1529, 137] on button "button" at bounding box center [1536, 138] width 26 height 26
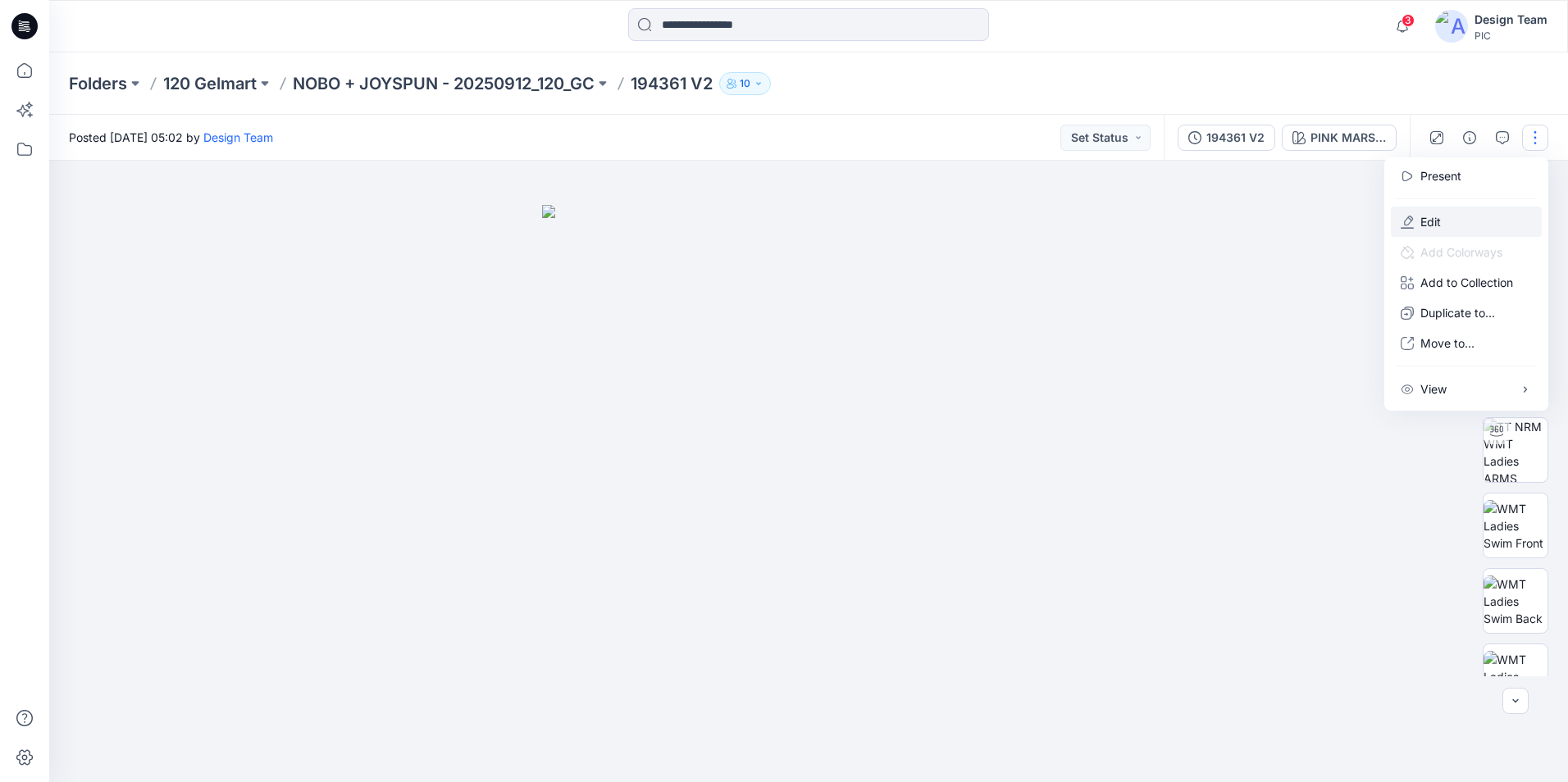
click at [1438, 215] on p "Edit" at bounding box center [1430, 222] width 20 height 18
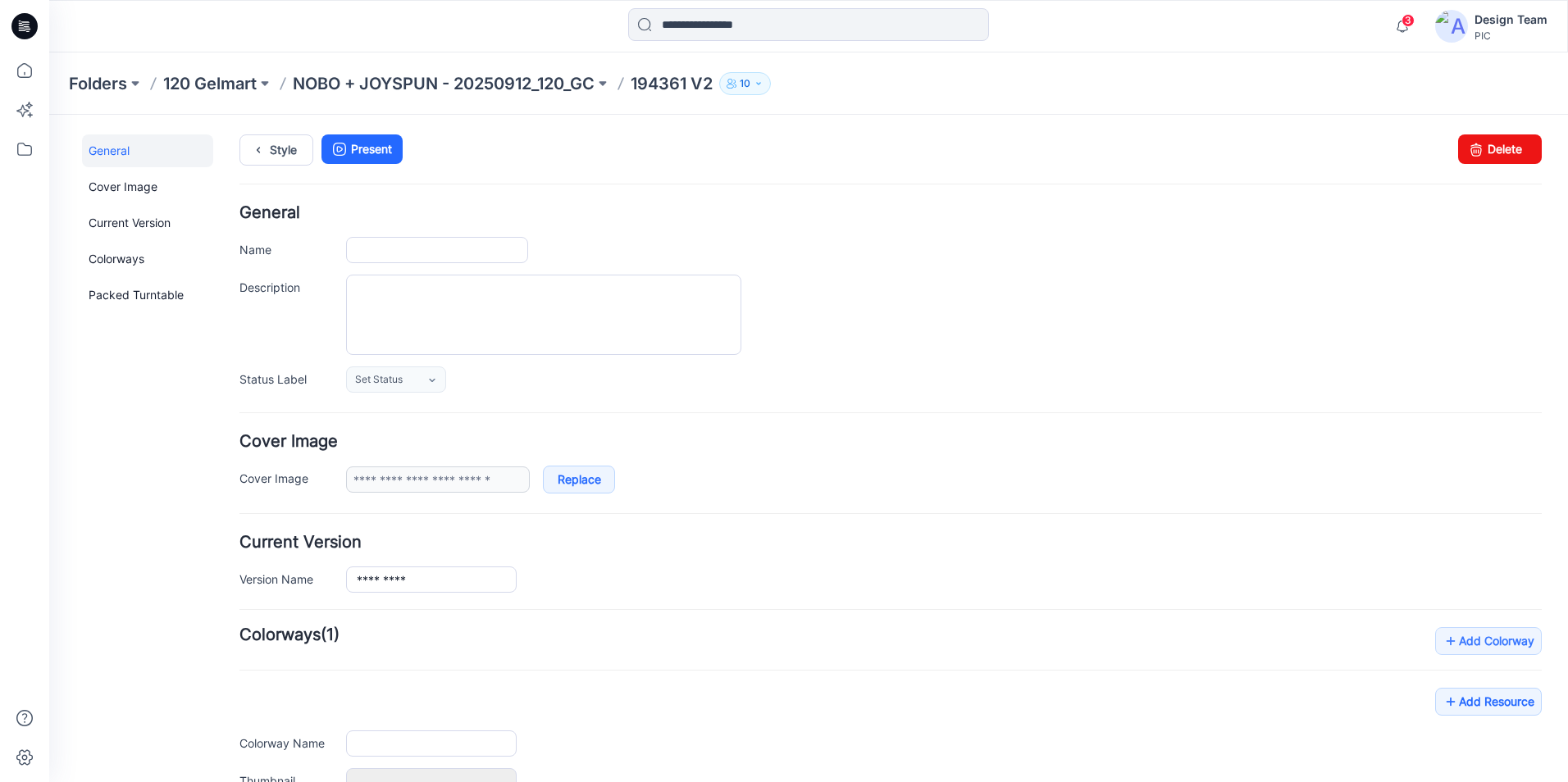
type input "*********"
type input "**********"
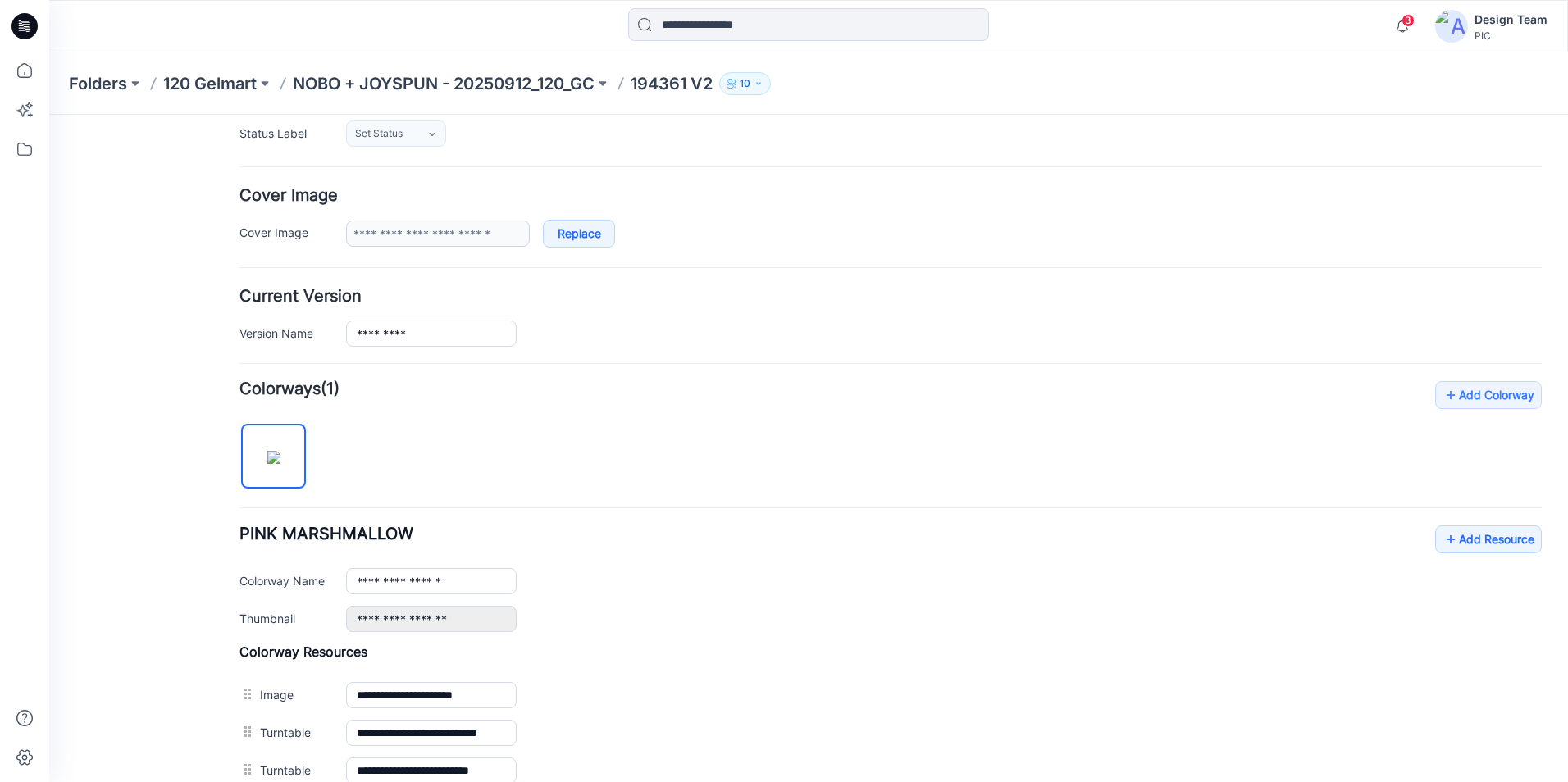
scroll to position [328, 0]
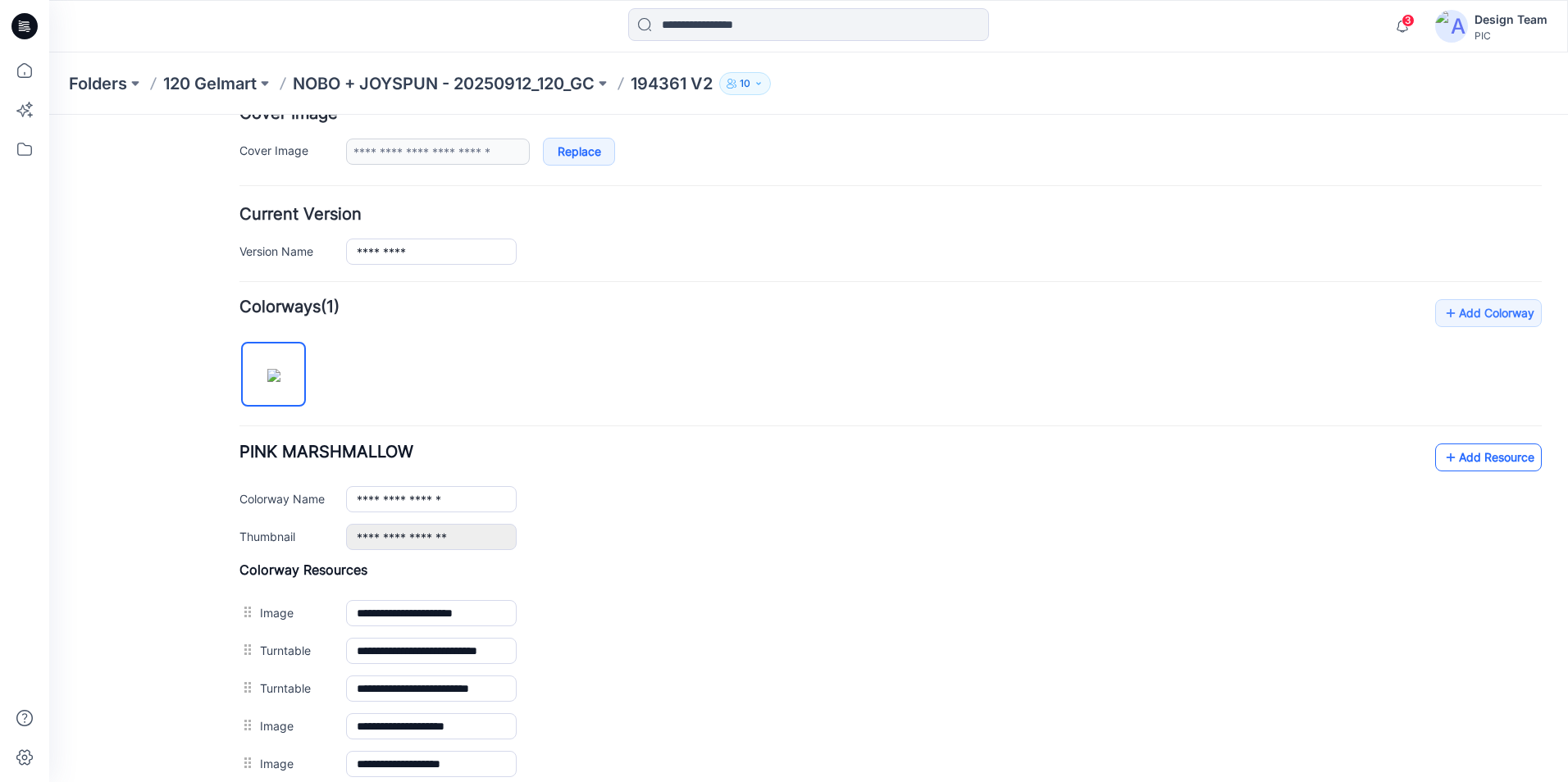
click at [1448, 457] on link "Add Resource" at bounding box center [1489, 458] width 107 height 28
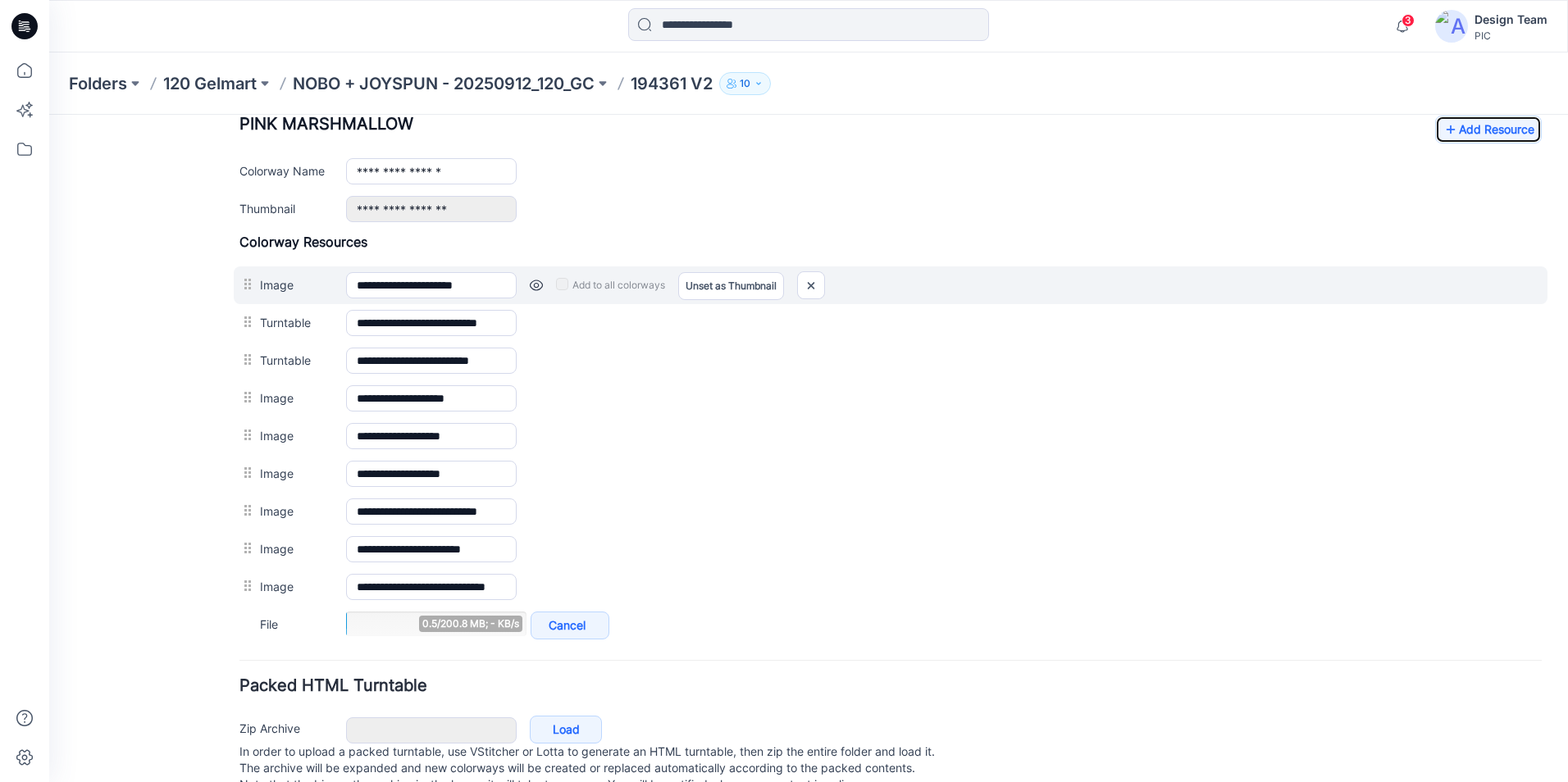
scroll to position [705, 0]
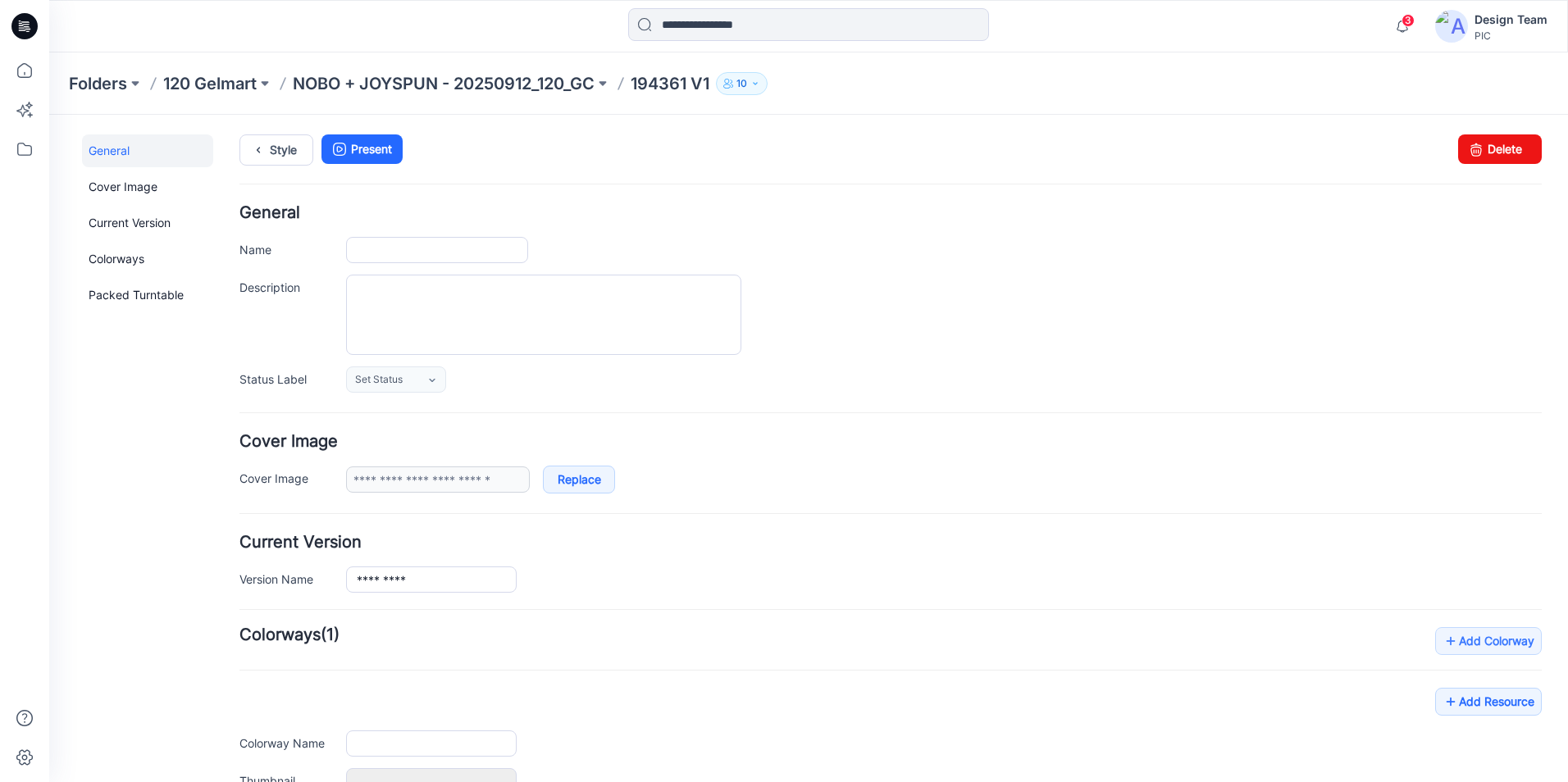
type input "*********"
type input "**********"
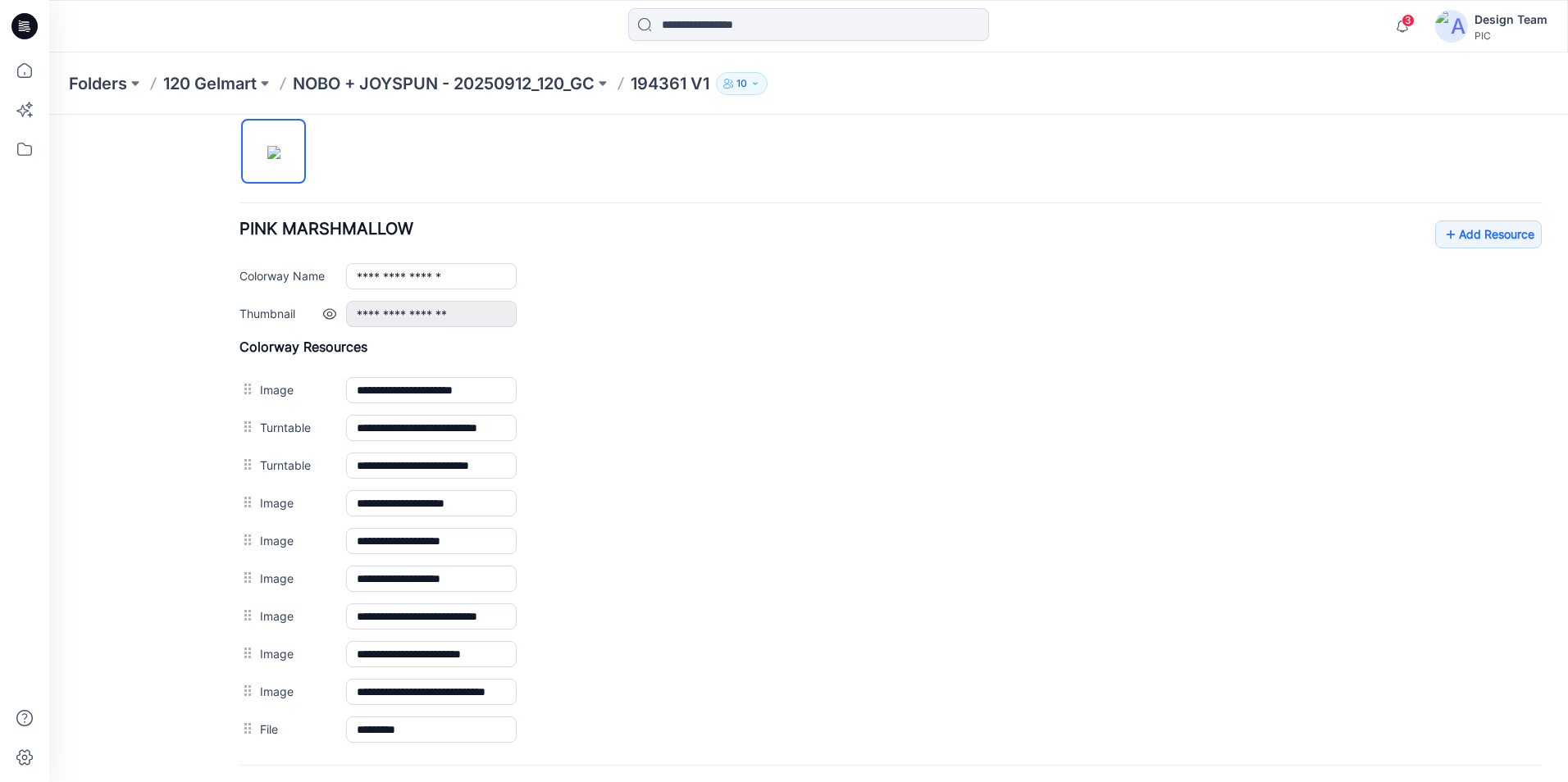
scroll to position [705, 0]
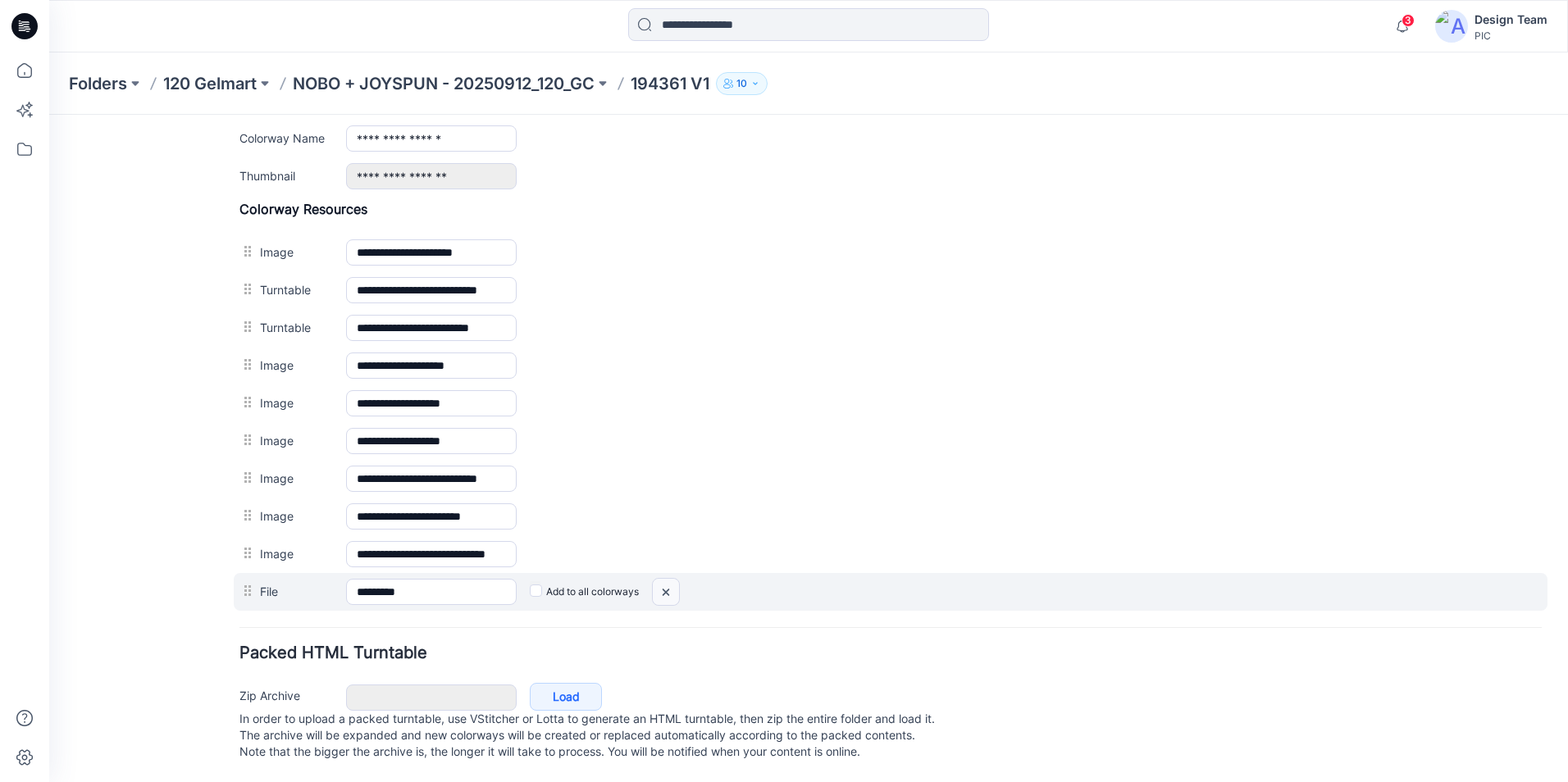
drag, startPoint x: 671, startPoint y: 572, endPoint x: 909, endPoint y: 184, distance: 455.2
click at [671, 579] on img at bounding box center [666, 592] width 26 height 27
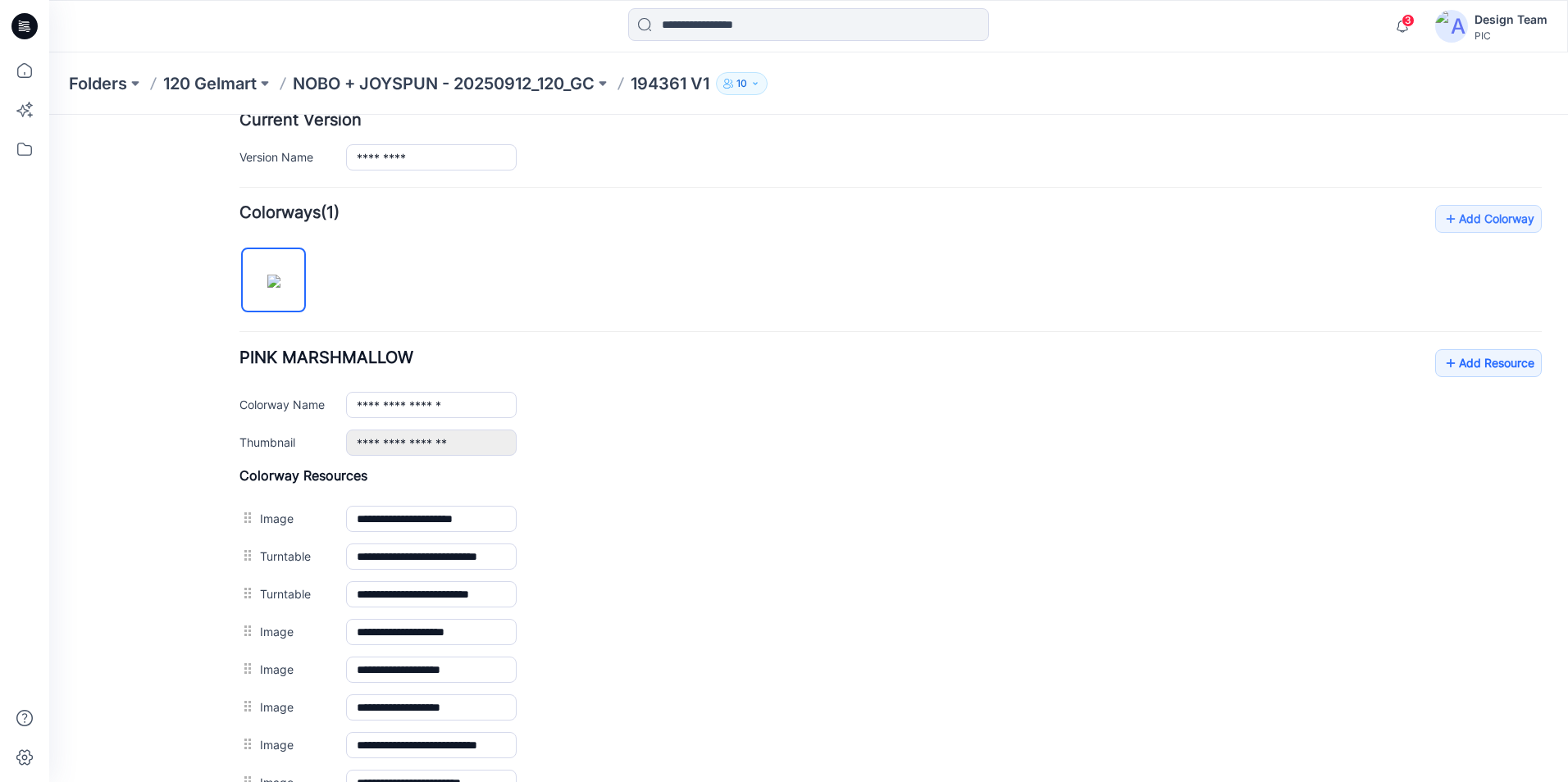
scroll to position [422, 0]
click at [1479, 359] on link "Add Resource" at bounding box center [1489, 364] width 107 height 28
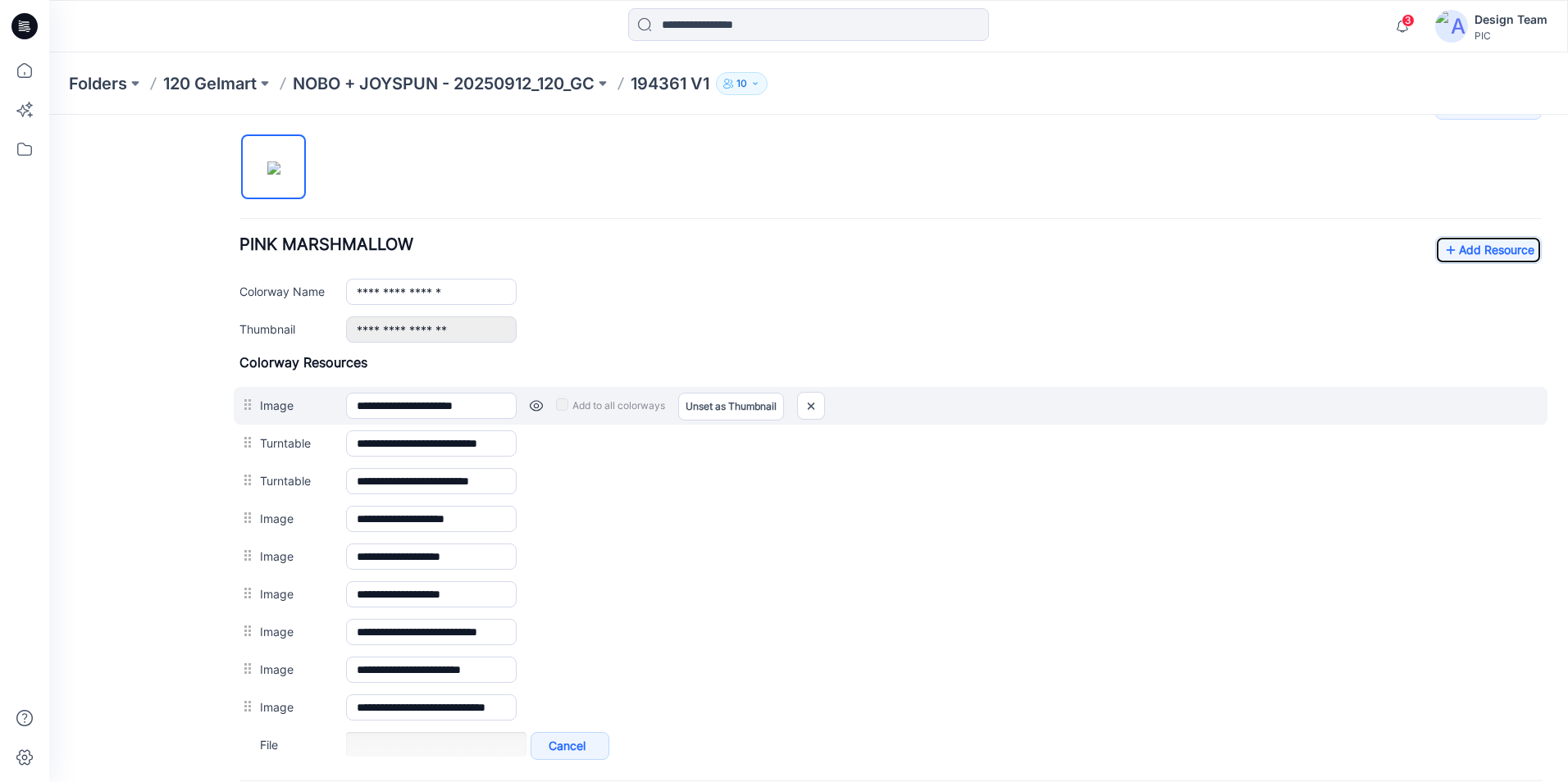
scroll to position [705, 0]
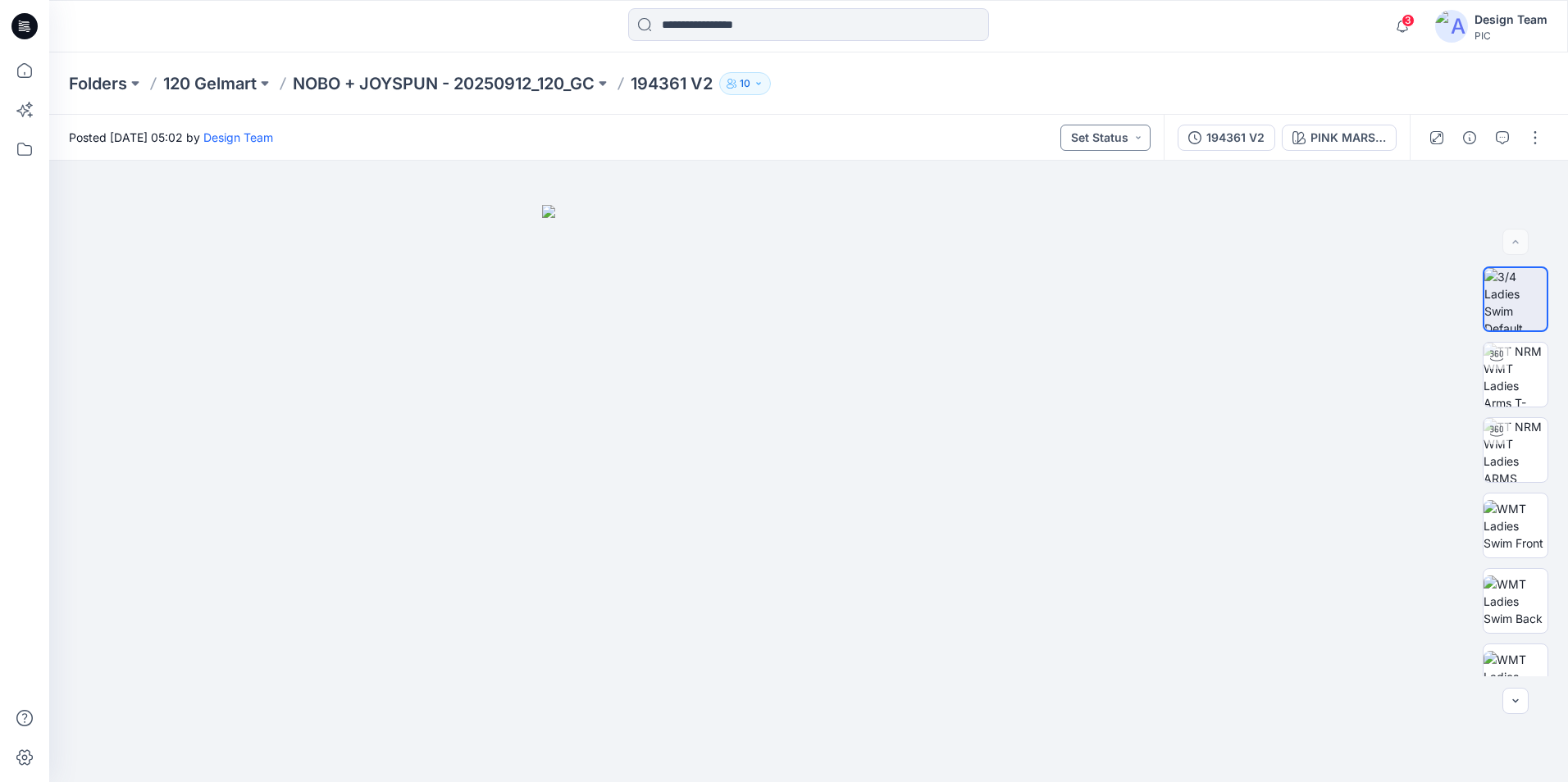
click at [1139, 134] on button "Set Status" at bounding box center [1105, 138] width 90 height 26
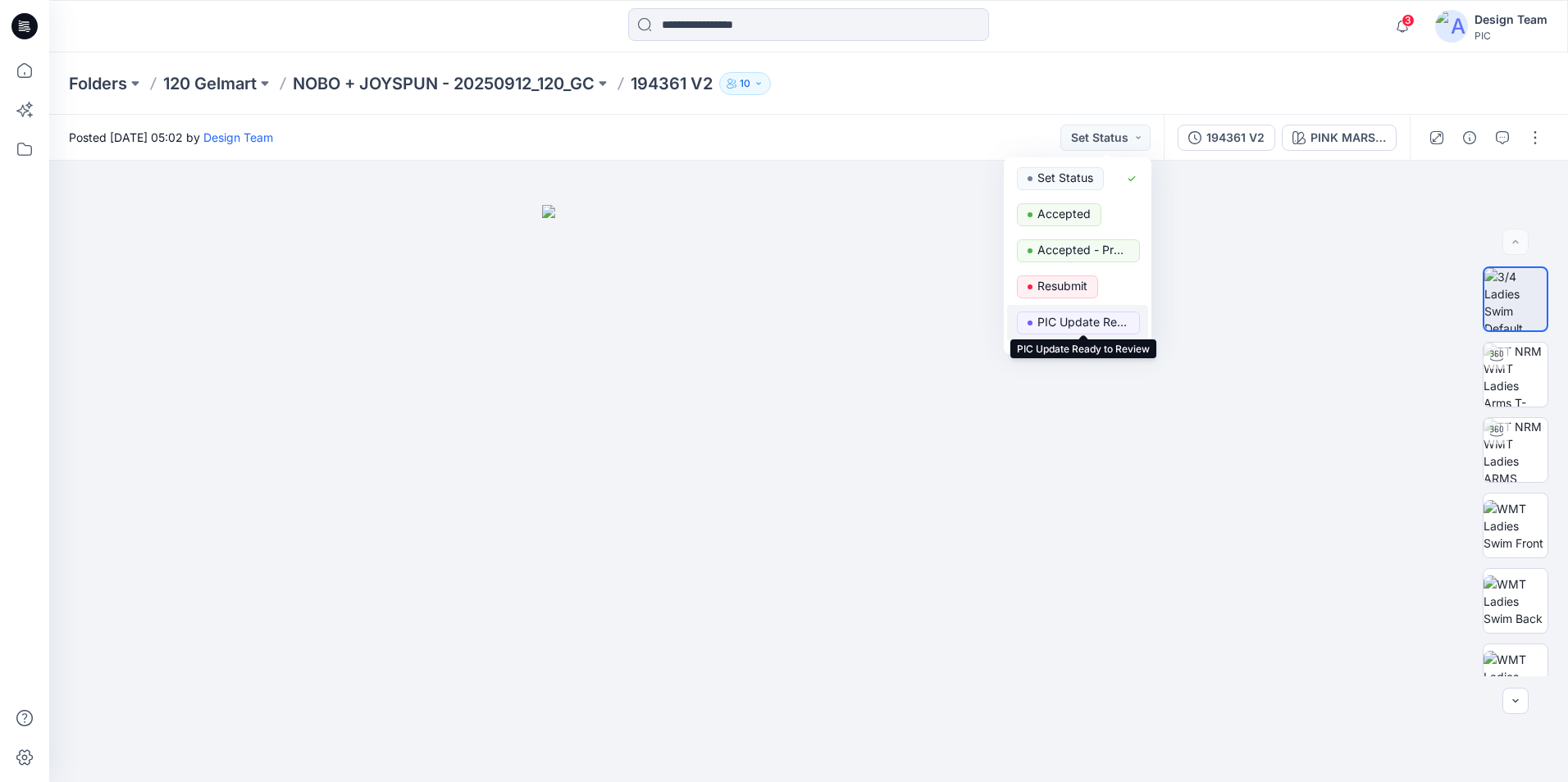
click at [1108, 328] on p "PIC Update Ready to Review" at bounding box center [1083, 322] width 92 height 21
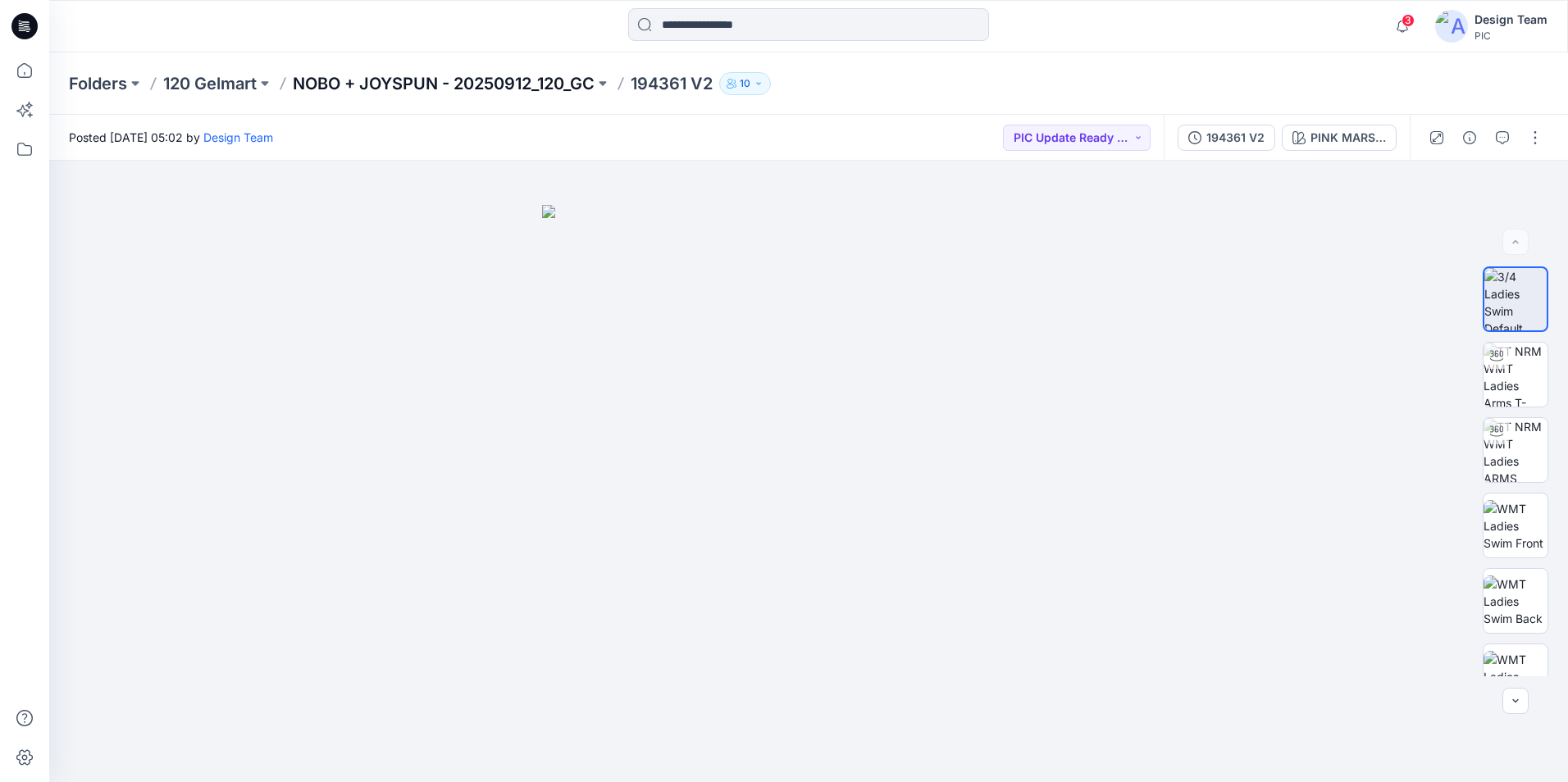
click at [564, 77] on p "NOBO + JOYSPUN - 20250912_120_GC" at bounding box center [444, 83] width 302 height 23
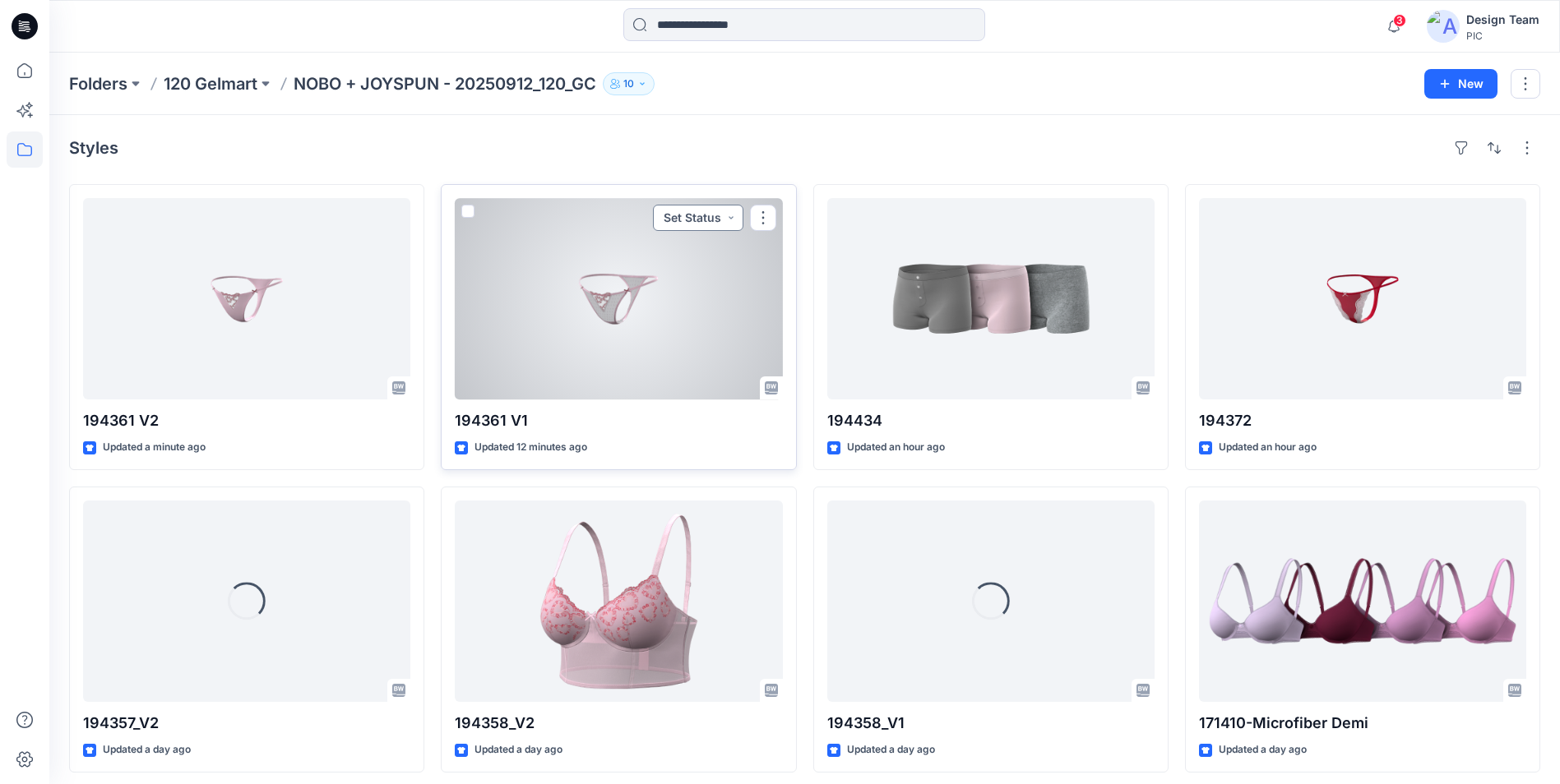
click at [726, 220] on button "Set Status" at bounding box center [698, 218] width 91 height 26
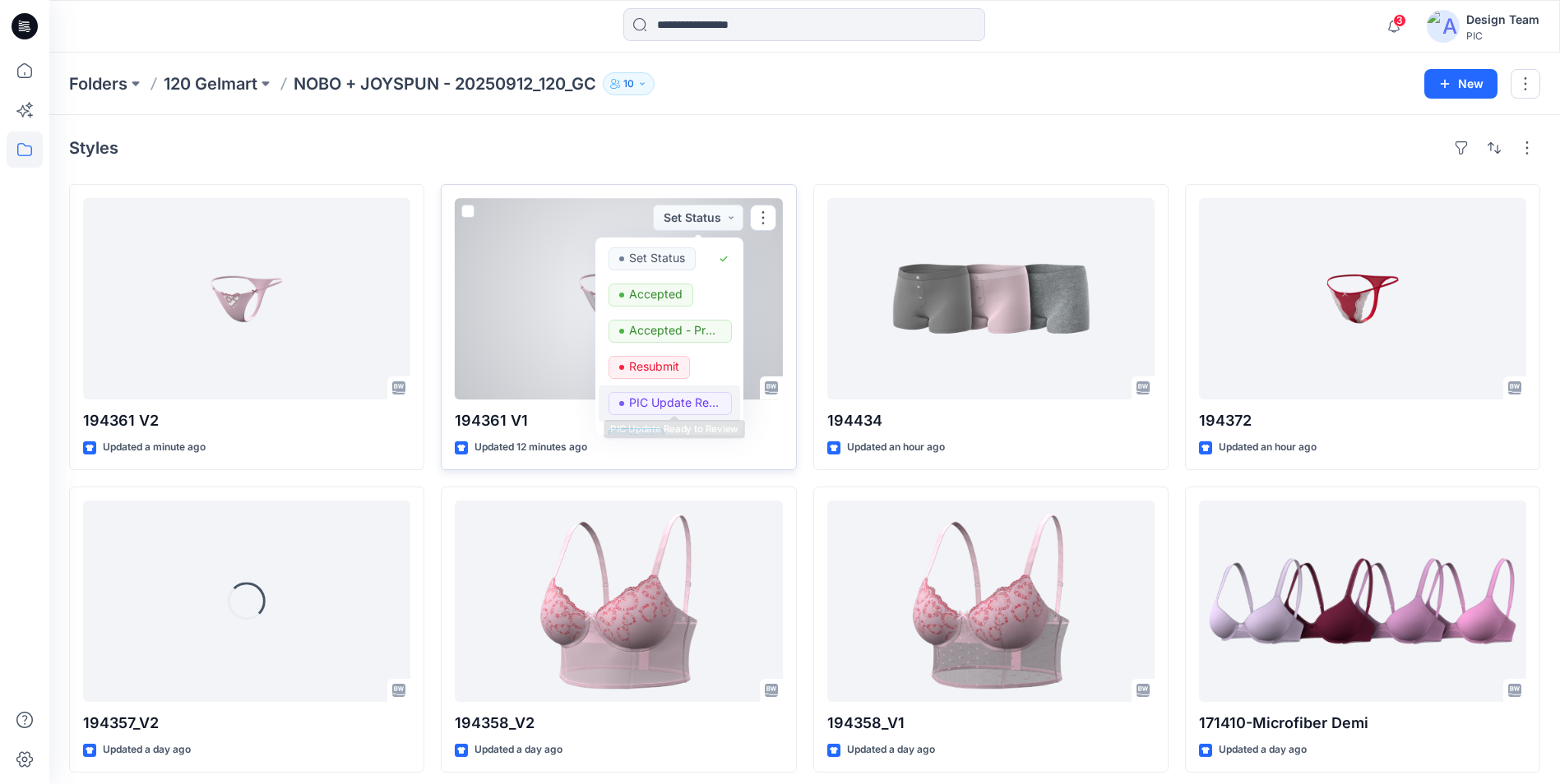
click at [678, 409] on p "PIC Update Ready to Review" at bounding box center [674, 403] width 92 height 21
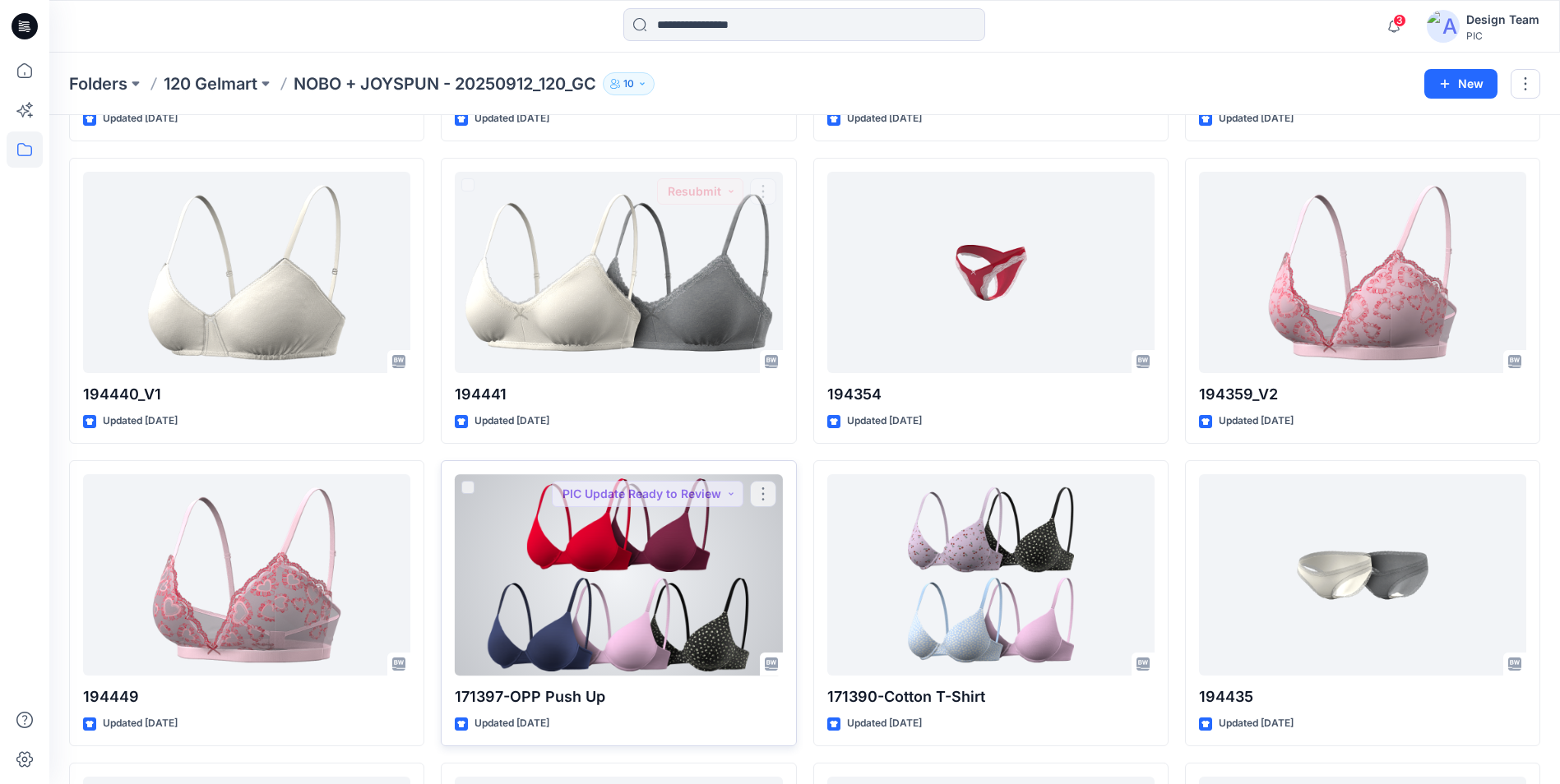
scroll to position [1688, 0]
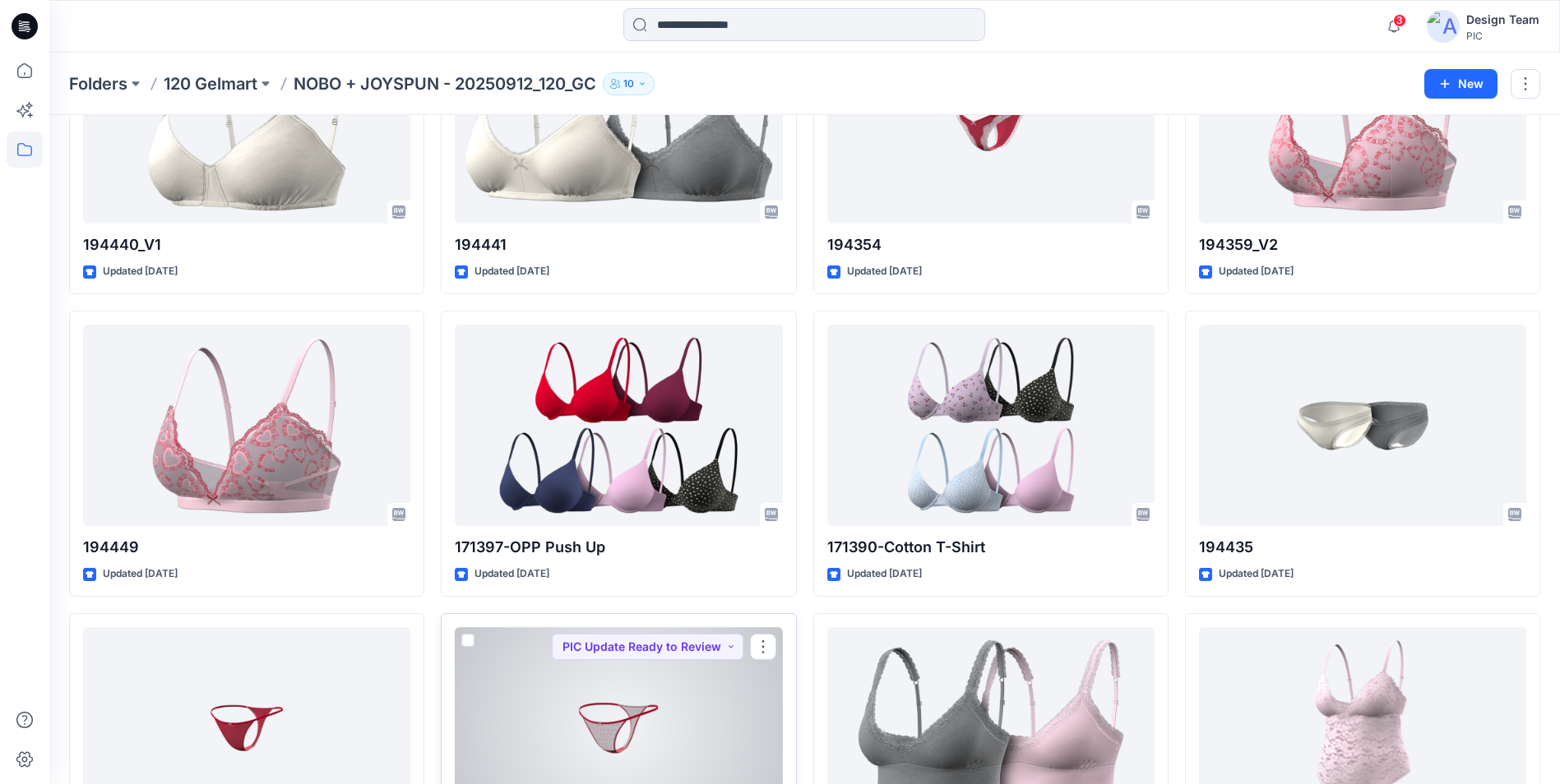
click at [595, 743] on div at bounding box center [618, 728] width 327 height 201
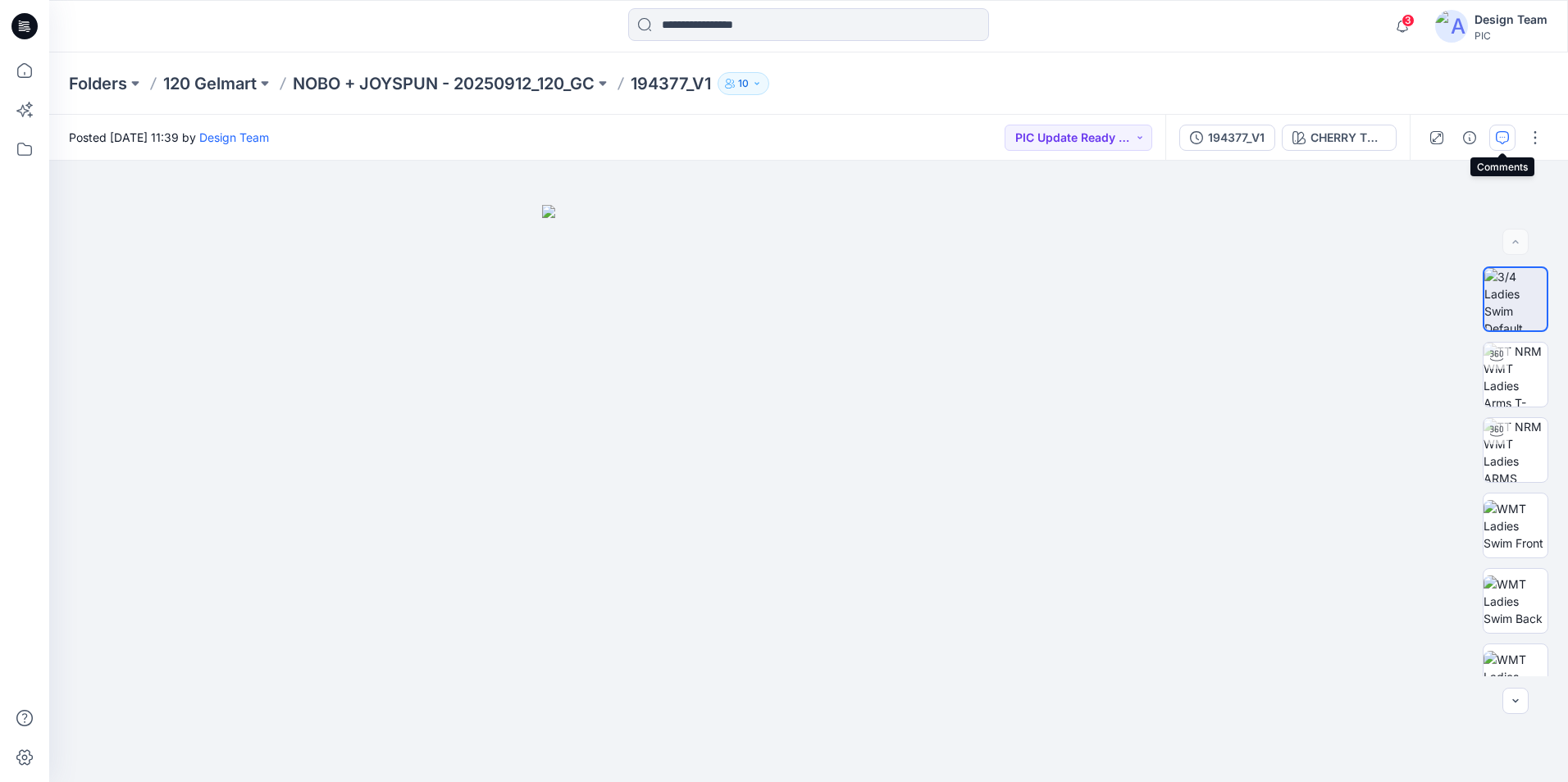
click at [1491, 135] on button "button" at bounding box center [1502, 138] width 26 height 26
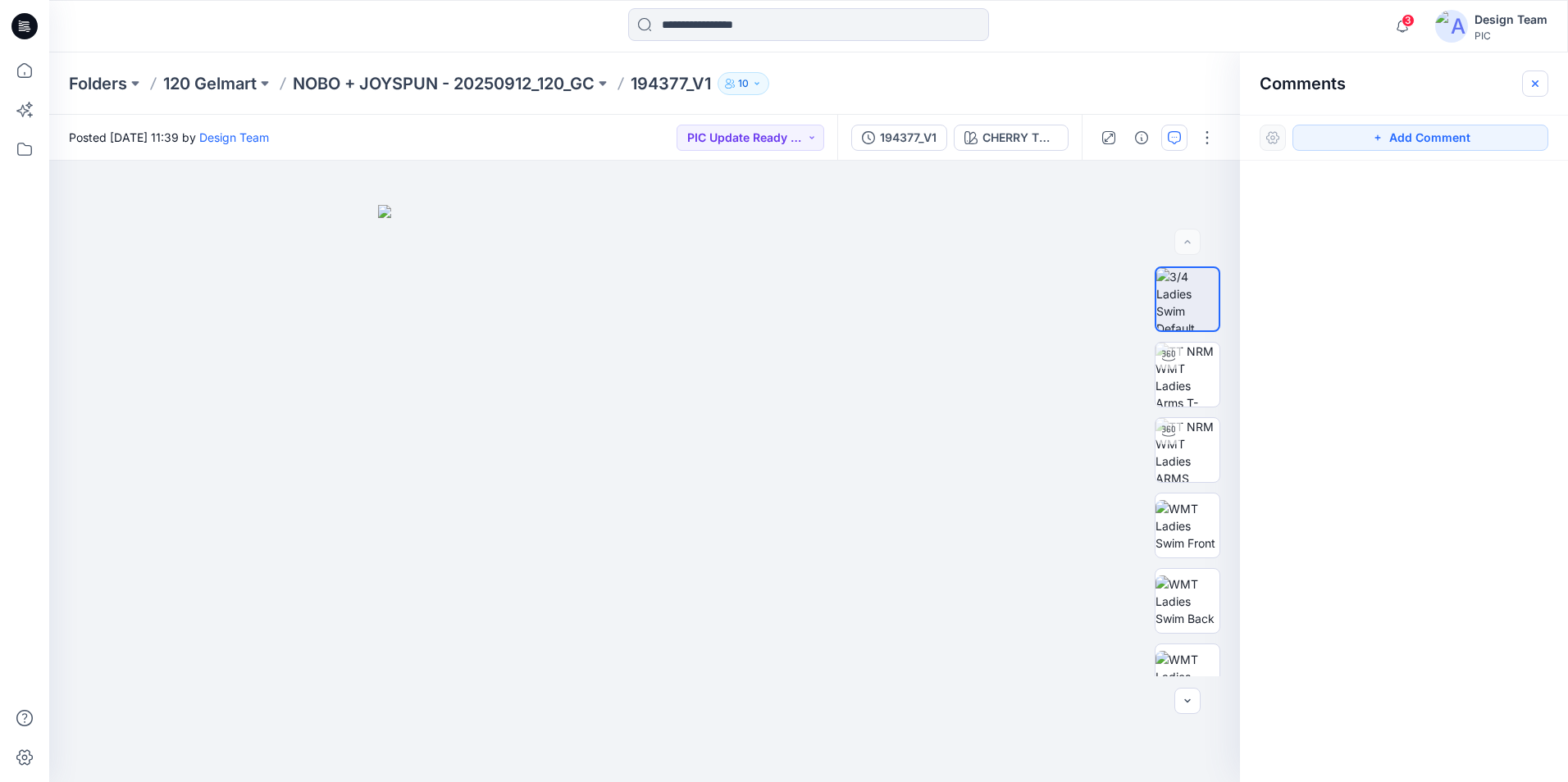
click at [1540, 82] on icon "button" at bounding box center [1535, 83] width 13 height 13
